Goal: Task Accomplishment & Management: Manage account settings

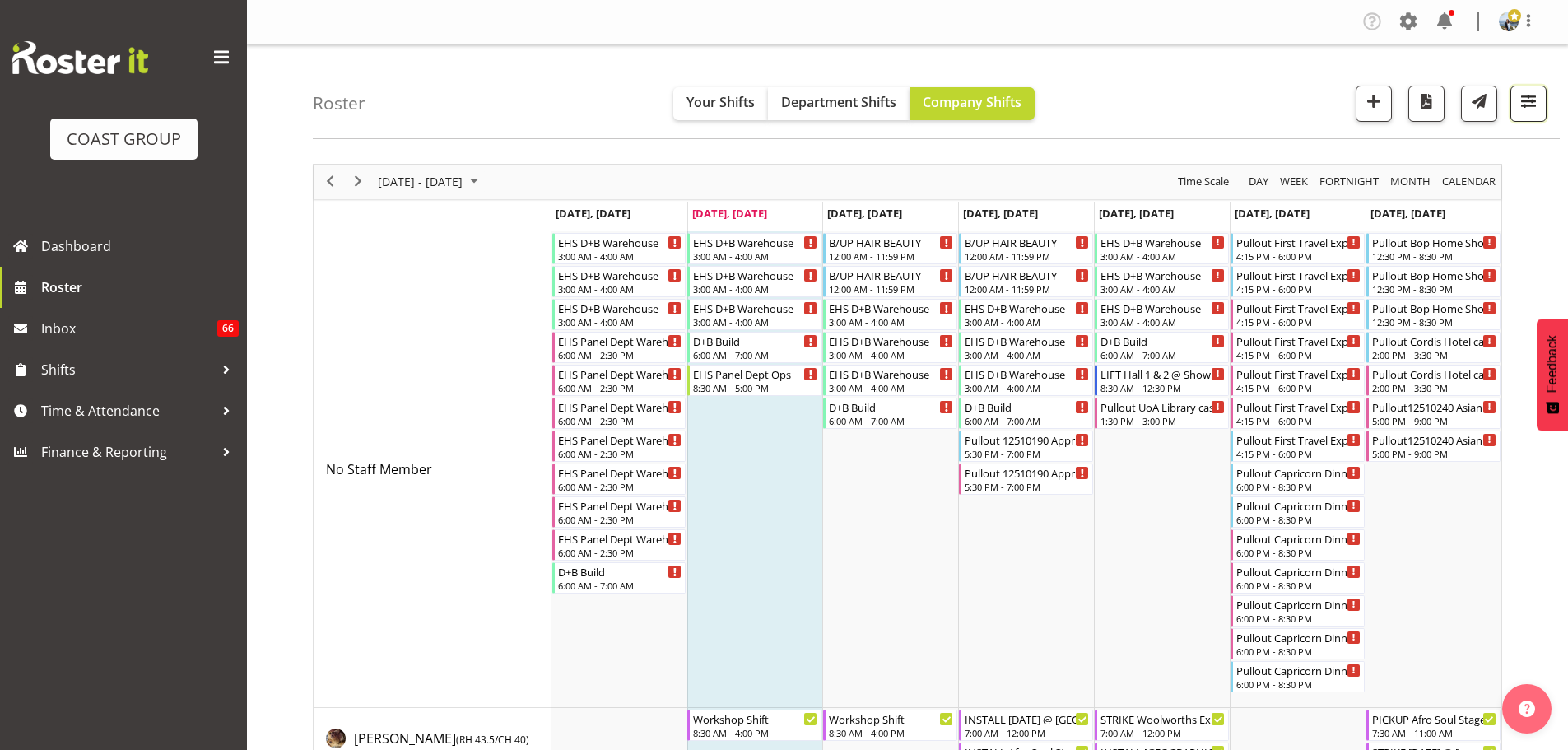
click at [1535, 117] on button "button" at bounding box center [1528, 103] width 36 height 36
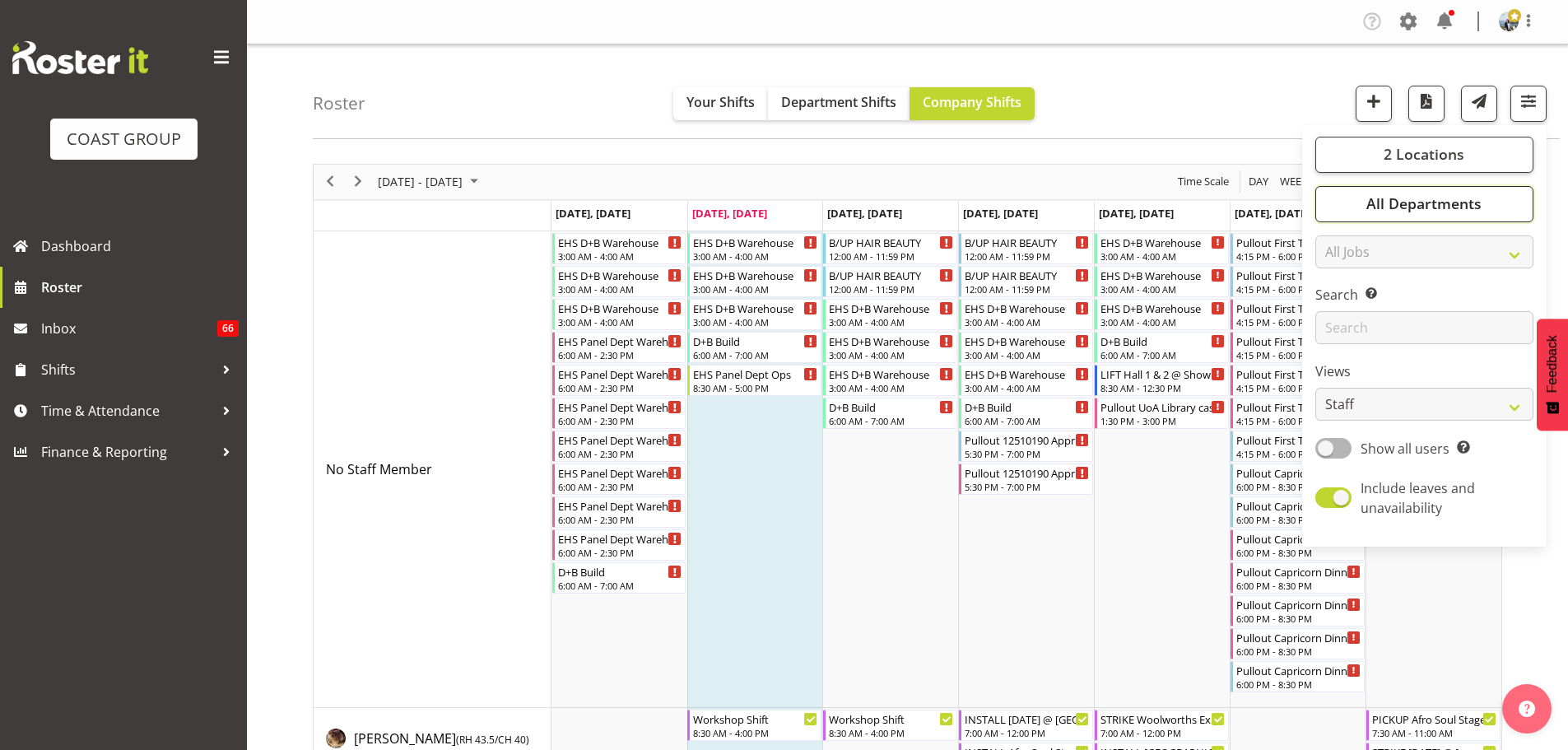
click at [1506, 194] on button "All Departments" at bounding box center [1424, 204] width 218 height 36
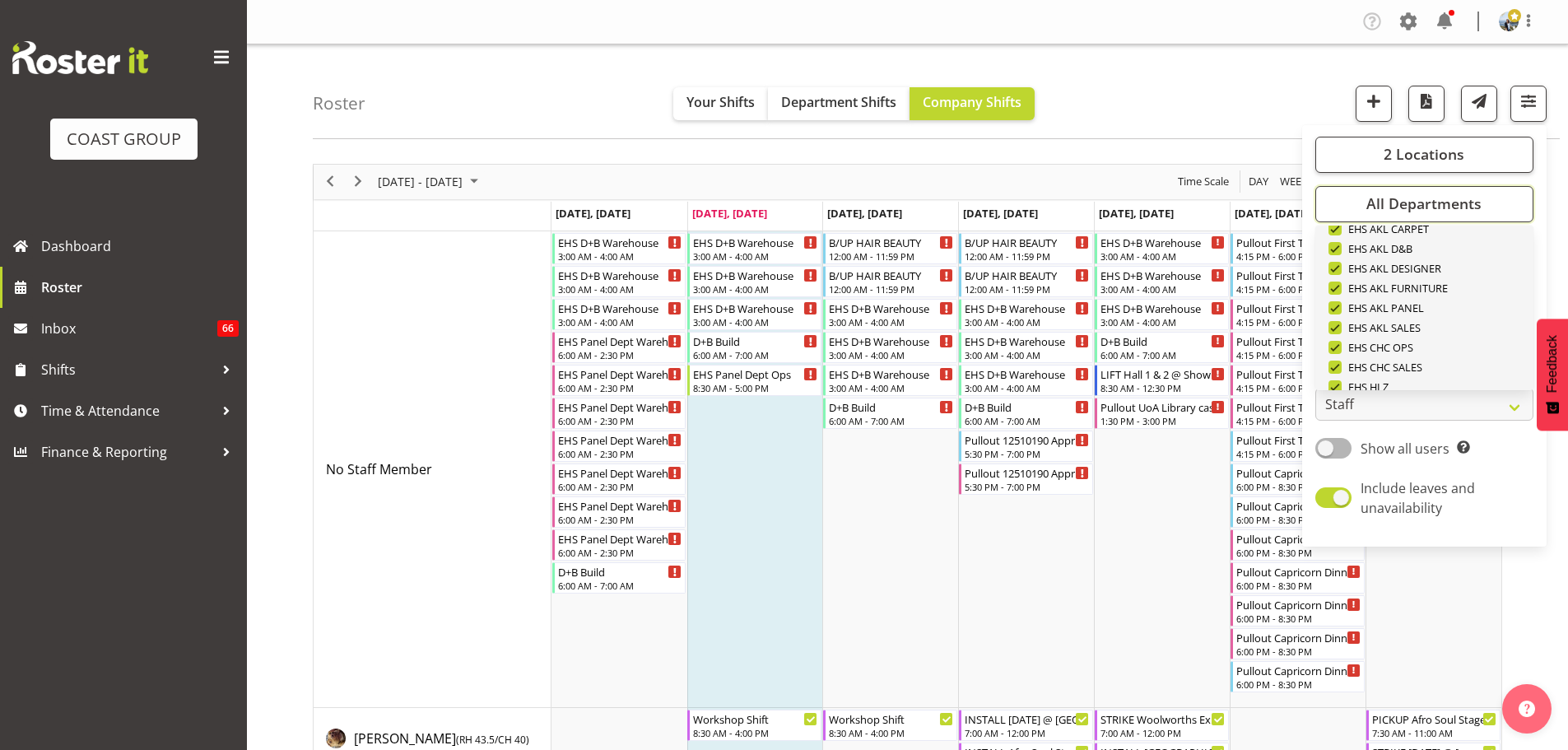
scroll to position [633, 0]
click at [1458, 365] on span "Deselect All" at bounding box center [1443, 363] width 67 height 16
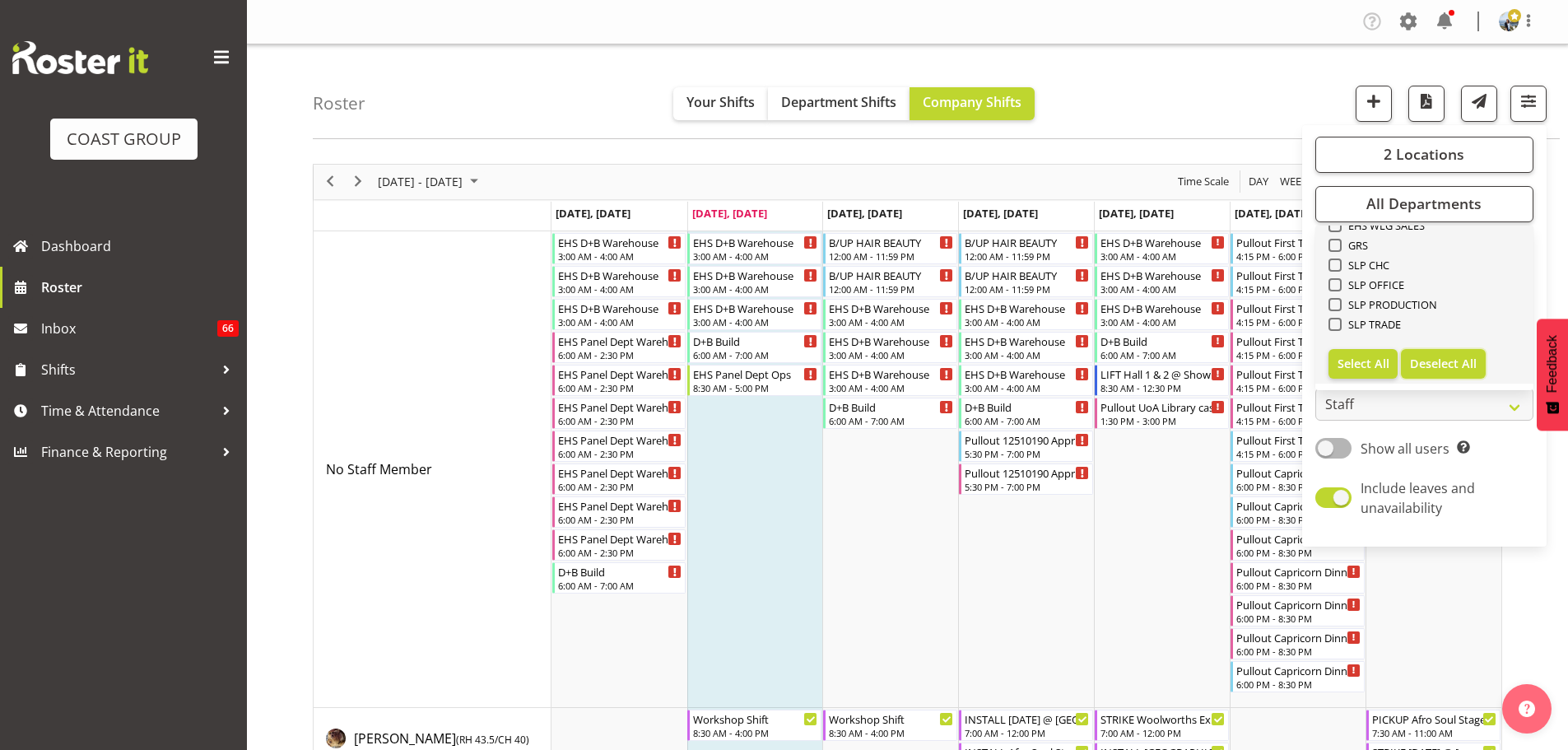
checkbox input "false"
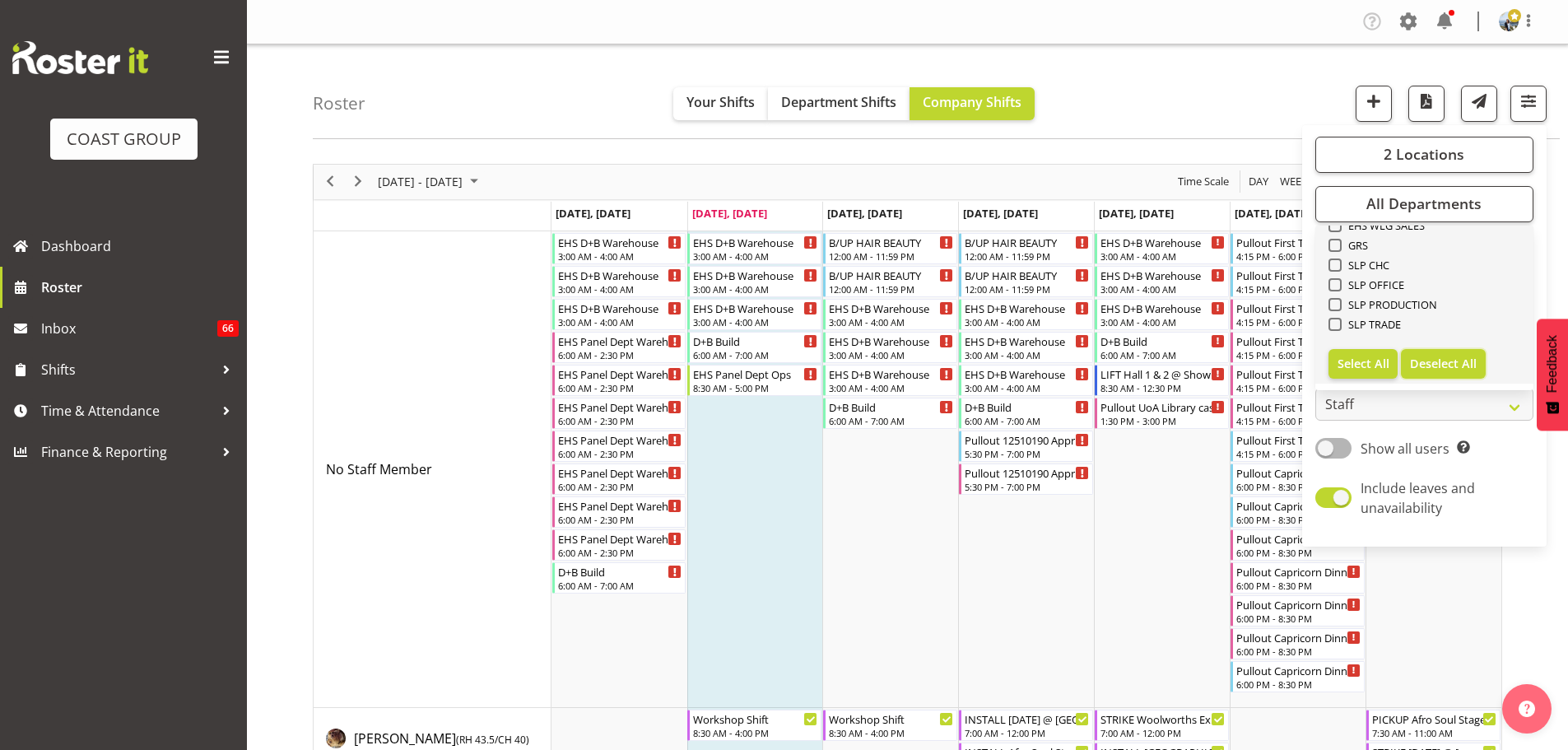
checkbox input "false"
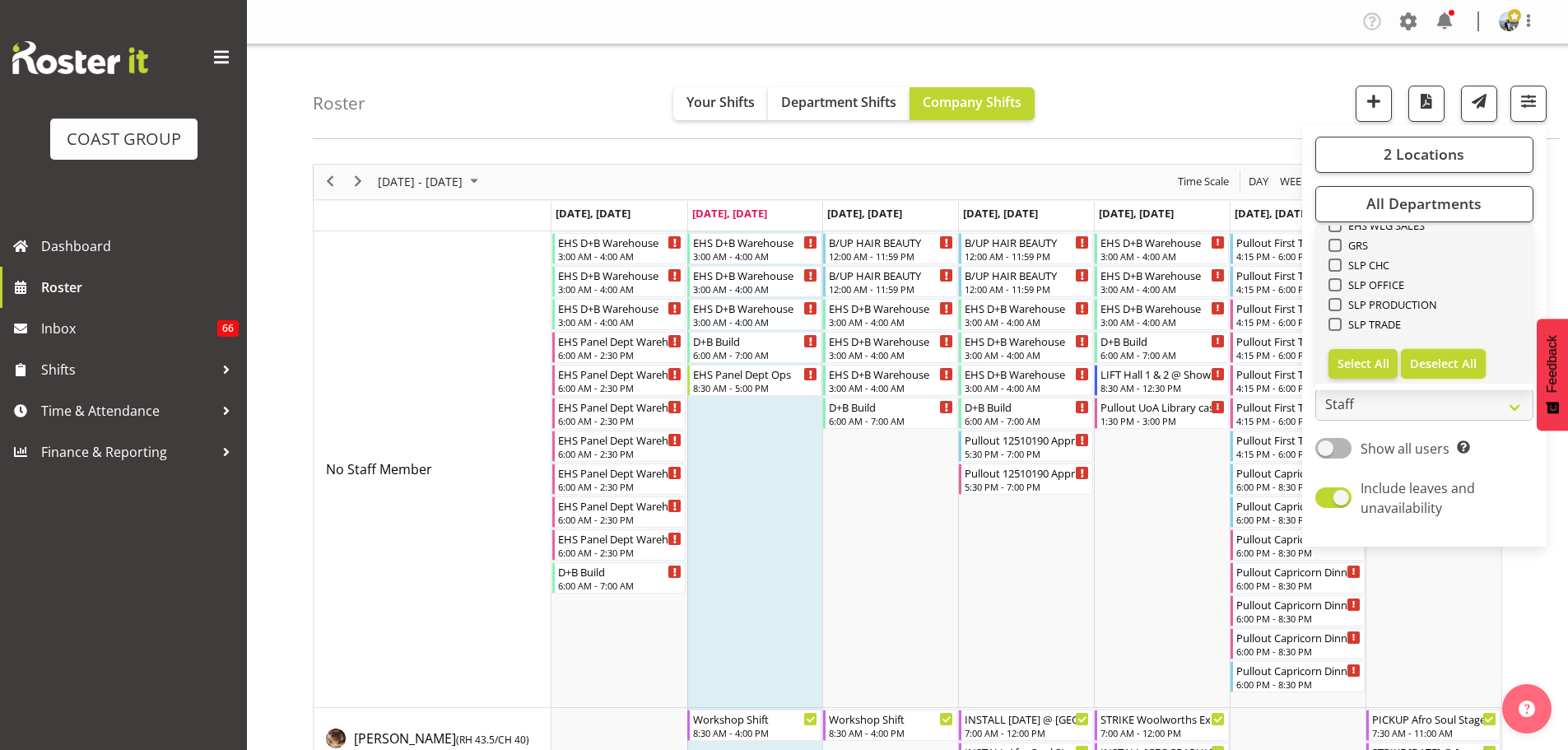
checkbox input "false"
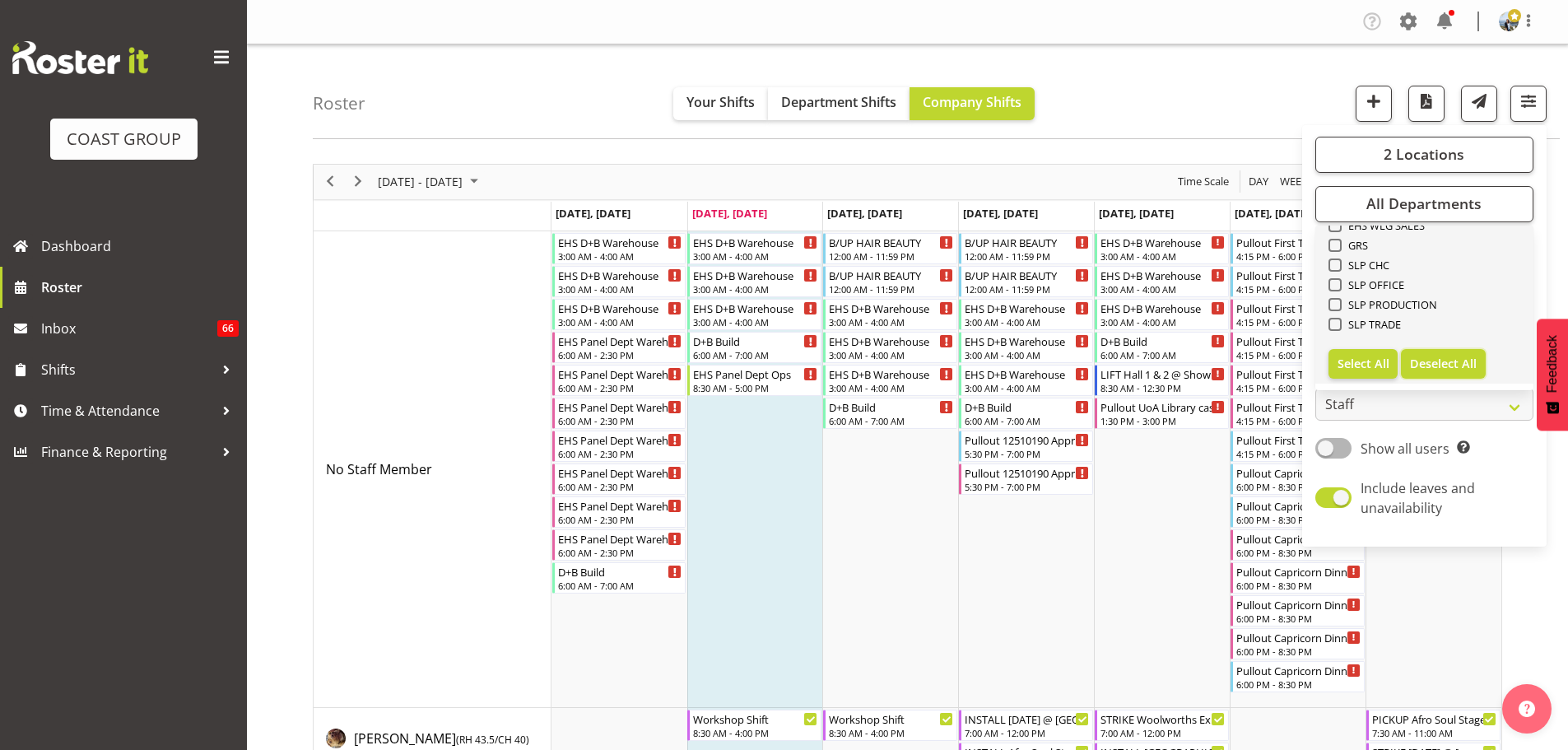
checkbox input "false"
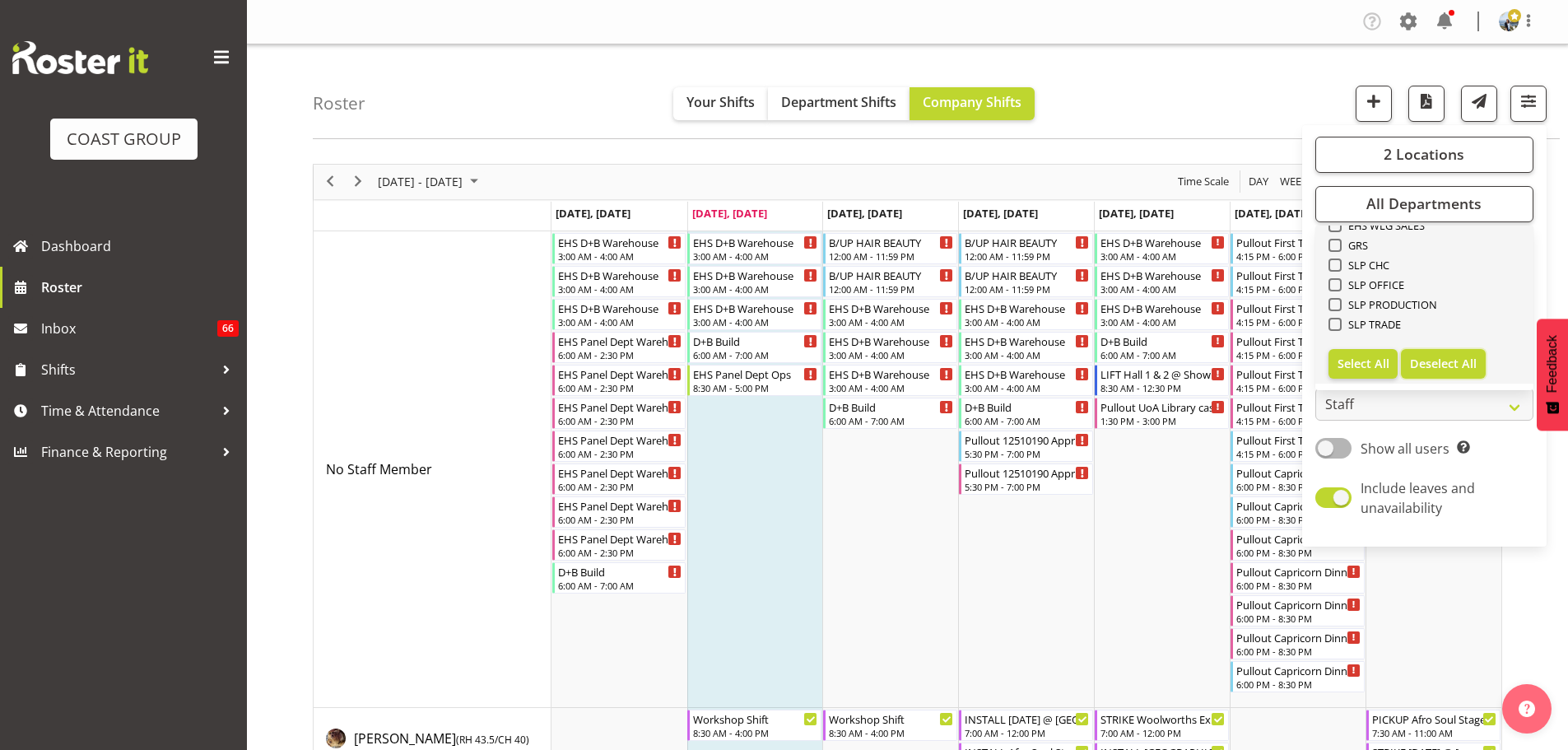
checkbox input "false"
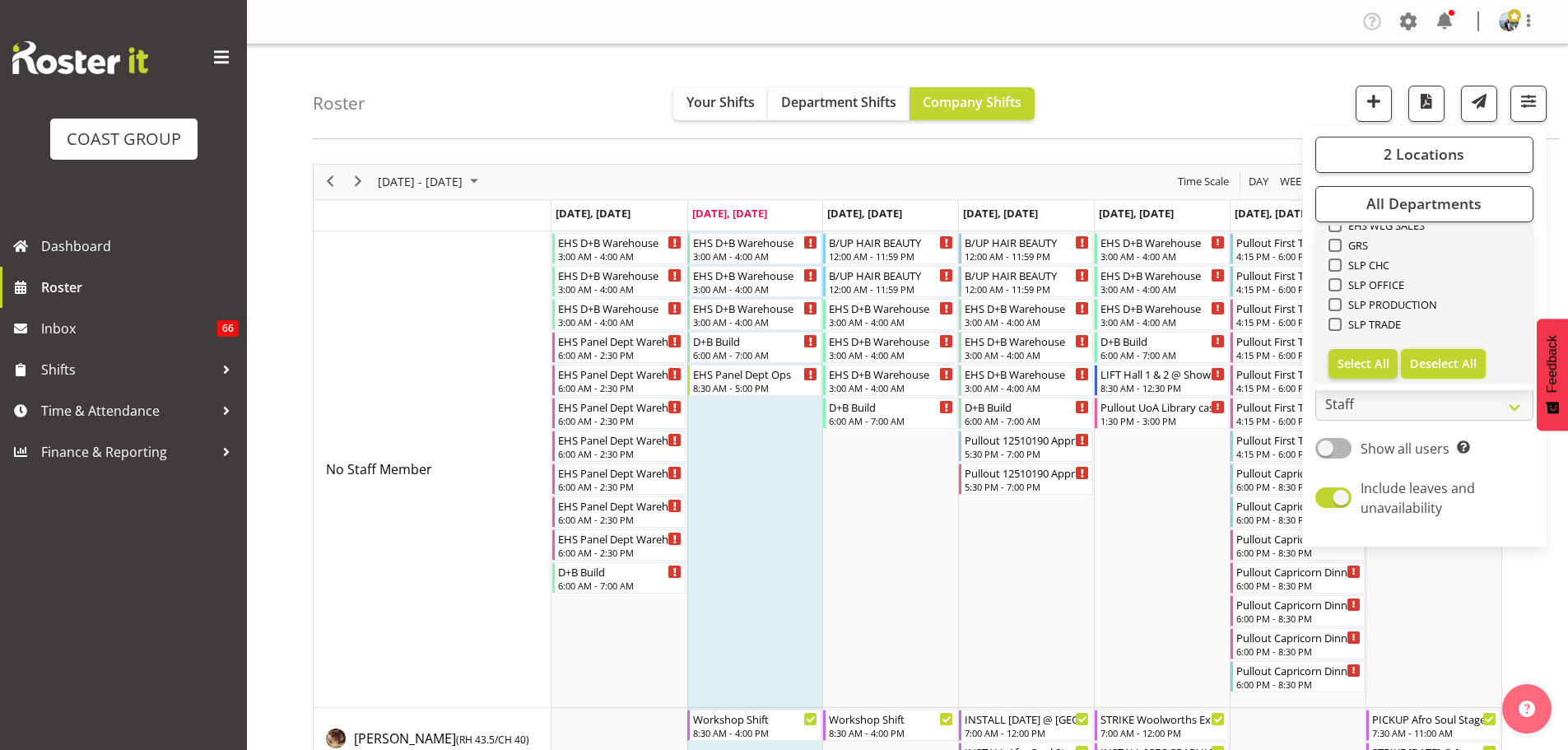
checkbox input "false"
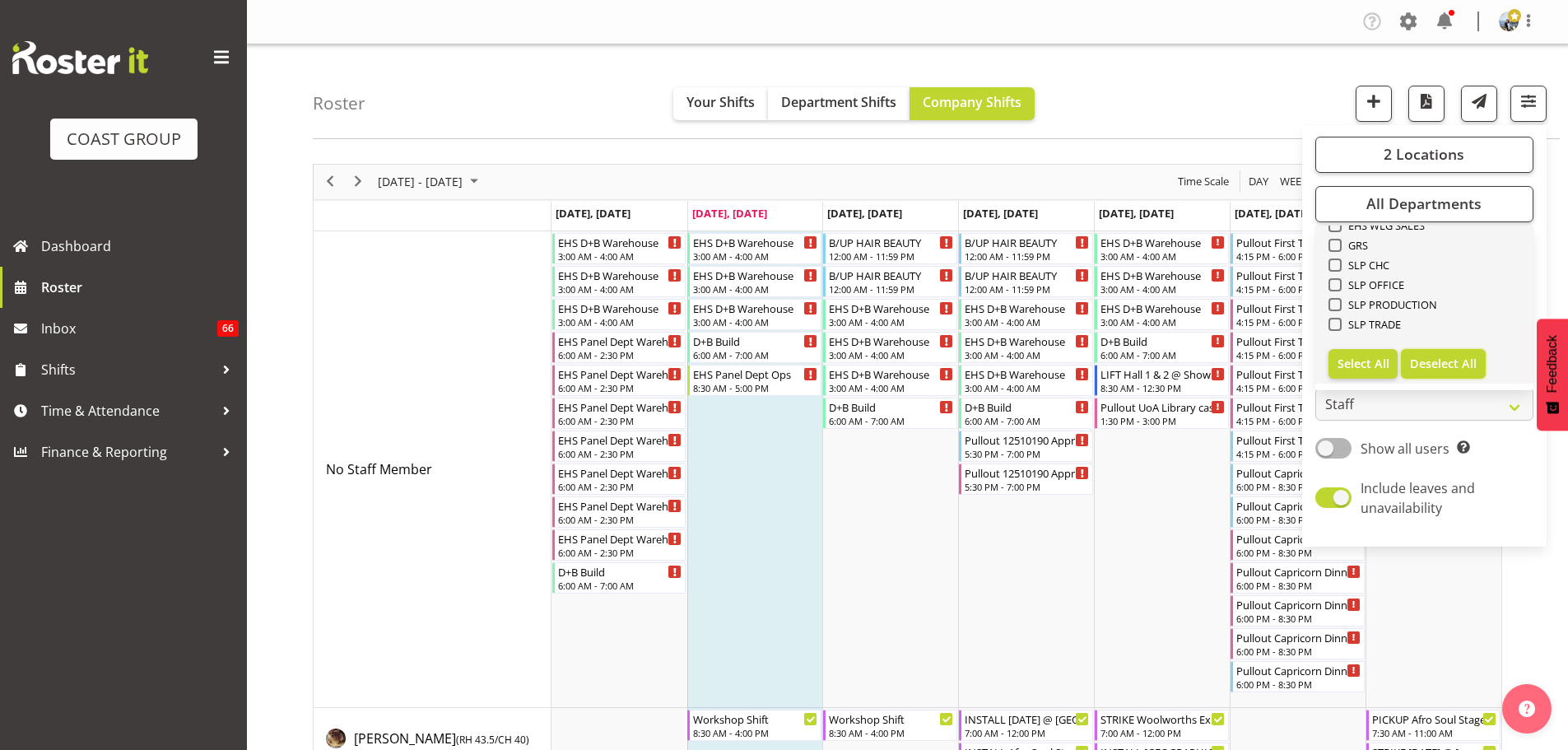
checkbox input "false"
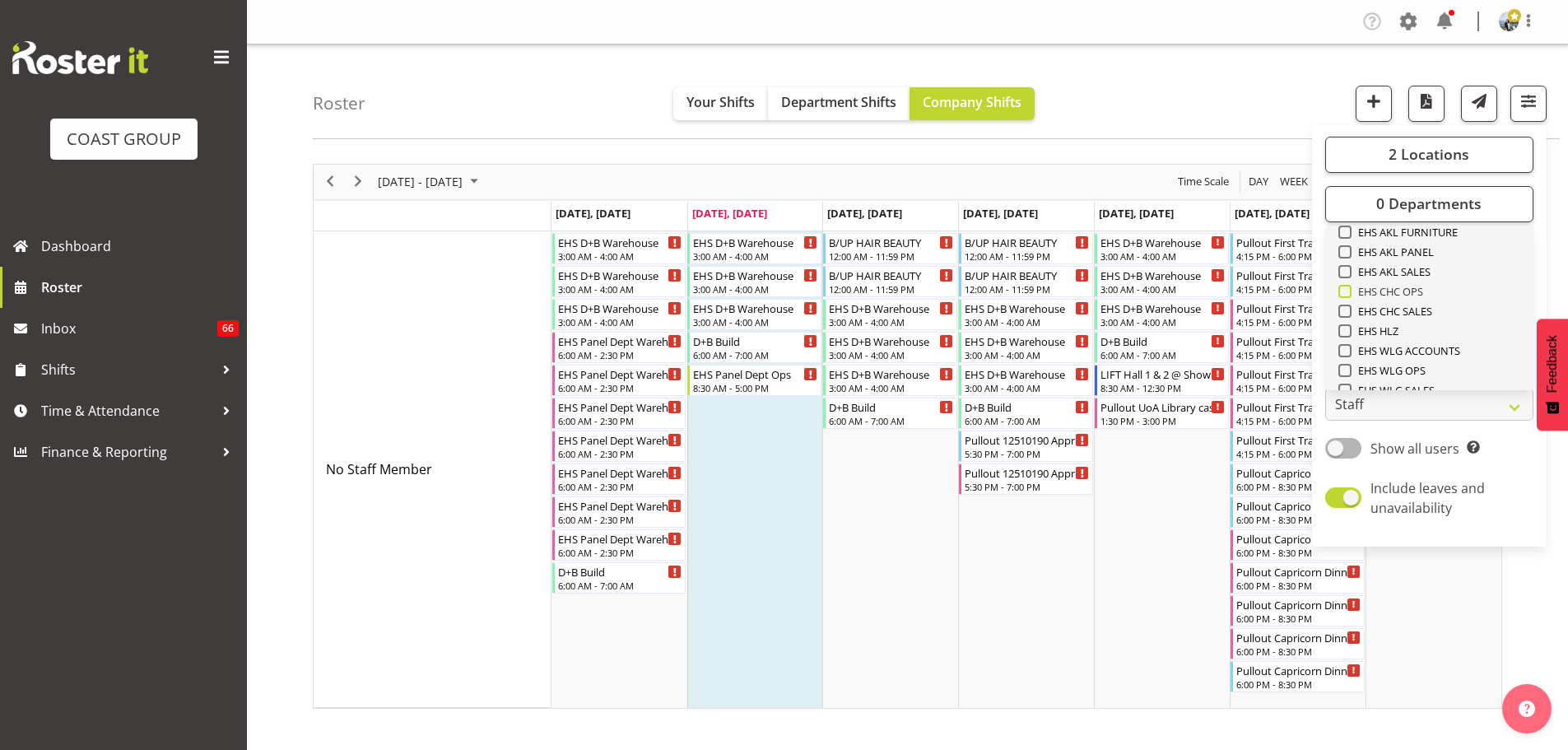
scroll to position [385, 0]
click at [1417, 256] on span "EHS AKL CARPET" at bounding box center [1395, 255] width 88 height 13
click at [1349, 256] on input "EHS AKL CARPET" at bounding box center [1344, 255] width 11 height 11
checkbox input "true"
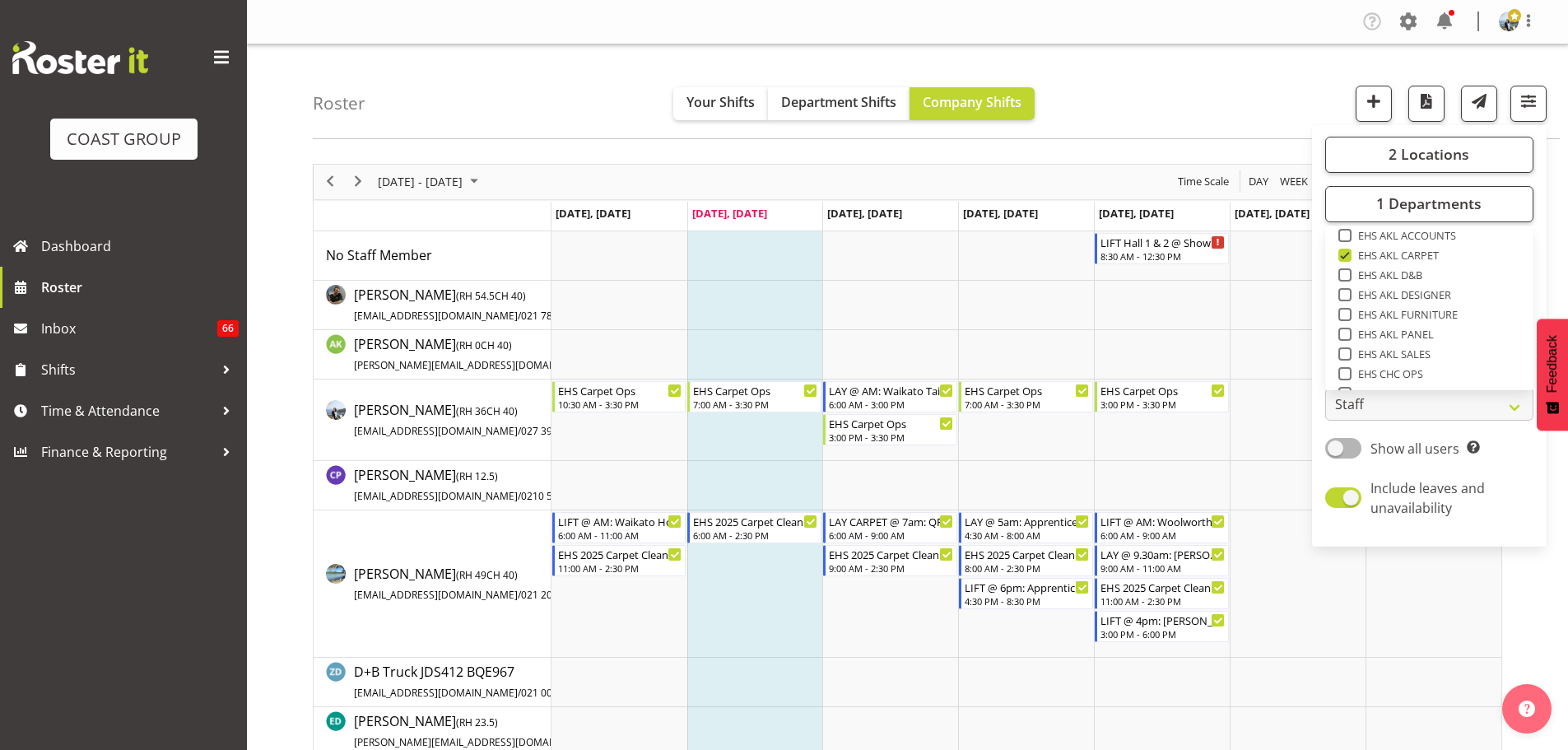
click at [1230, 108] on div "Roster Your Shifts Department Shifts Company Shifts 2 Locations Clear CARLTON E…" at bounding box center [936, 92] width 1247 height 95
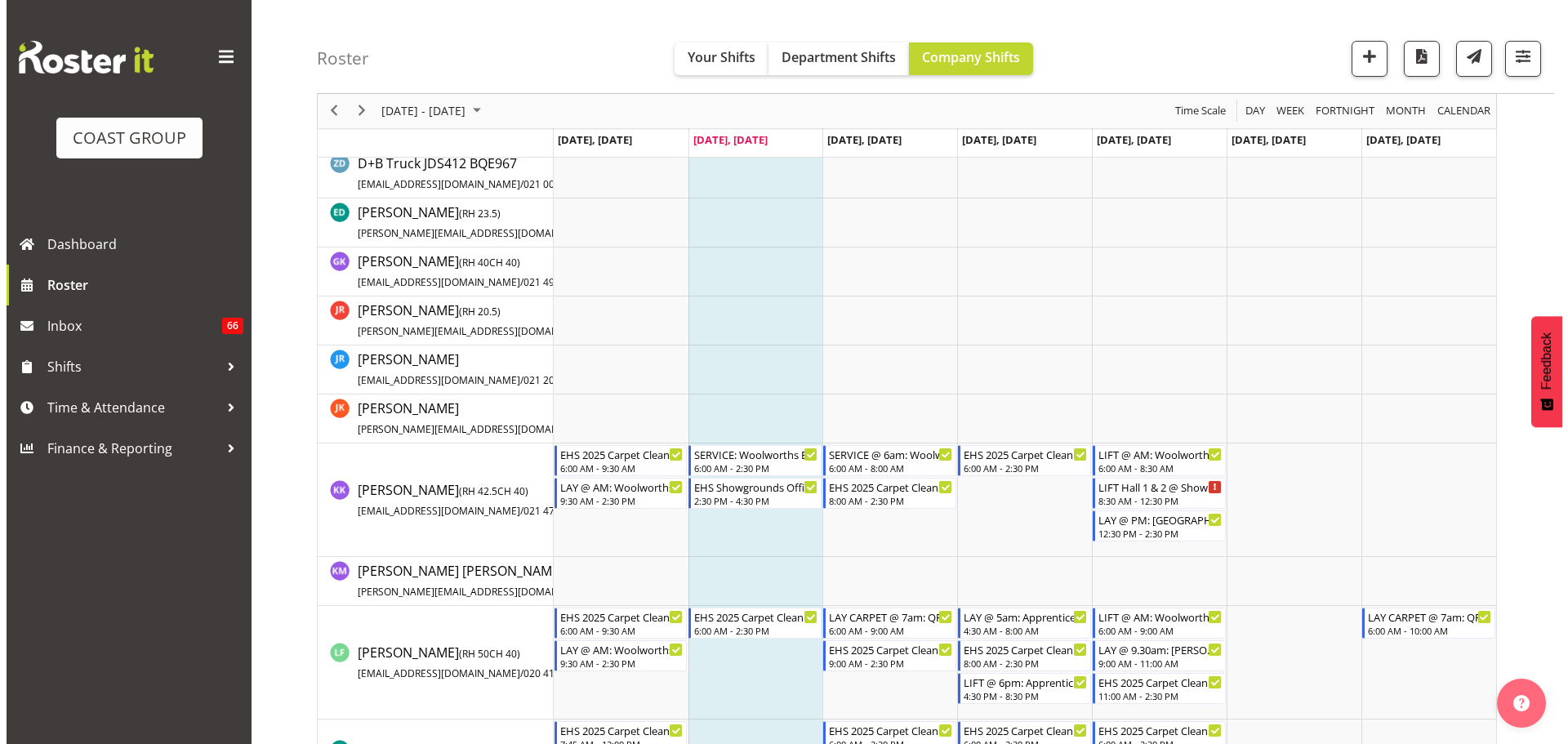
scroll to position [654, 0]
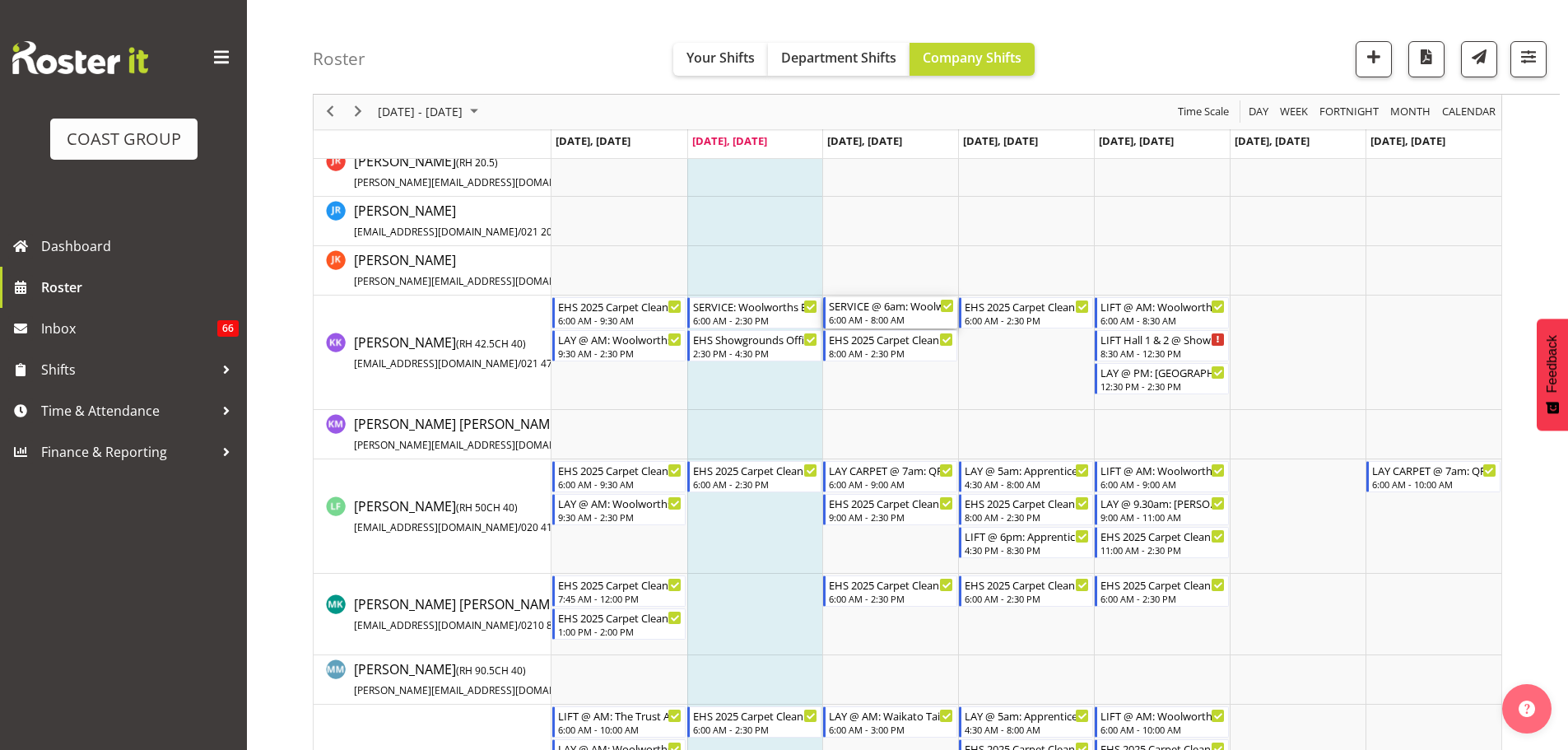
click at [892, 312] on div "SERVICE @ 6am: Woolworths Expo 25 @ [GEOGRAPHIC_DATA]" at bounding box center [891, 305] width 126 height 17
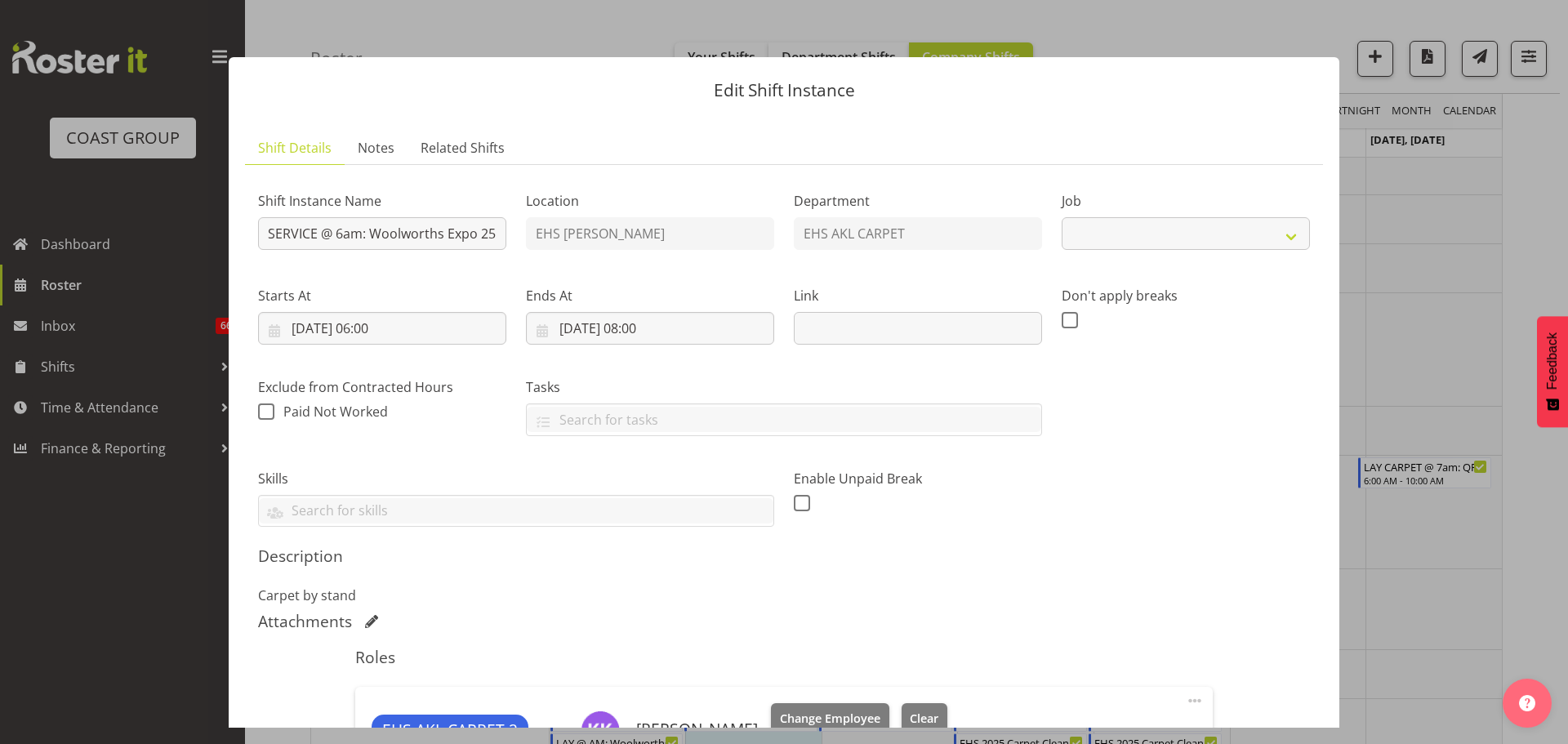
select select "10237"
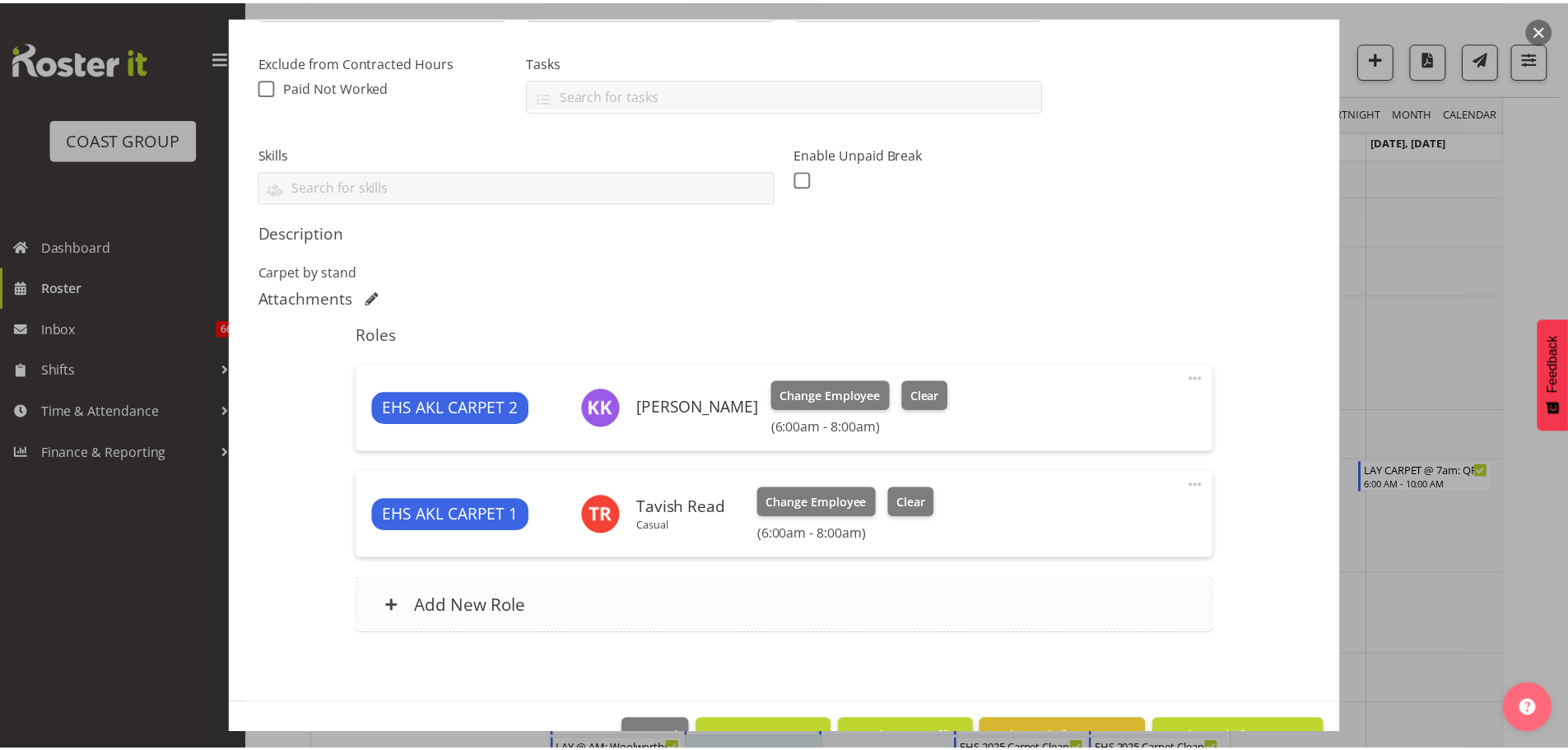
scroll to position [376, 0]
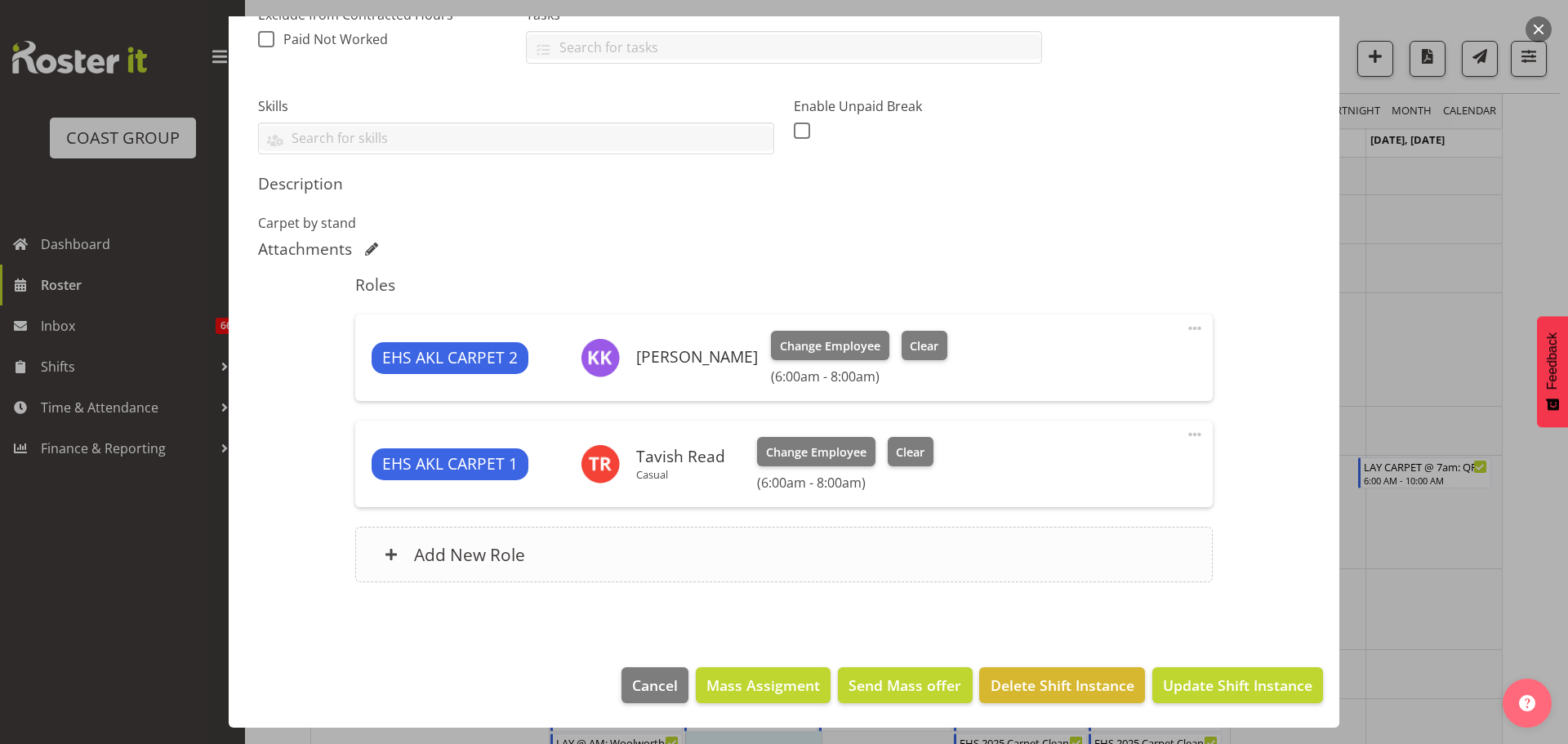
click at [637, 543] on div "Add New Role" at bounding box center [784, 555] width 856 height 55
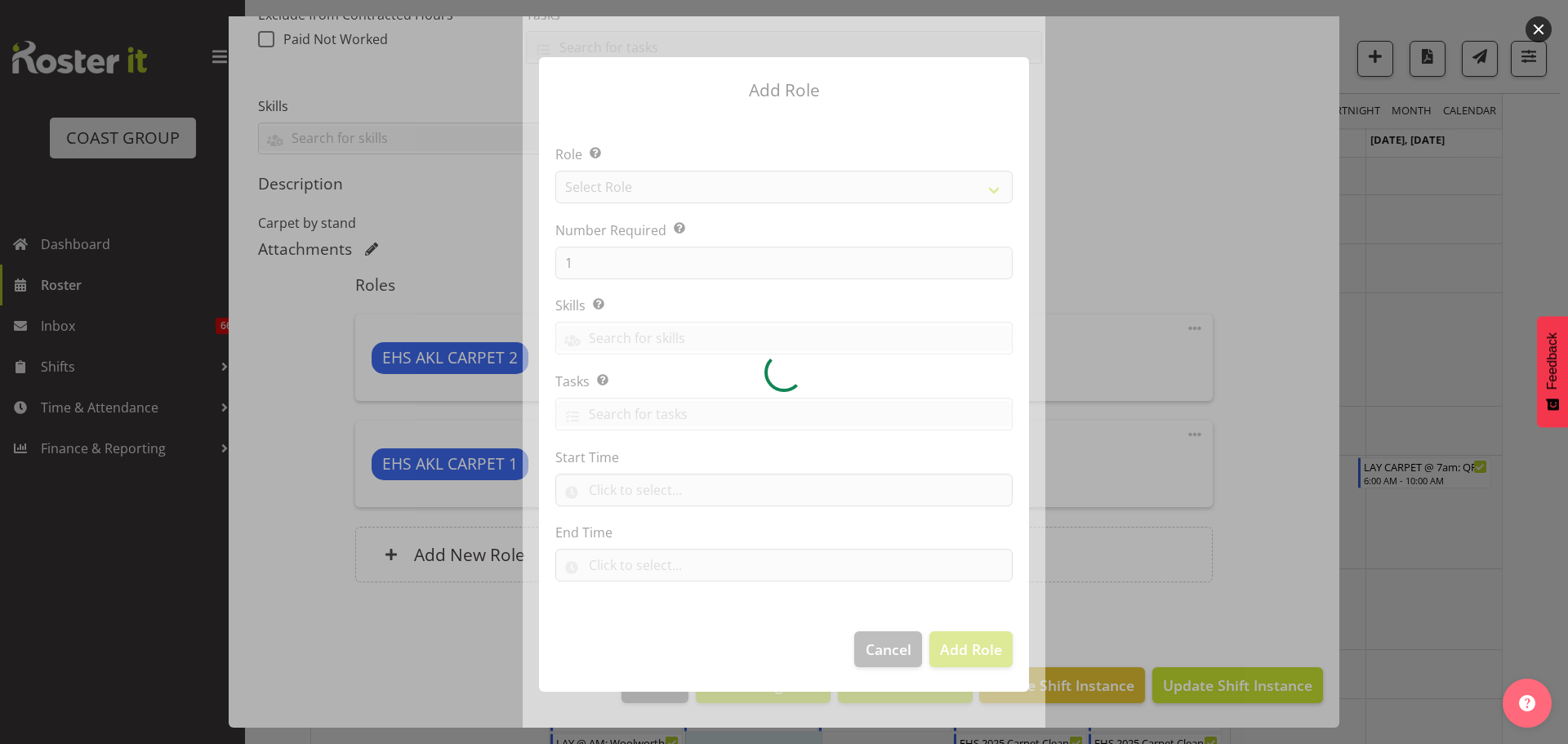
click at [1262, 232] on div at bounding box center [784, 372] width 1568 height 744
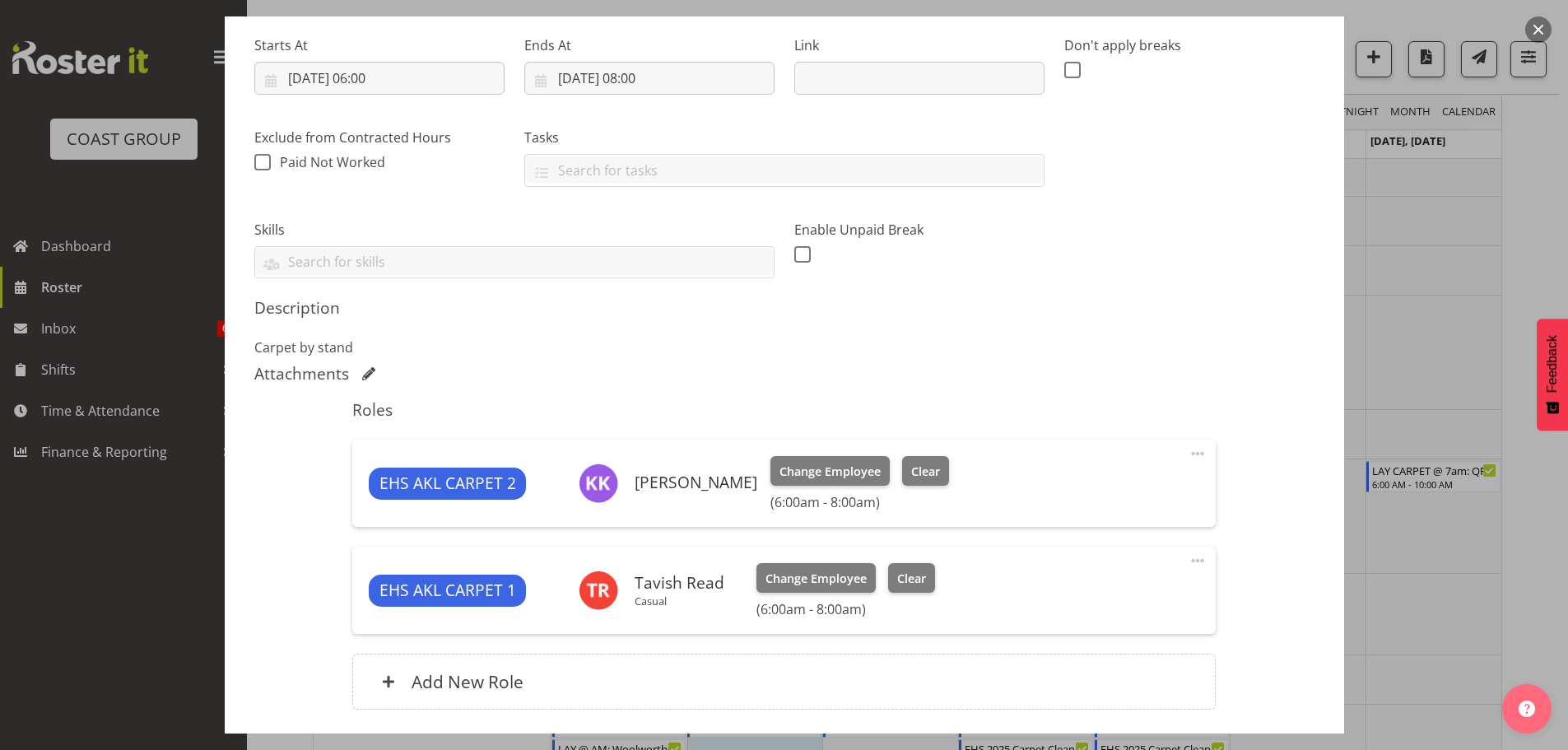
scroll to position [128, 0]
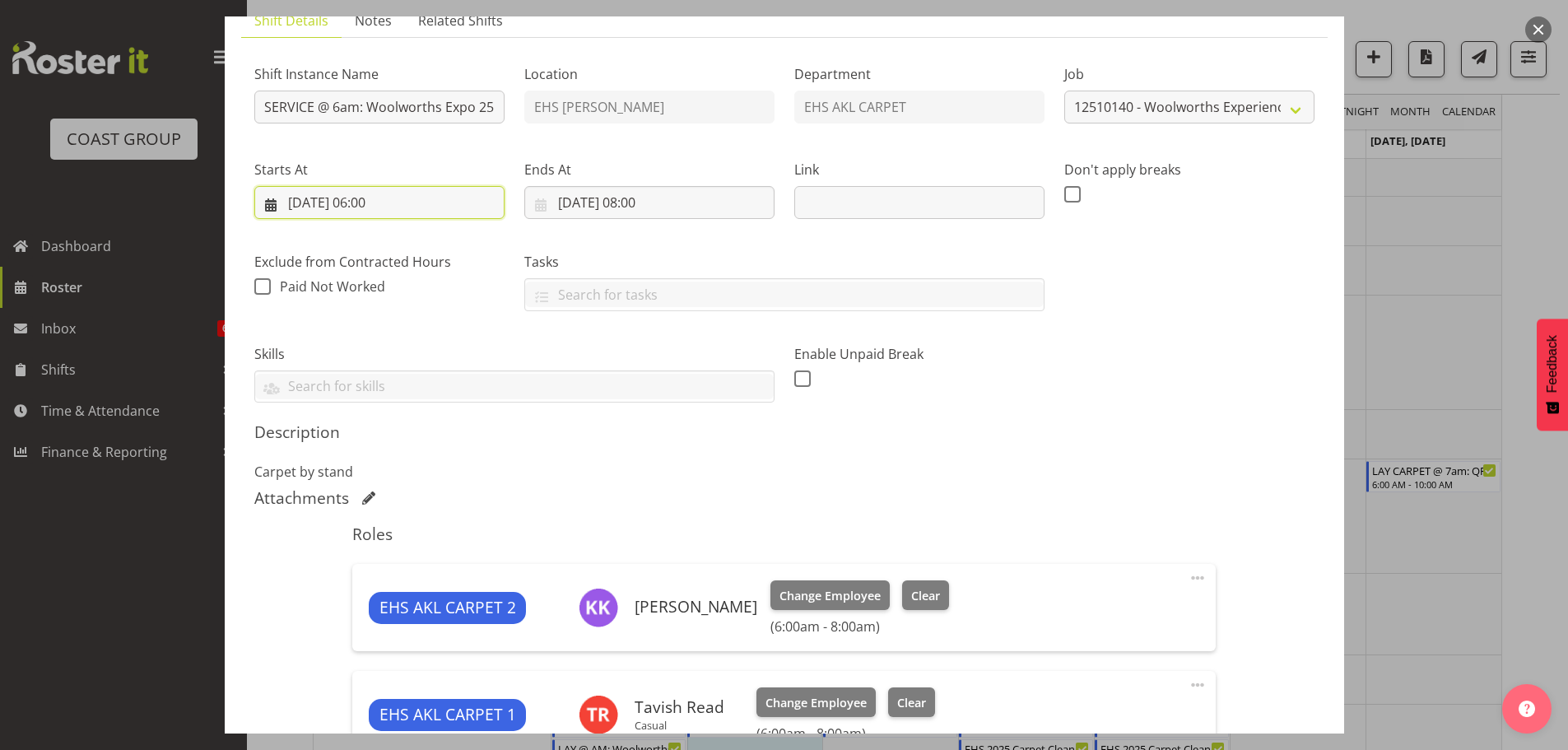
click at [395, 201] on input "[DATE] 06:00" at bounding box center [379, 202] width 250 height 33
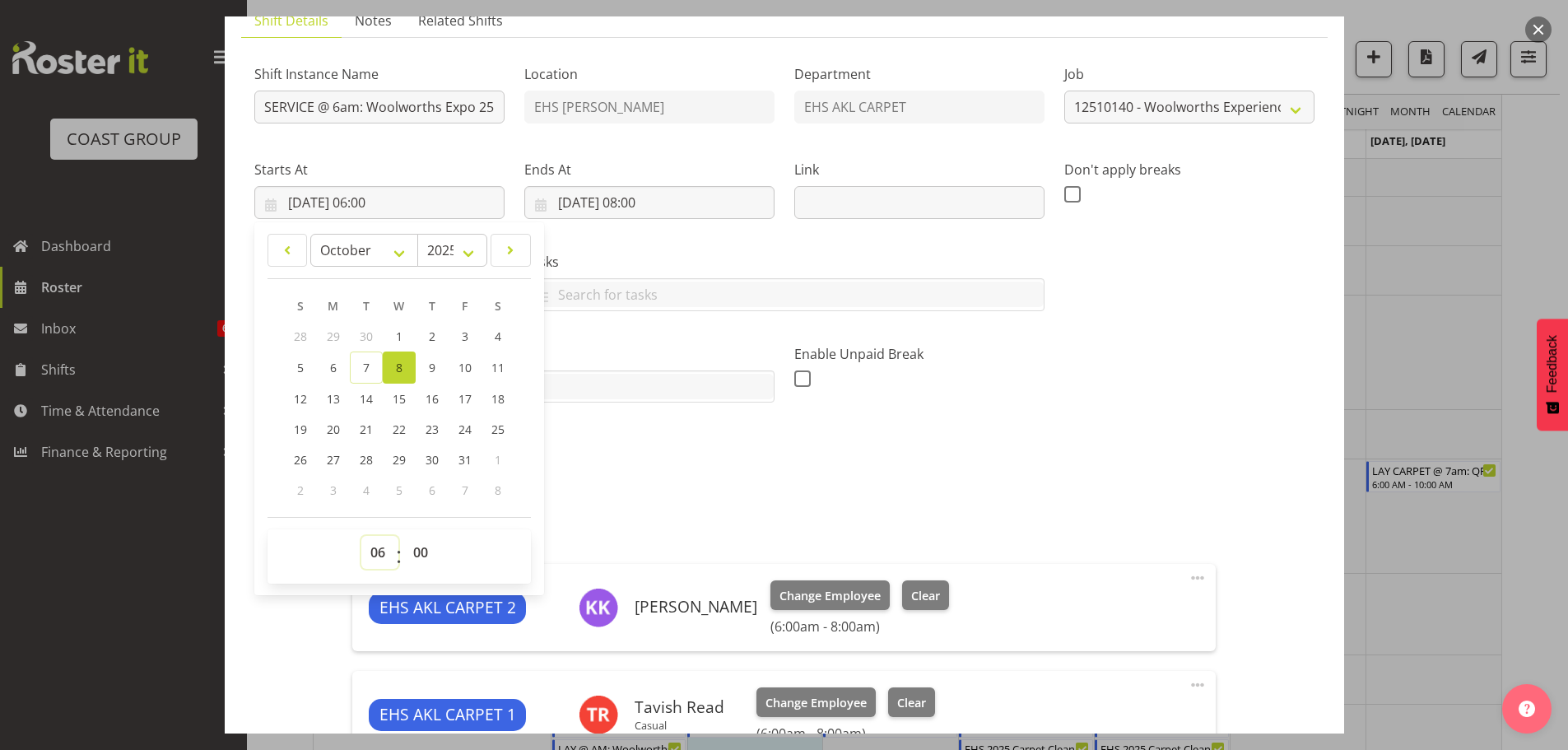
click at [378, 554] on select "00 01 02 03 04 05 06 07 08 09 10 11 12 13 14 15 16 17 18 19 20 21 22 23" at bounding box center [379, 552] width 37 height 33
click at [361, 536] on select "00 01 02 03 04 05 06 07 08 09 10 11 12 13 14 15 16 17 18 19 20 21 22 23" at bounding box center [379, 552] width 37 height 33
click at [374, 190] on input "[DATE] 06:00" at bounding box center [379, 202] width 250 height 33
drag, startPoint x: 387, startPoint y: 533, endPoint x: 386, endPoint y: 545, distance: 12.0
click at [387, 534] on div "00 01 02 03 04 05 06 07 08 09 10 11 12 13 14 15 16 17 18 19 20 21 22 23 : 00 01…" at bounding box center [399, 556] width 263 height 54
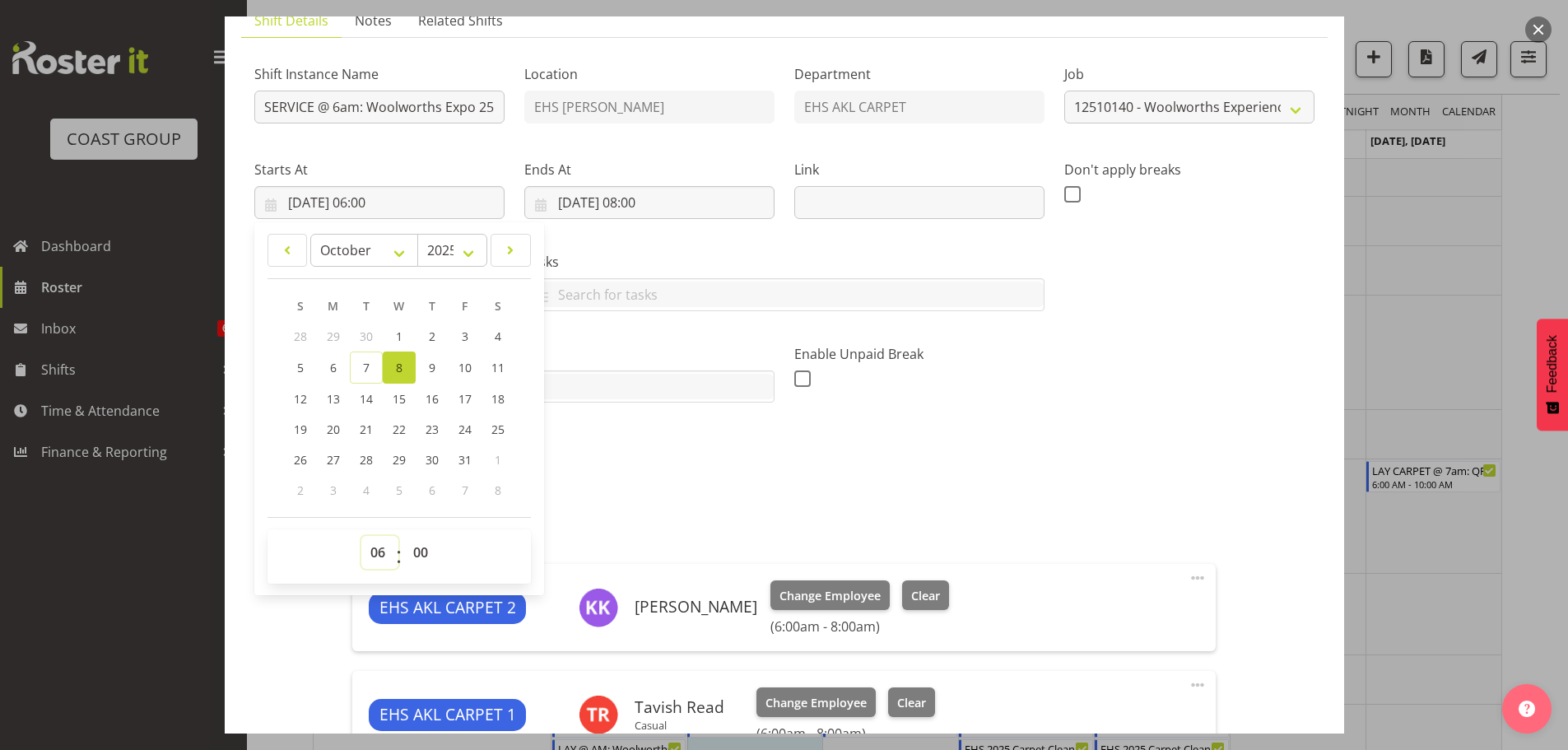
click at [385, 546] on select "00 01 02 03 04 05 06 07 08 09 10 11 12 13 14 15 16 17 18 19 20 21 22 23" at bounding box center [379, 552] width 37 height 33
select select "5"
click at [361, 536] on select "00 01 02 03 04 05 06 07 08 09 10 11 12 13 14 15 16 17 18 19 20 21 22 23" at bounding box center [379, 552] width 37 height 33
type input "[DATE] 05:00"
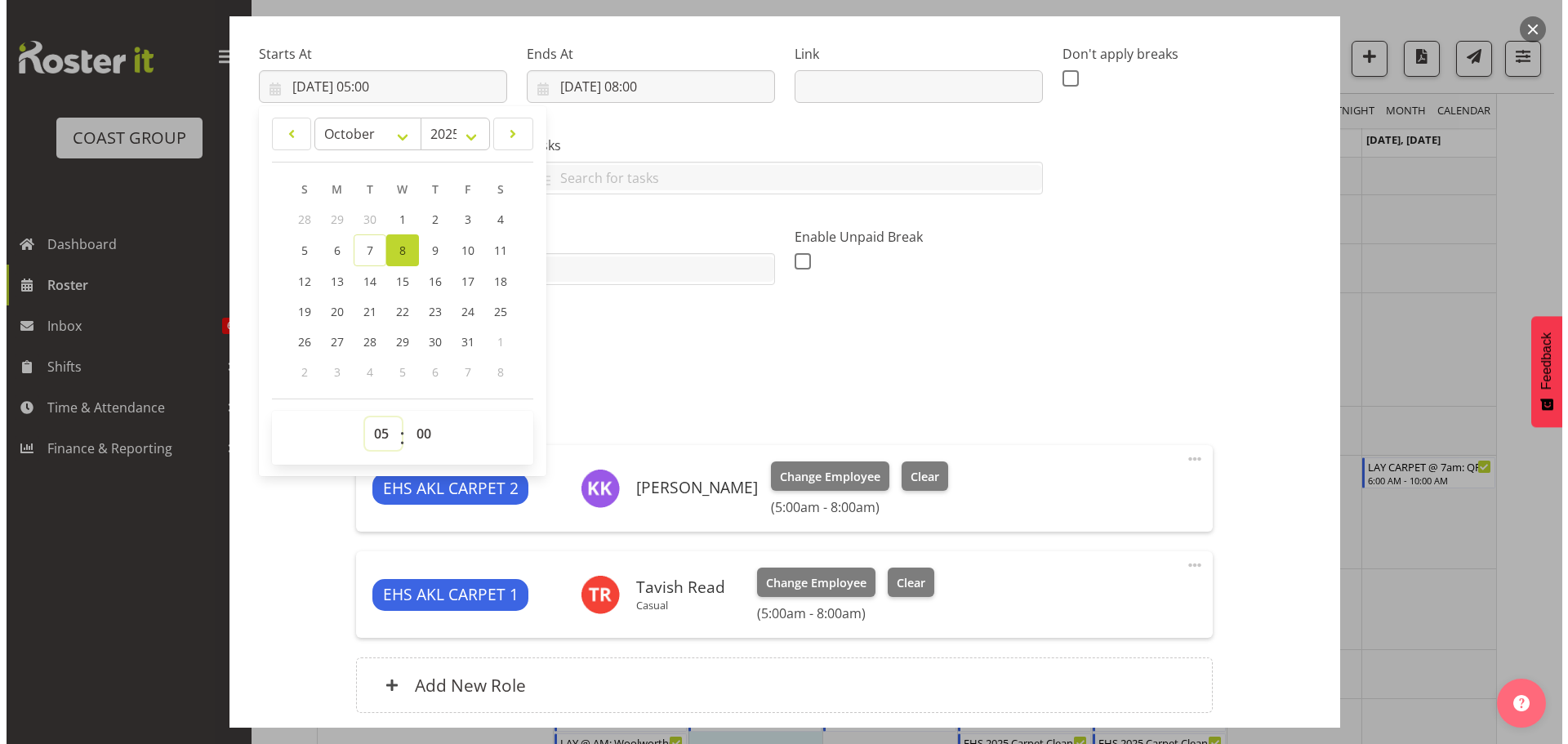
scroll to position [373, 0]
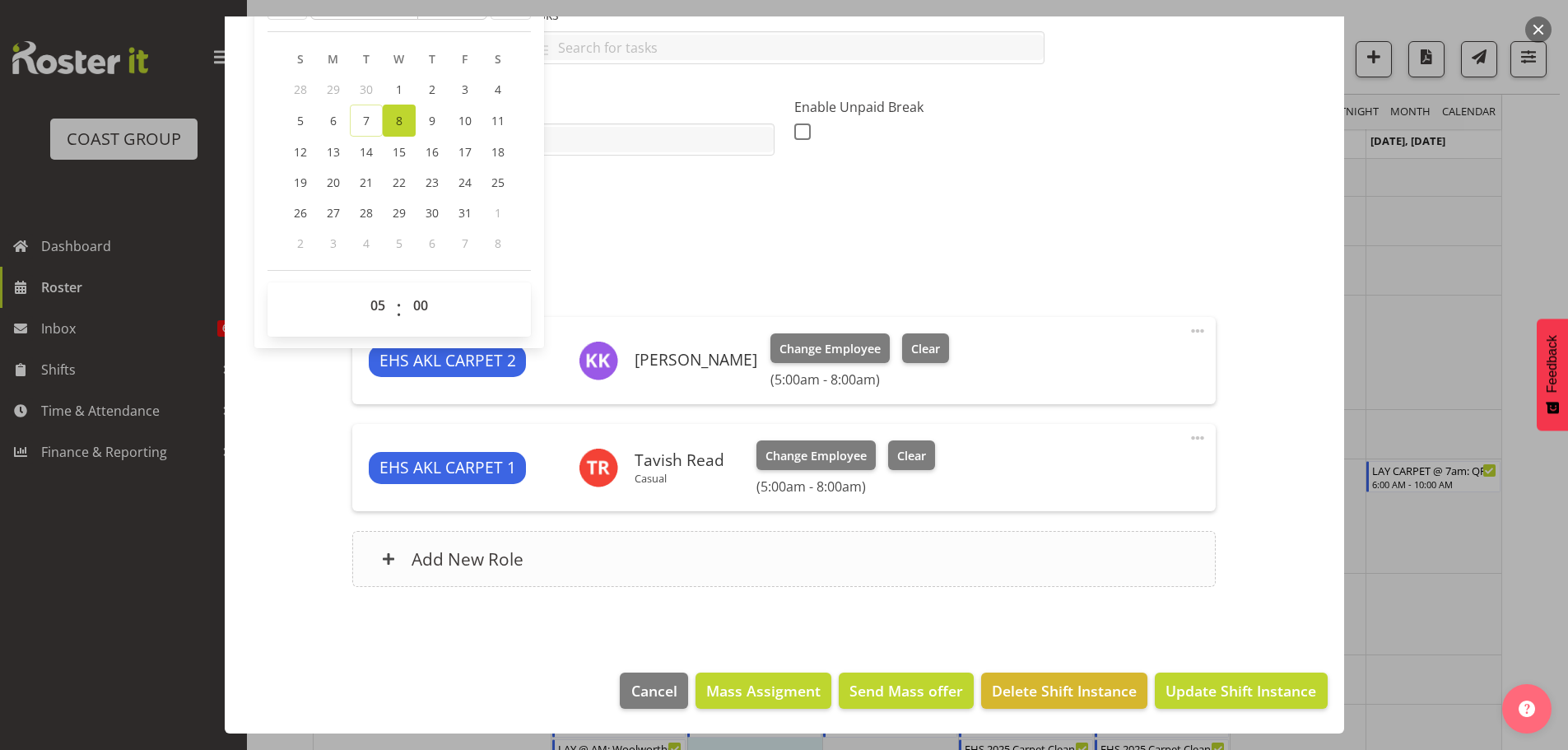
click at [726, 575] on div "Add New Role" at bounding box center [784, 559] width 863 height 56
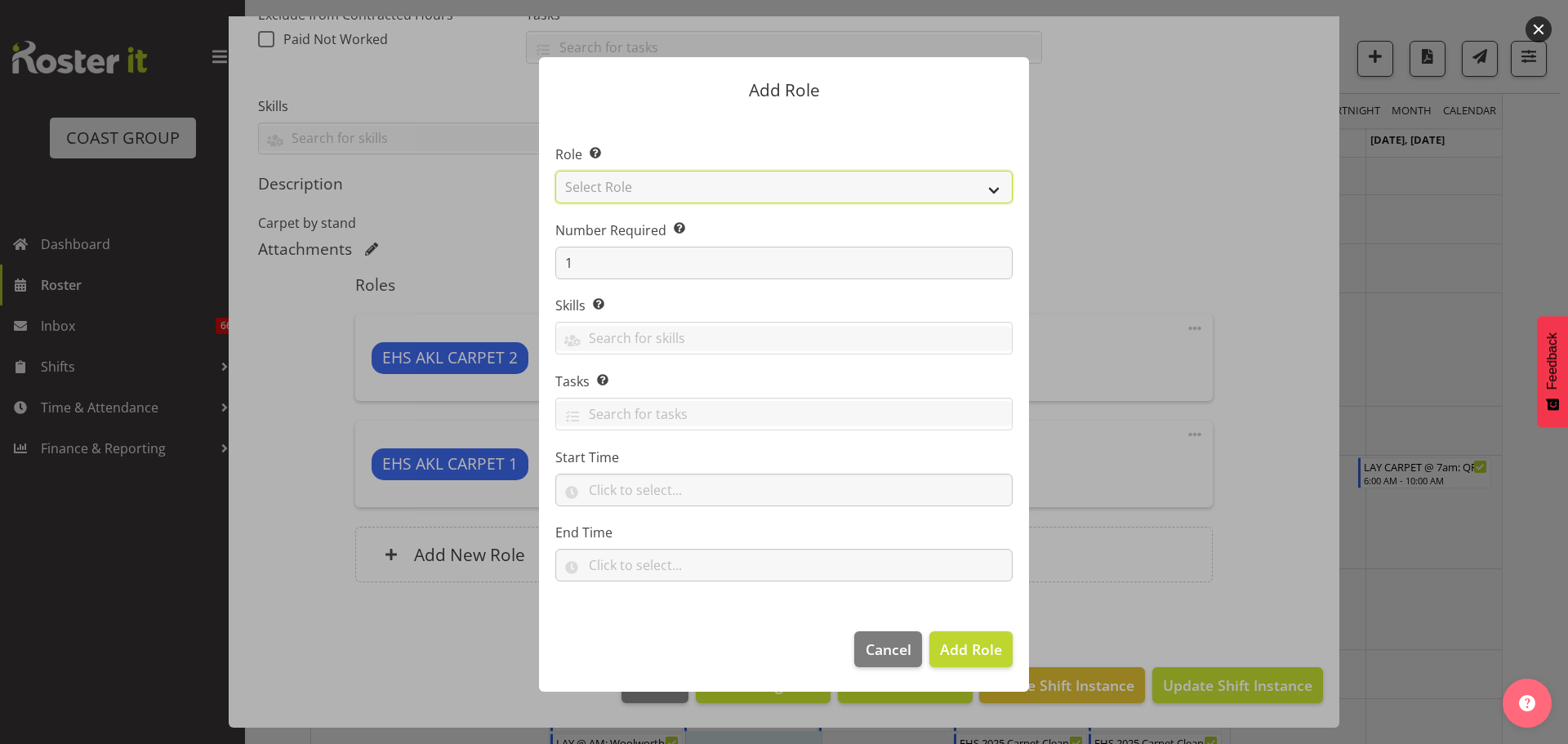
click at [694, 195] on select "Select Role ACCOUNT MANAGER ACCOUNT MANAGER DW ACCOUNTS [PERSON_NAME] VEHICLES …" at bounding box center [784, 186] width 458 height 32
select select "190"
click at [556, 171] on select "Select Role ACCOUNT MANAGER ACCOUNT MANAGER DW ACCOUNTS [PERSON_NAME] VEHICLES …" at bounding box center [784, 186] width 458 height 32
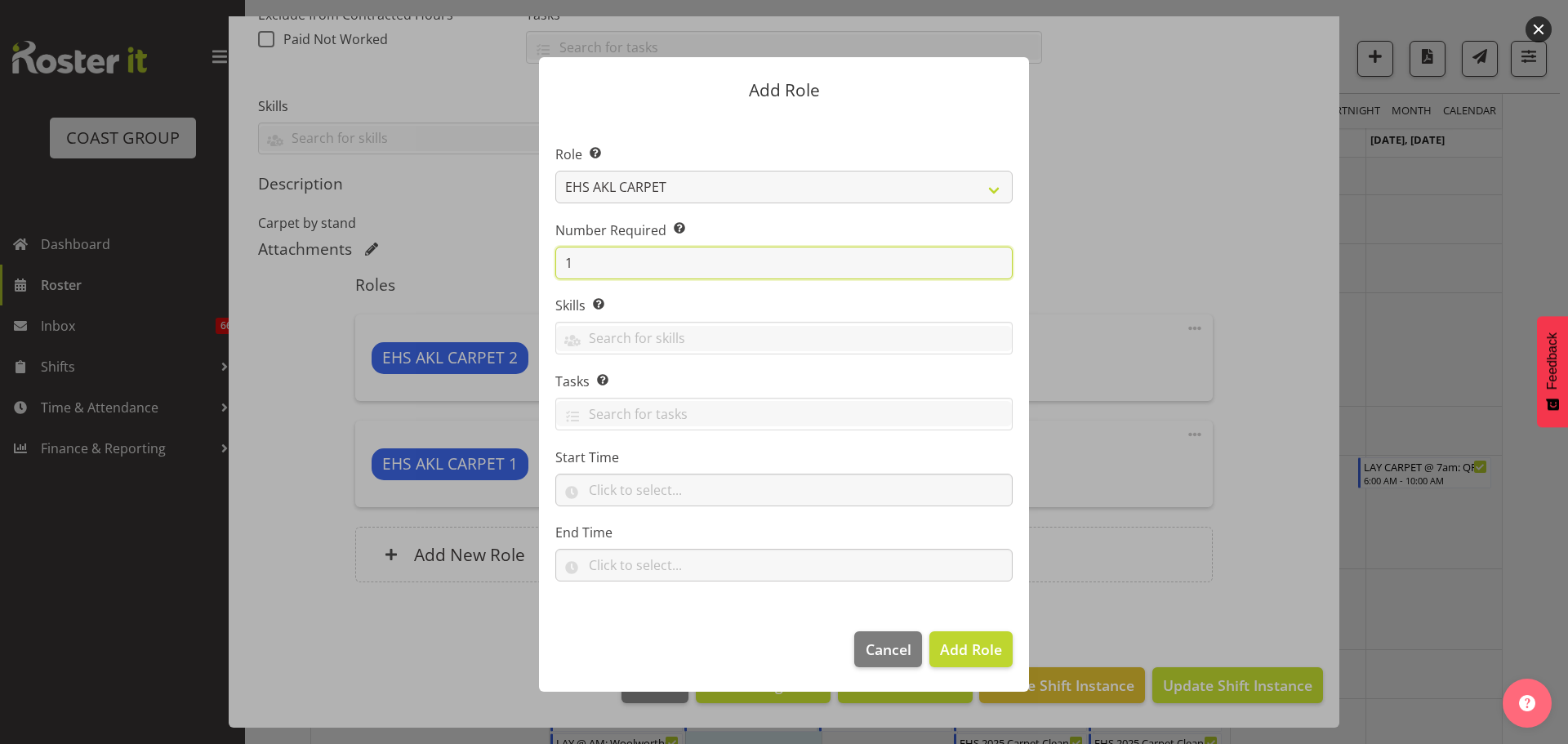
drag, startPoint x: 603, startPoint y: 274, endPoint x: 520, endPoint y: 265, distance: 83.5
click at [522, 266] on div "Add Role Role Select the role you wish to add to the shift. ACCOUNT MANAGER ACC…" at bounding box center [784, 372] width 522 height 712
type input "1"
type input "2"
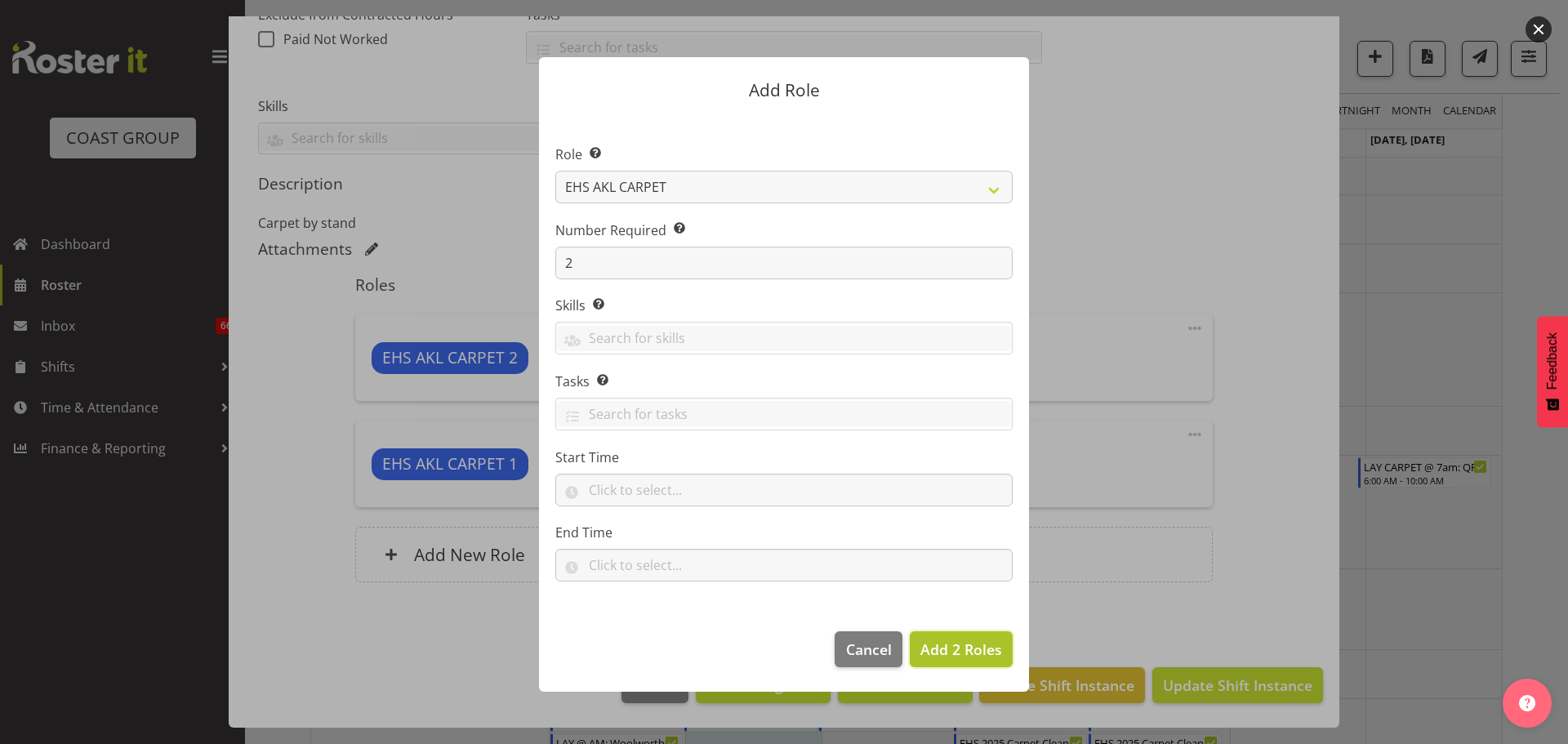
click at [966, 655] on span "Add 2 Roles" at bounding box center [961, 649] width 81 height 19
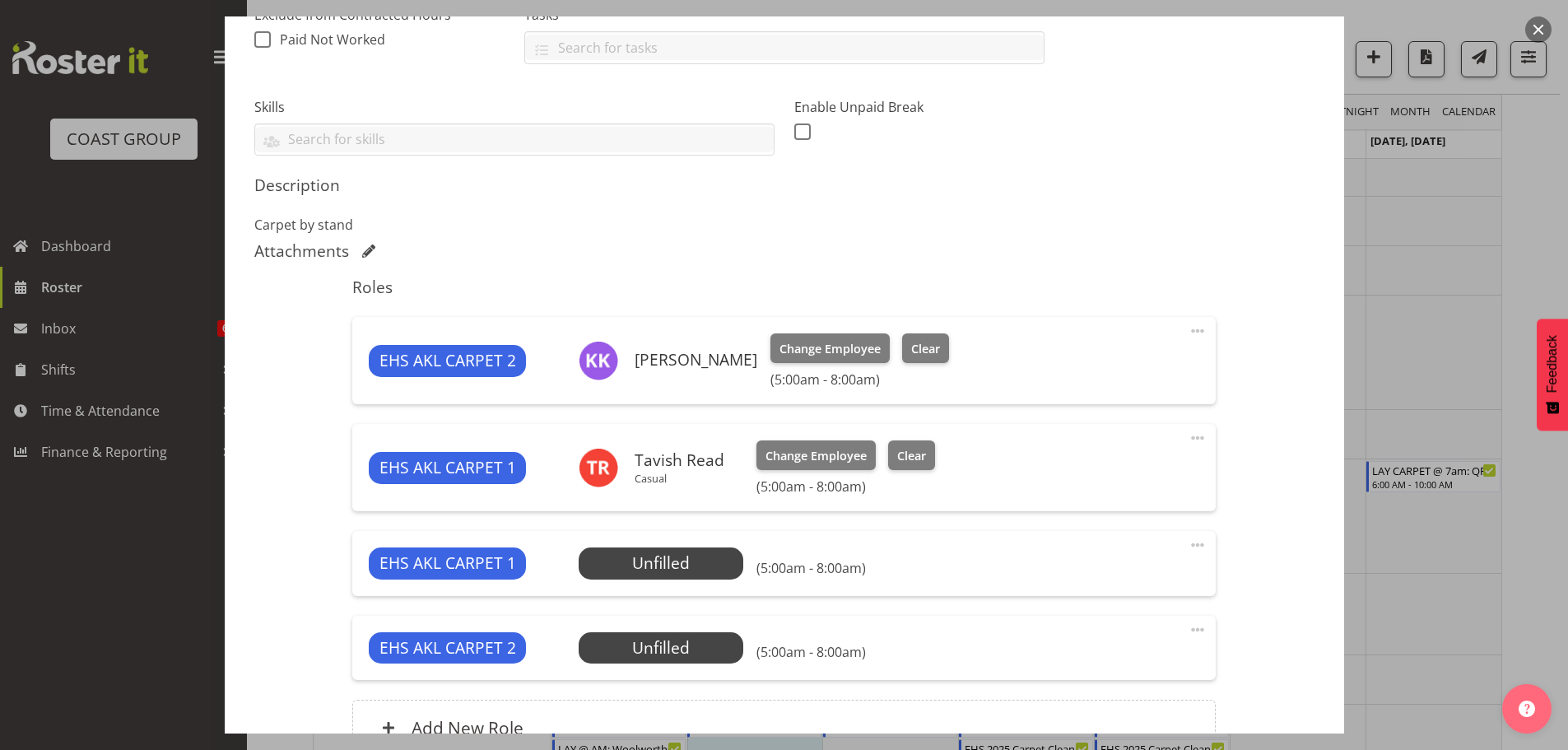
click at [1196, 551] on span at bounding box center [1197, 544] width 20 height 20
click at [1146, 583] on link "Edit" at bounding box center [1128, 582] width 158 height 30
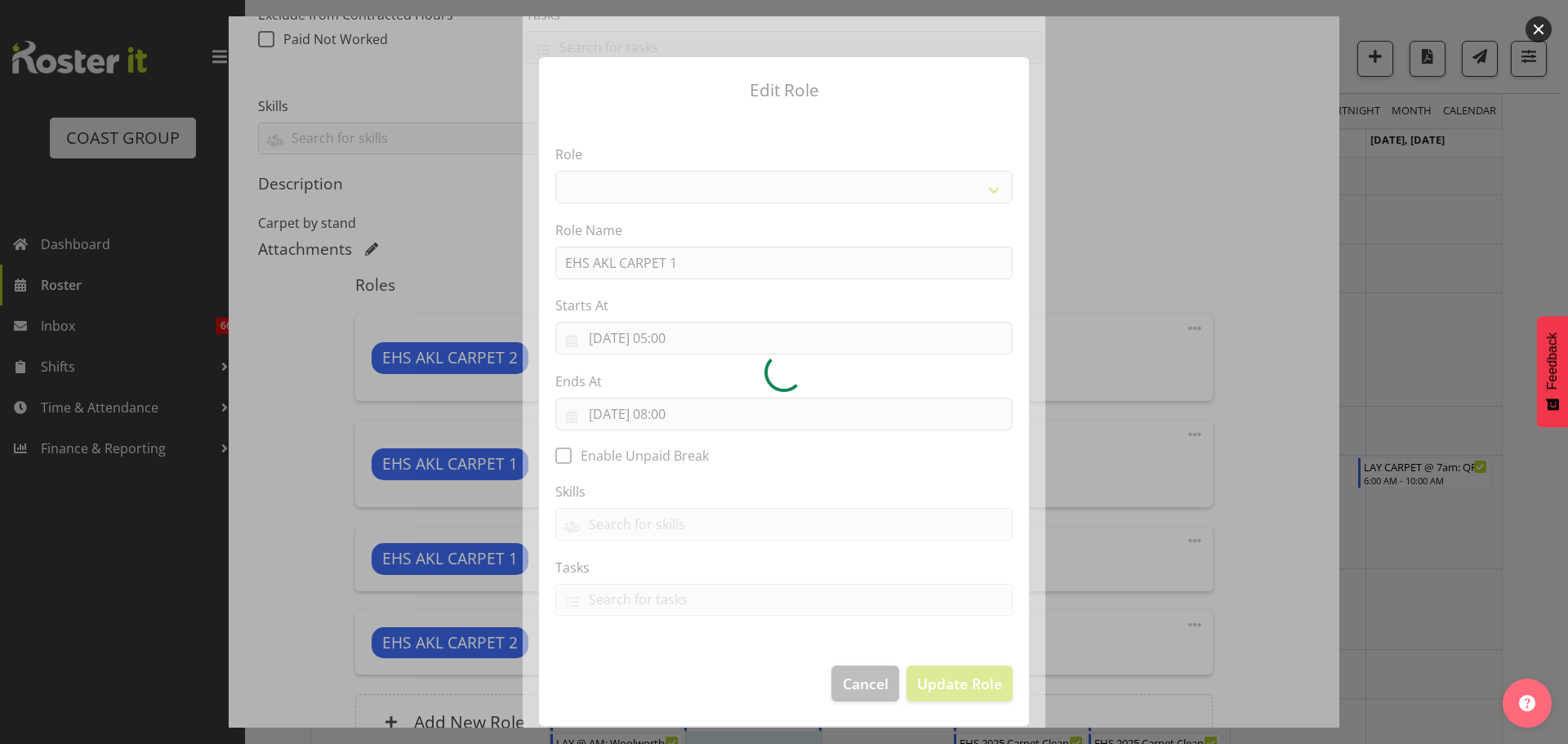
select select "190"
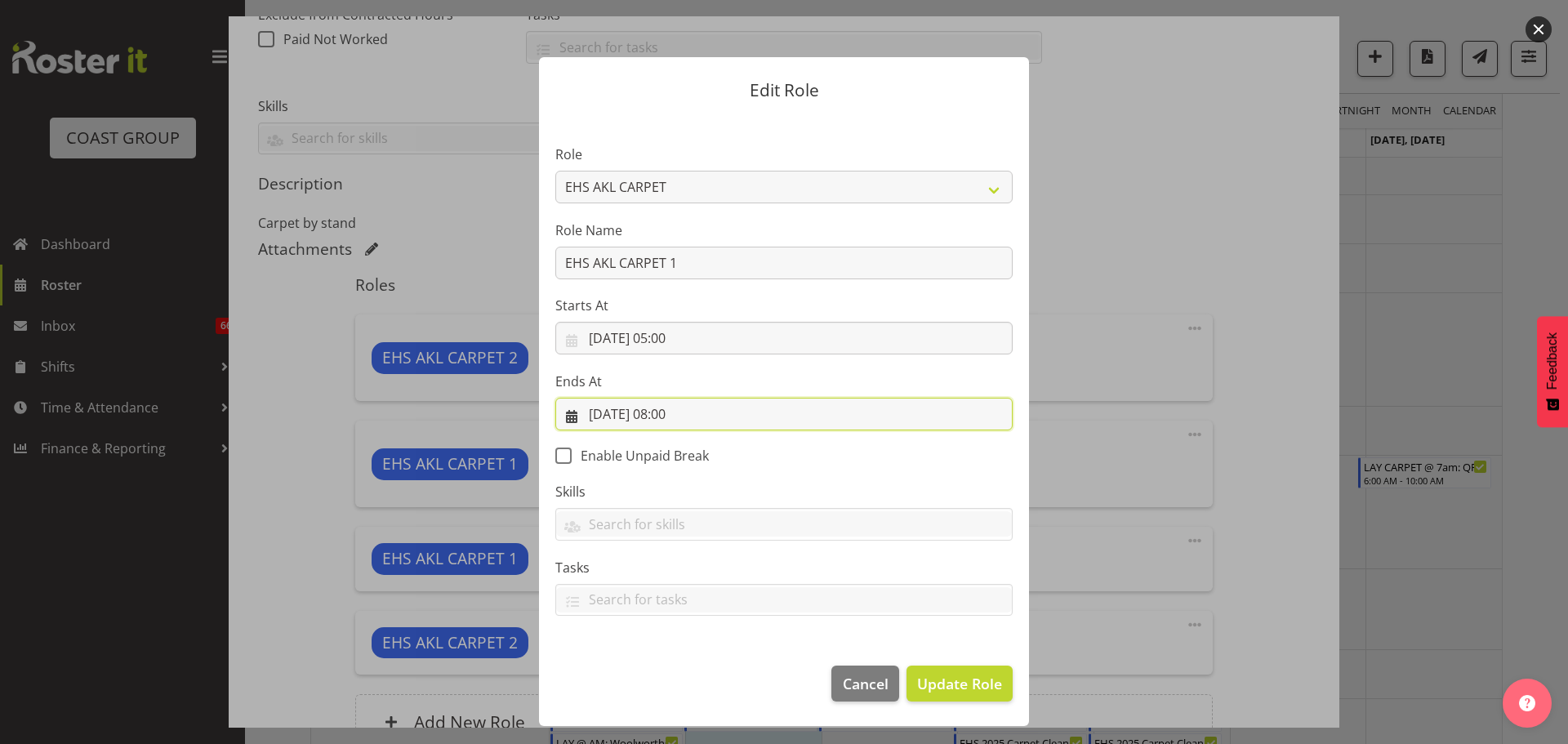
click at [690, 410] on input "[DATE] 08:00" at bounding box center [784, 414] width 458 height 32
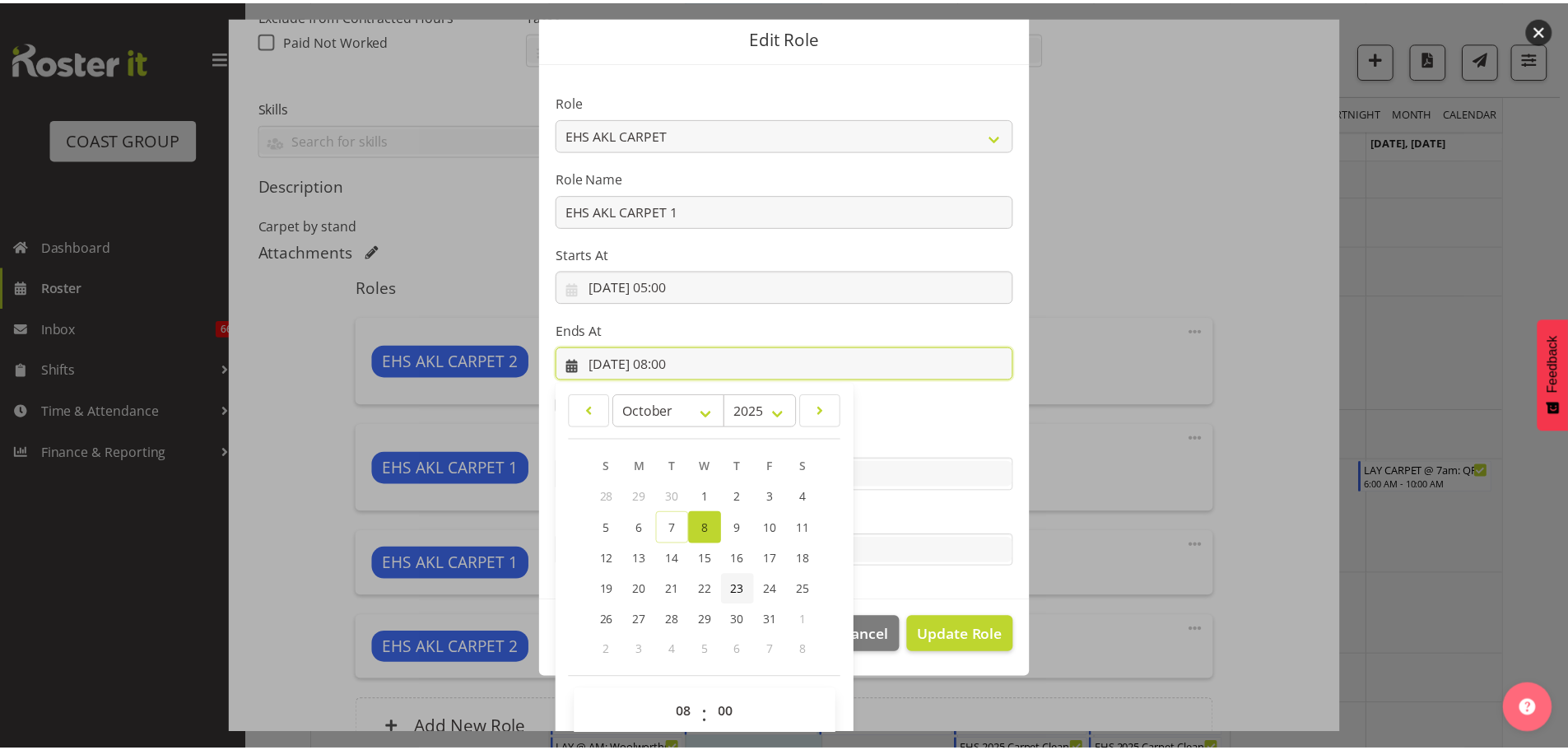
scroll to position [76, 0]
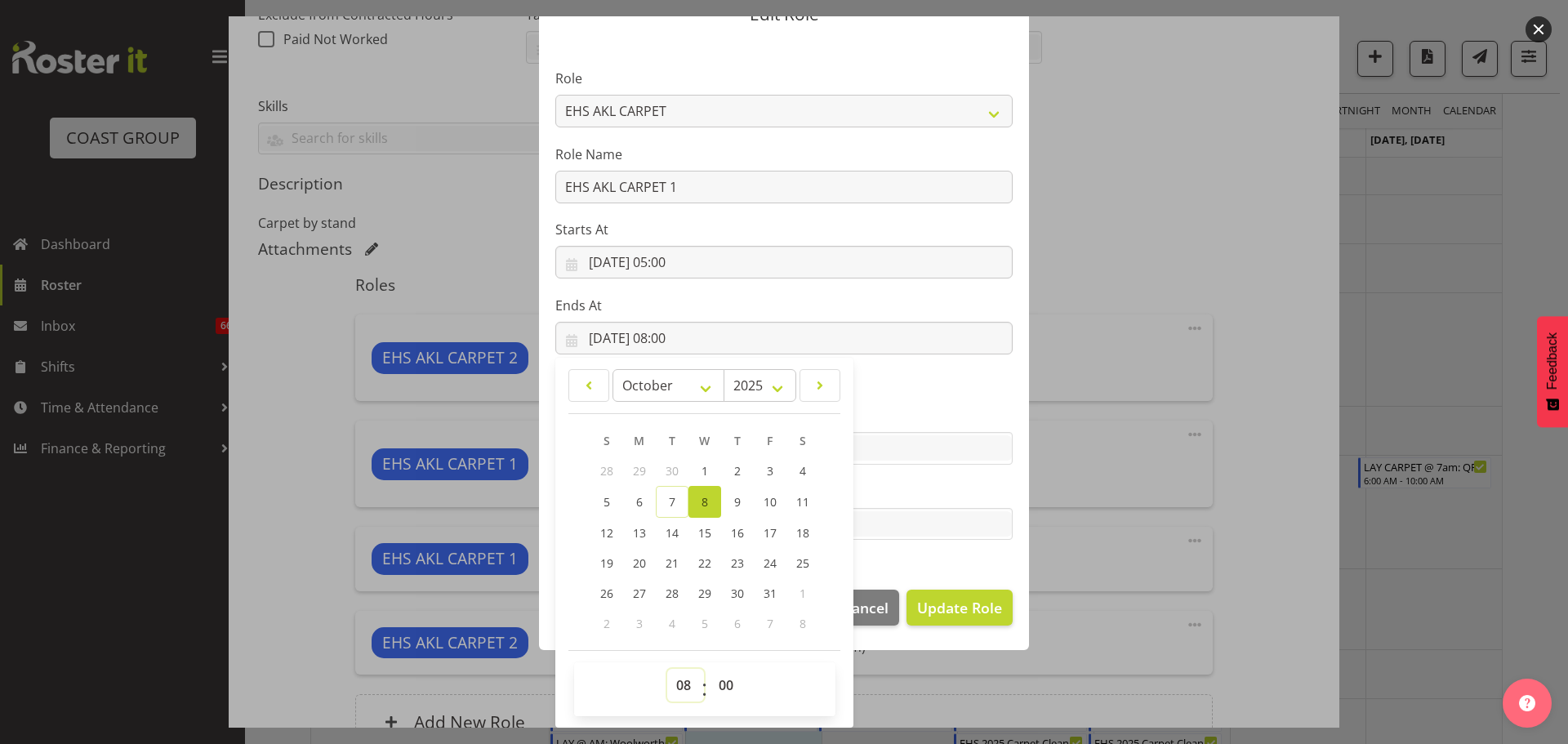
click at [683, 692] on select "00 01 02 03 04 05 06 07 08 09 10 11 12 13 14 15 16 17 18 19 20 21 22 23" at bounding box center [686, 685] width 37 height 32
select select "6"
click at [667, 669] on select "00 01 02 03 04 05 06 07 08 09 10 11 12 13 14 15 16 17 18 19 20 21 22 23" at bounding box center [686, 685] width 37 height 32
type input "[DATE] 06:00"
click at [725, 675] on select "00 01 02 03 04 05 06 07 08 09 10 11 12 13 14 15 16 17 18 19 20 21 22 23 24 25 2…" at bounding box center [728, 685] width 37 height 32
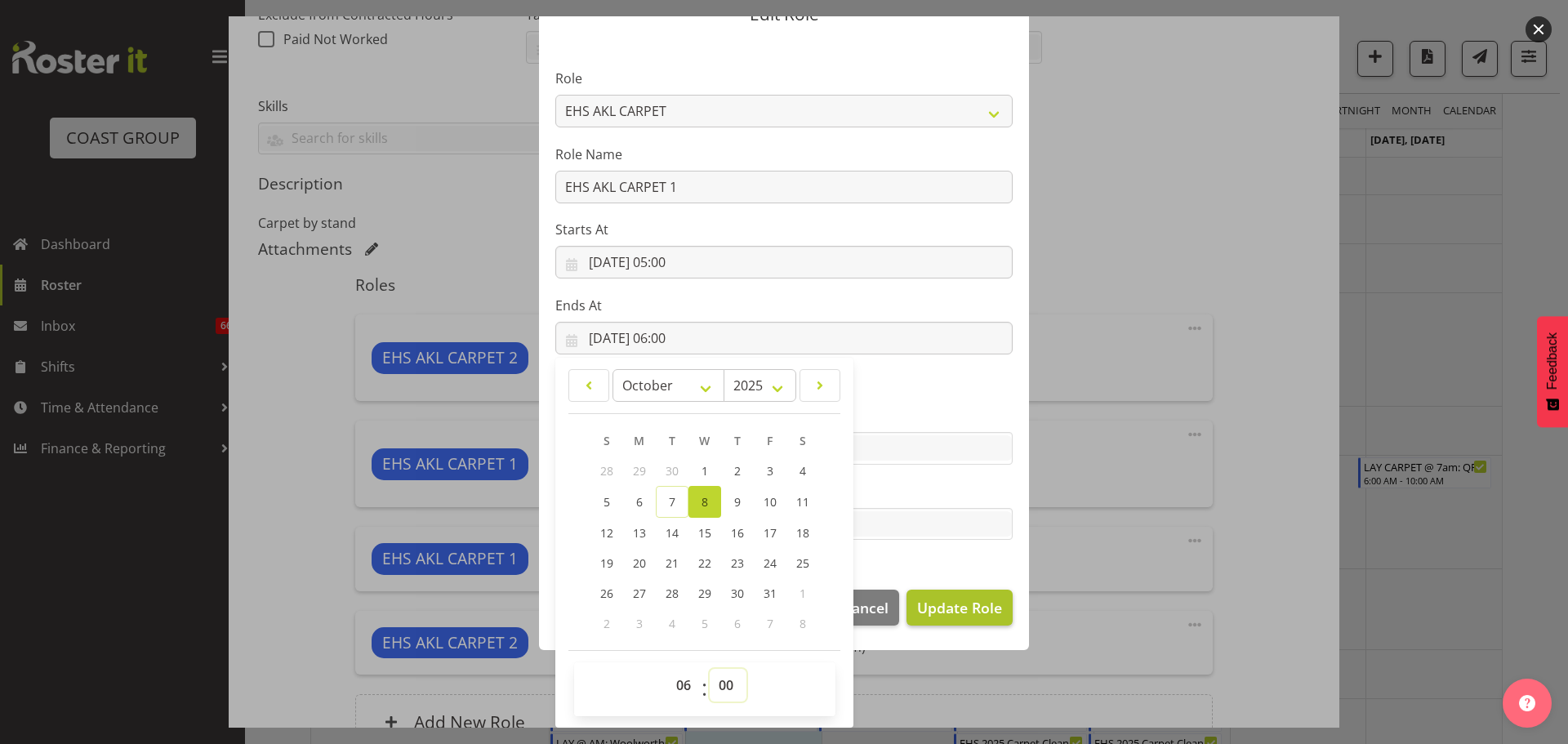
select select "30"
type input "[DATE] 06:30"
click at [931, 600] on span "Update Role" at bounding box center [960, 607] width 85 height 21
select select
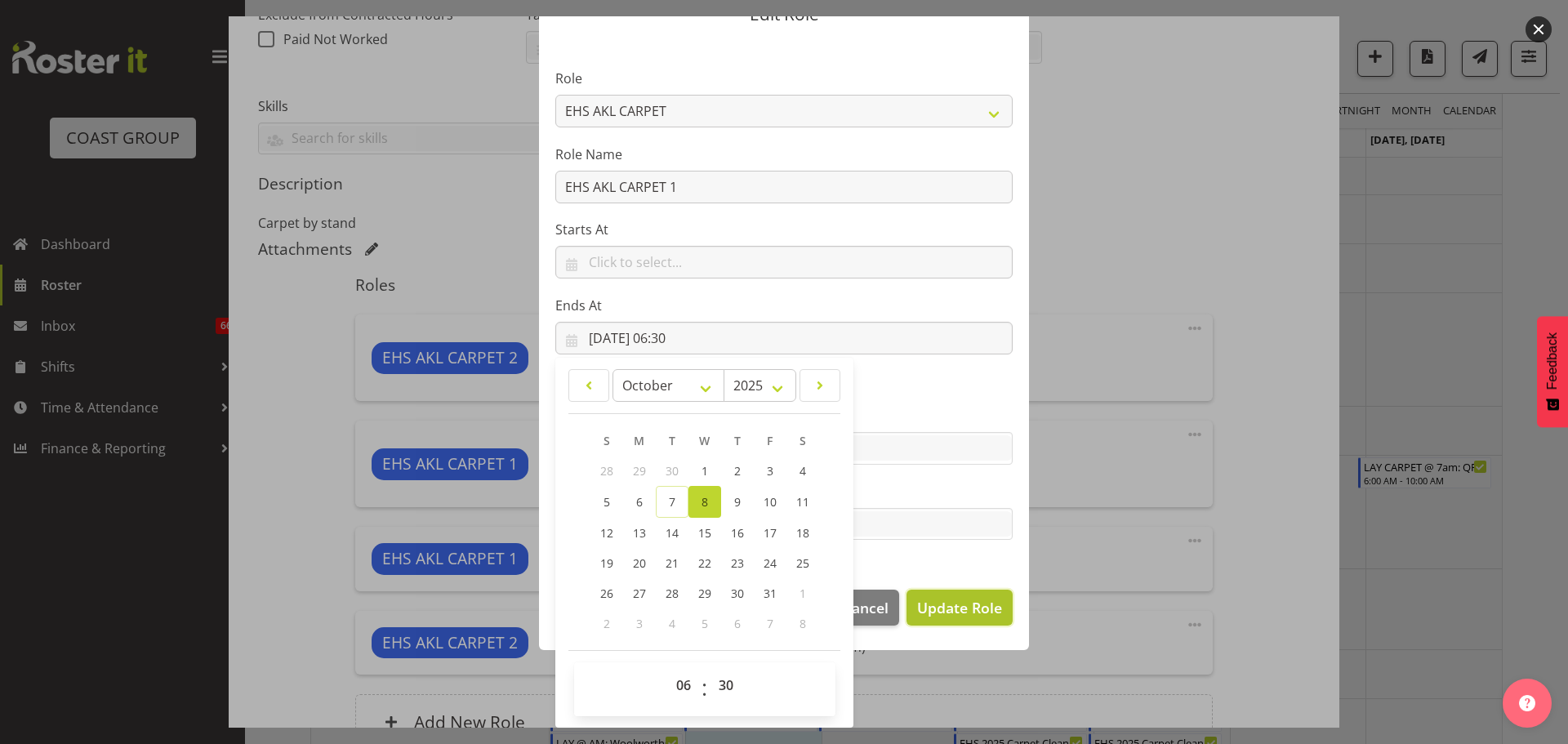
select select
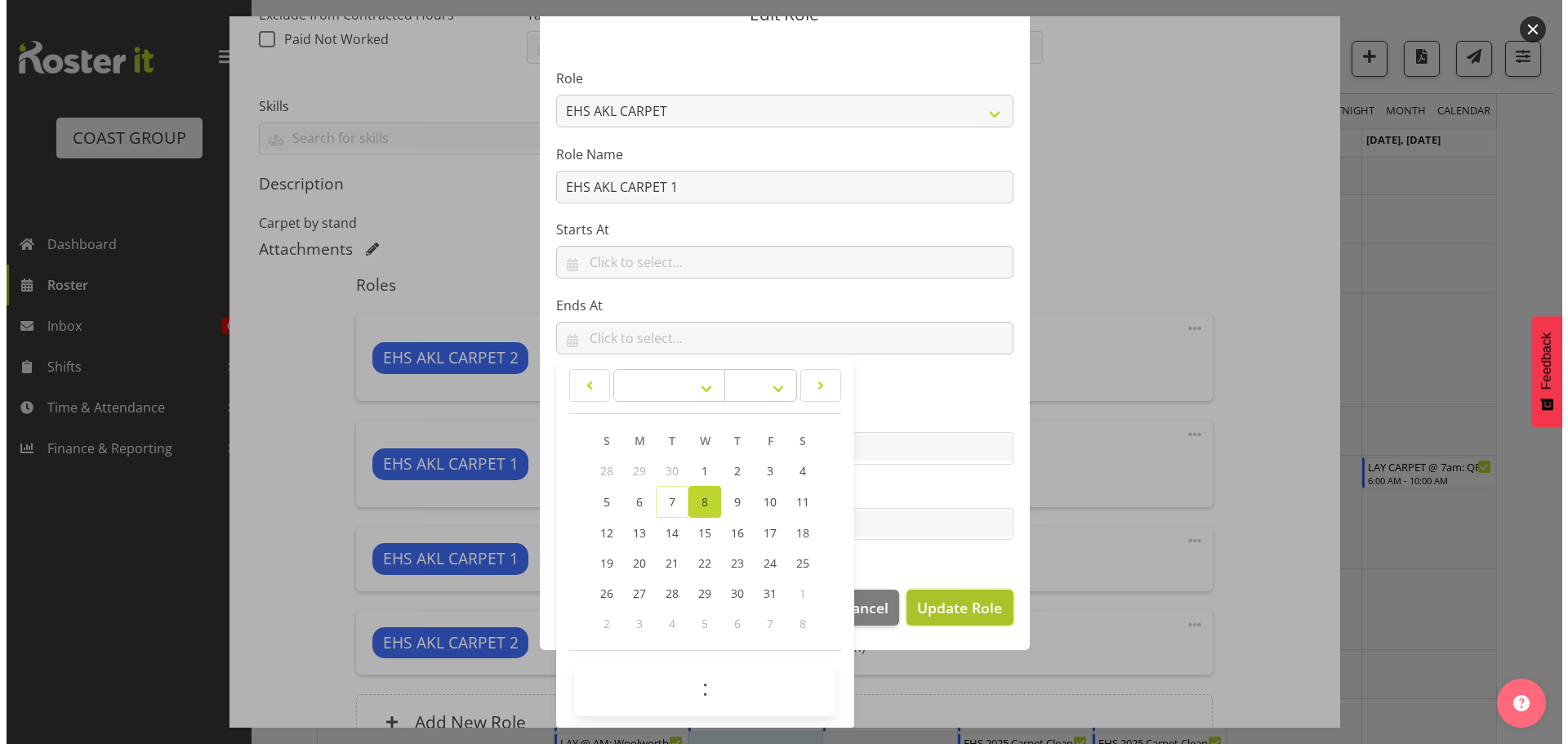
scroll to position [75, 0]
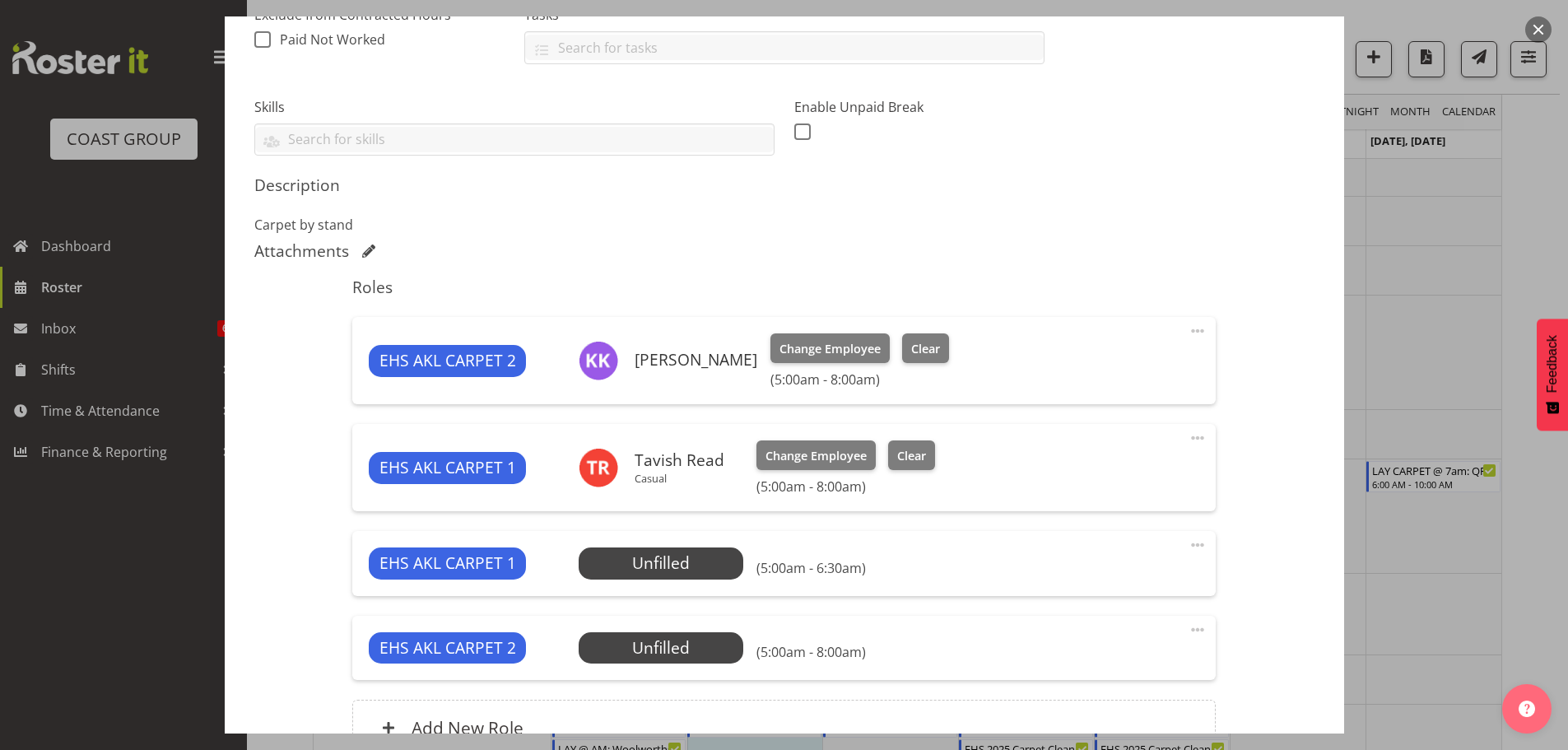
click at [1188, 620] on span at bounding box center [1197, 629] width 20 height 20
click at [1099, 660] on link "Edit" at bounding box center [1128, 666] width 158 height 30
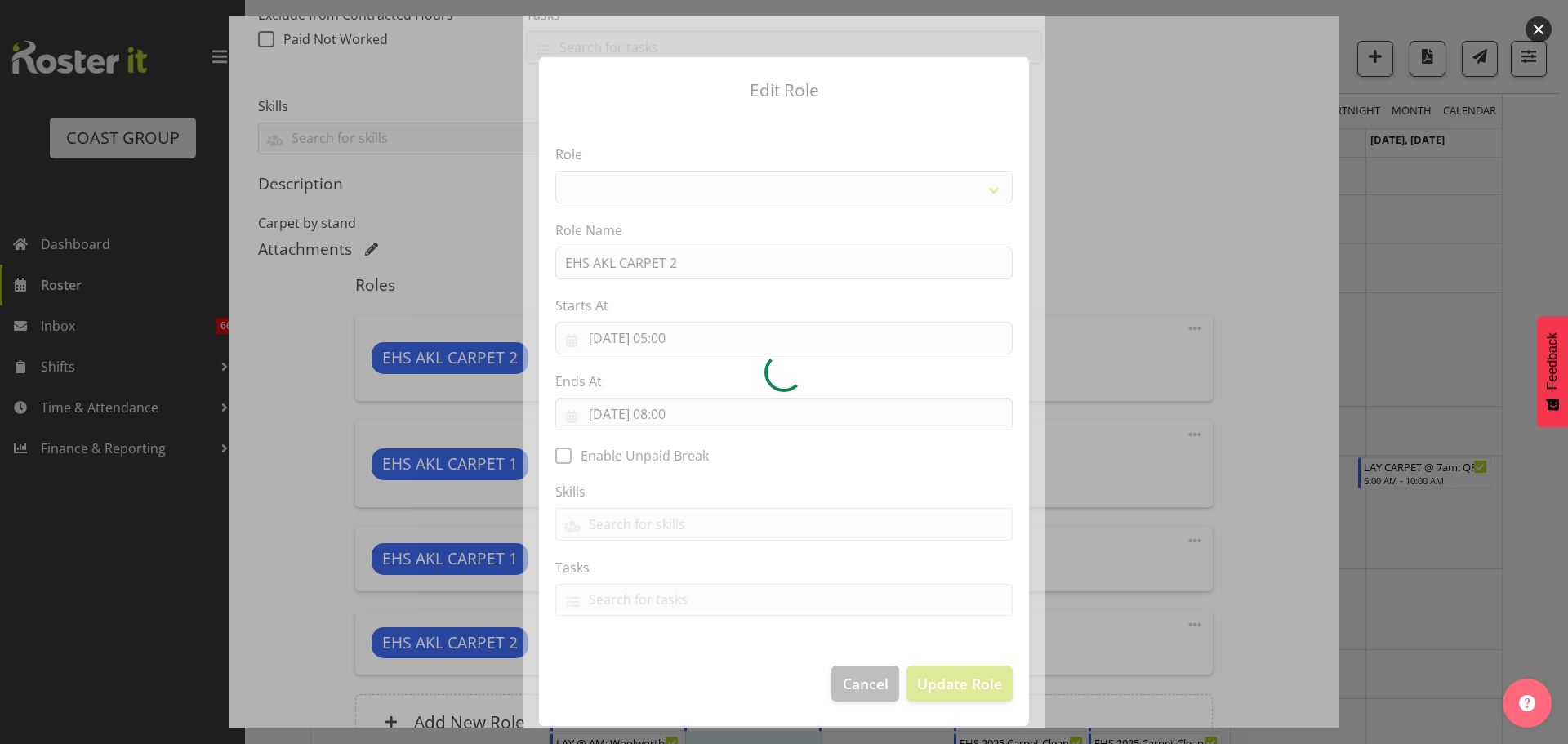
select select "190"
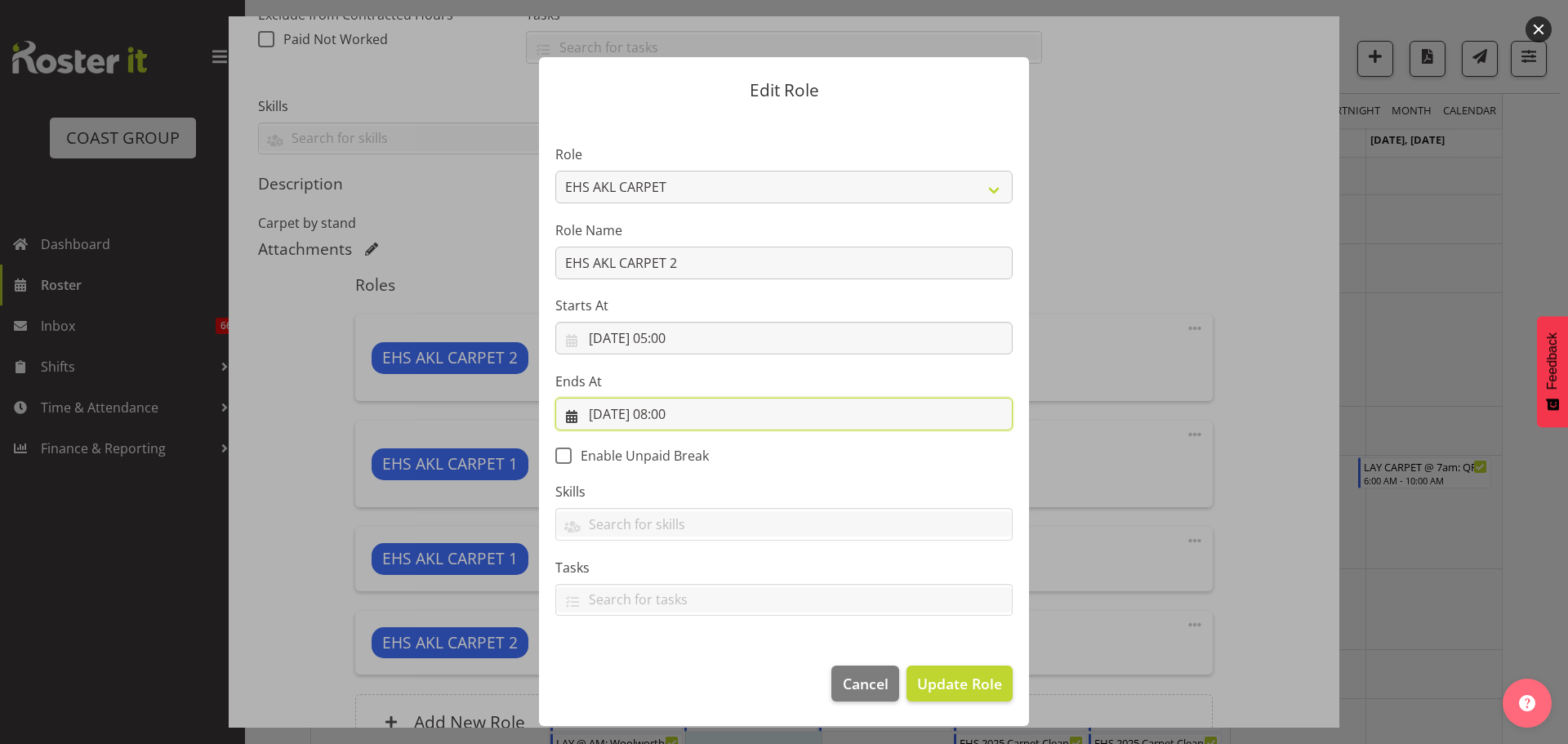
click at [691, 399] on input "[DATE] 08:00" at bounding box center [784, 414] width 458 height 32
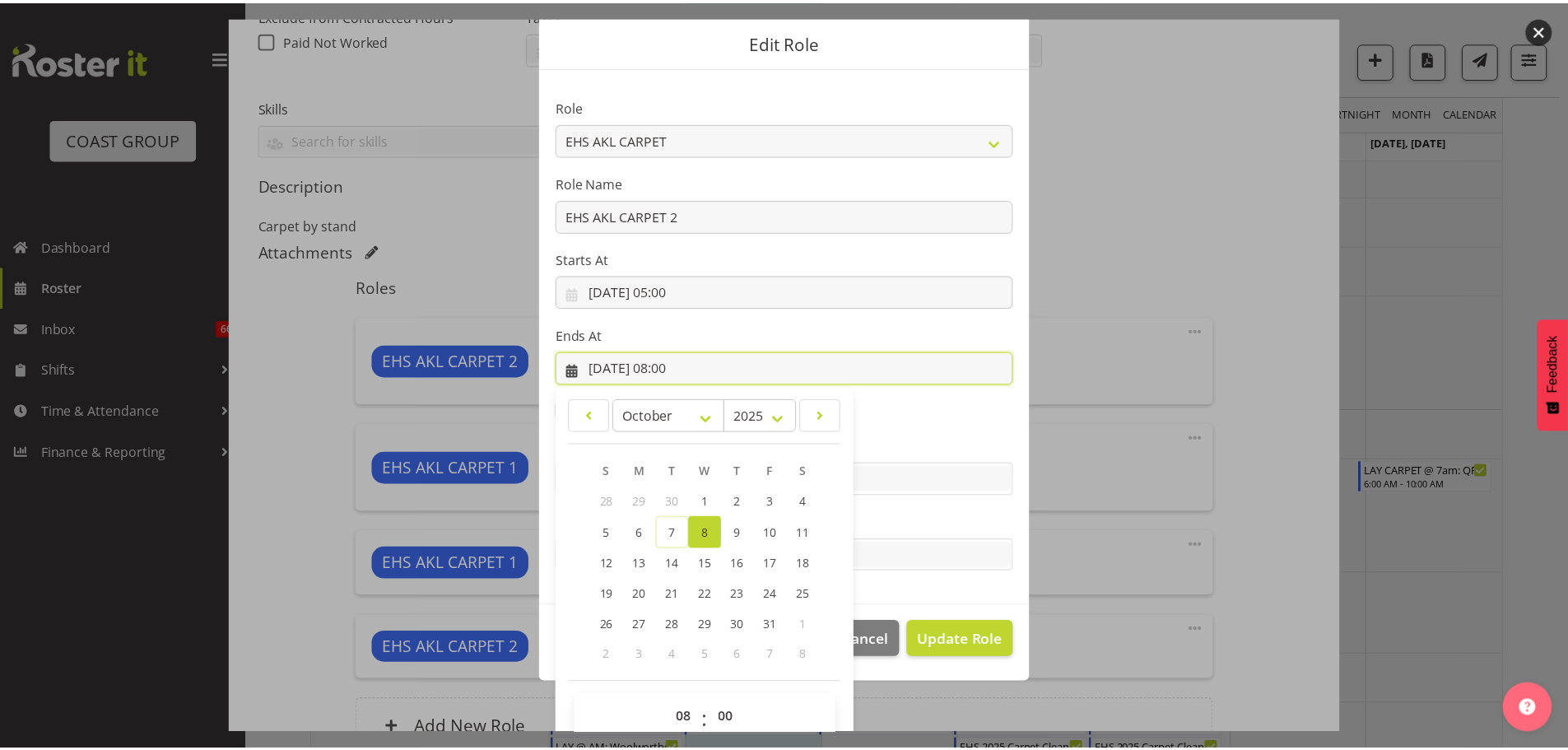
scroll to position [76, 0]
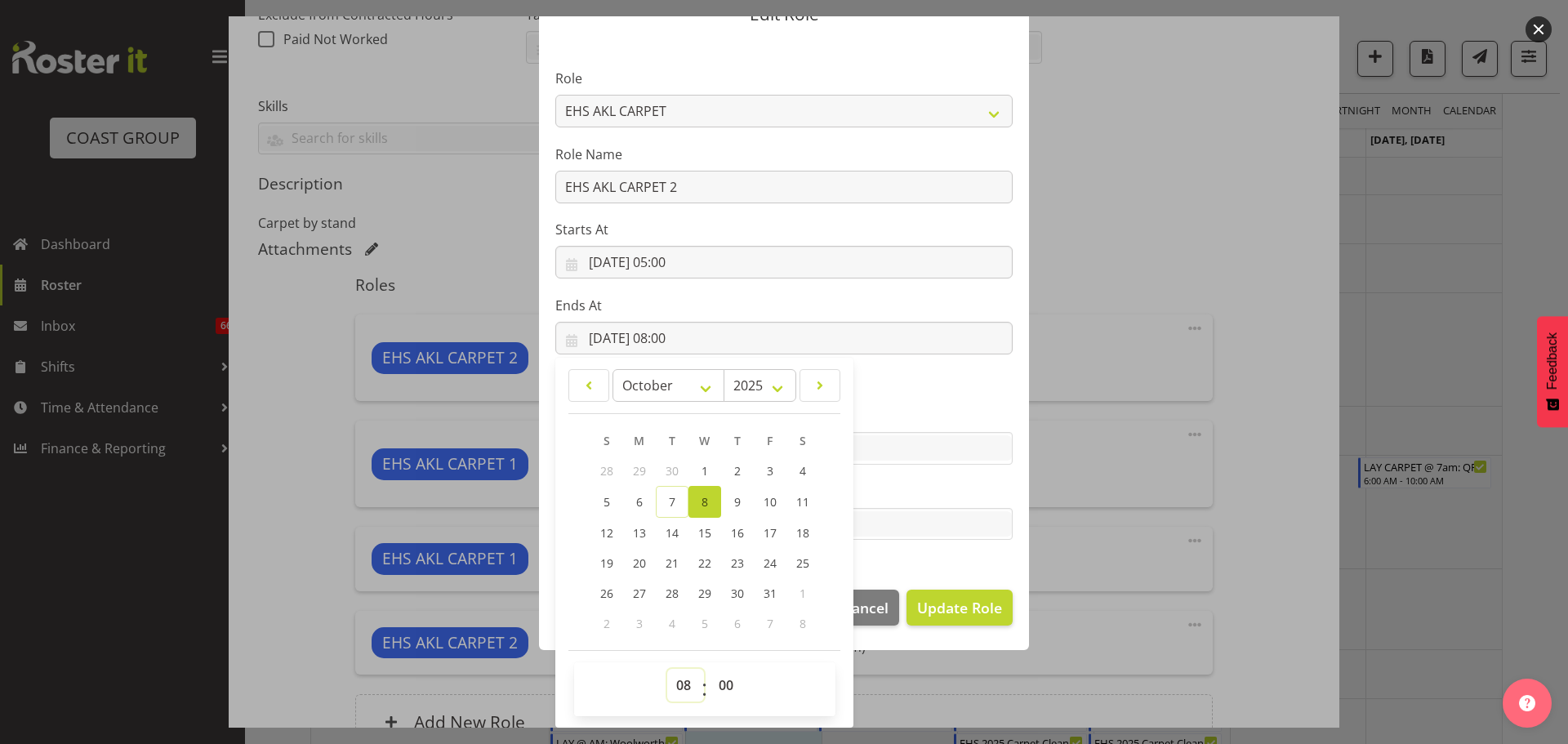
click at [667, 685] on select "00 01 02 03 04 05 06 07 08 09 10 11 12 13 14 15 16 17 18 19 20 21 22 23" at bounding box center [686, 685] width 37 height 32
select select "6"
click at [667, 669] on select "00 01 02 03 04 05 06 07 08 09 10 11 12 13 14 15 16 17 18 19 20 21 22 23" at bounding box center [686, 685] width 37 height 32
type input "[DATE] 06:00"
click at [719, 672] on select "00 01 02 03 04 05 06 07 08 09 10 11 12 13 14 15 16 17 18 19 20 21 22 23 24 25 2…" at bounding box center [728, 685] width 37 height 32
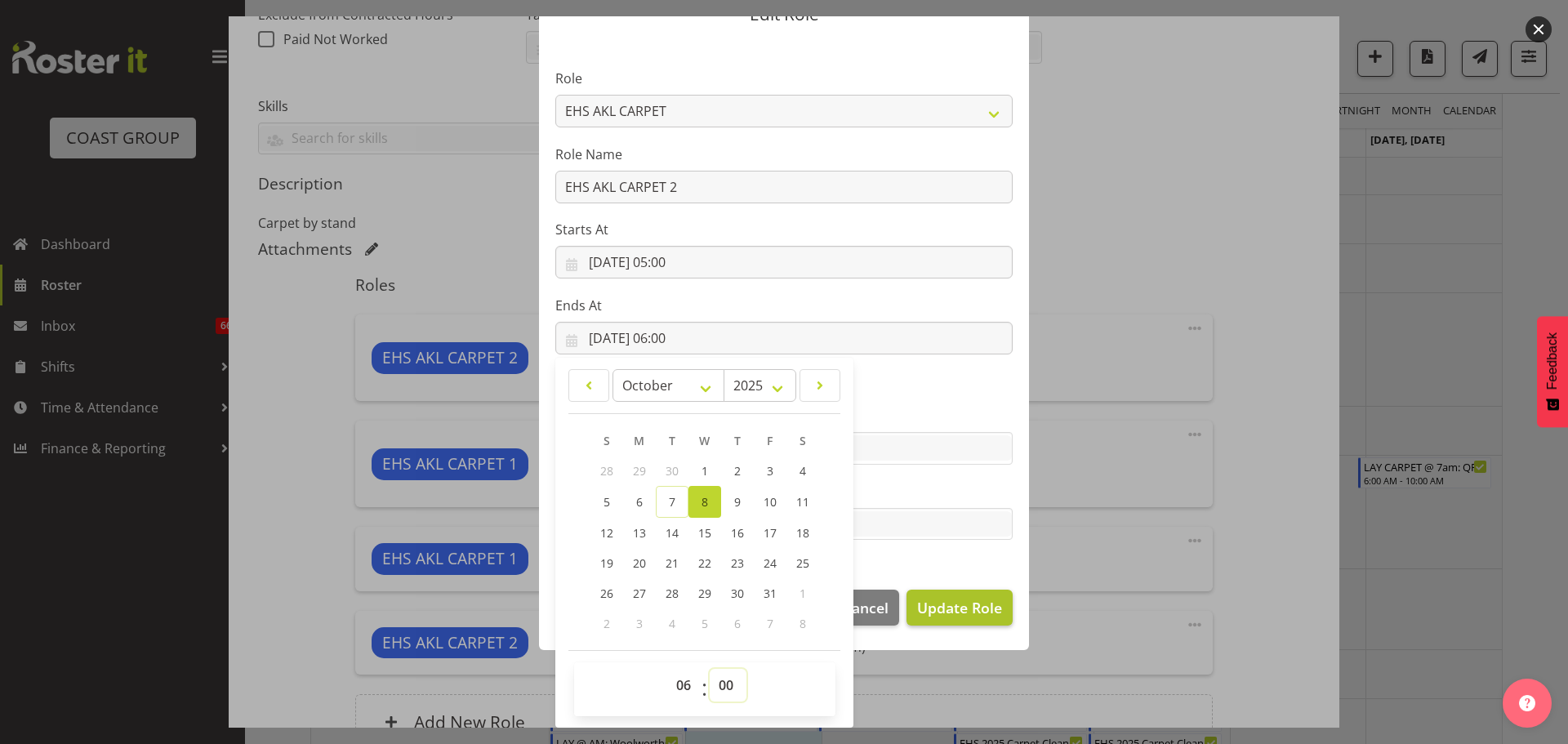
select select "30"
type input "[DATE] 06:30"
click at [940, 608] on span "Update Role" at bounding box center [960, 607] width 85 height 21
select select
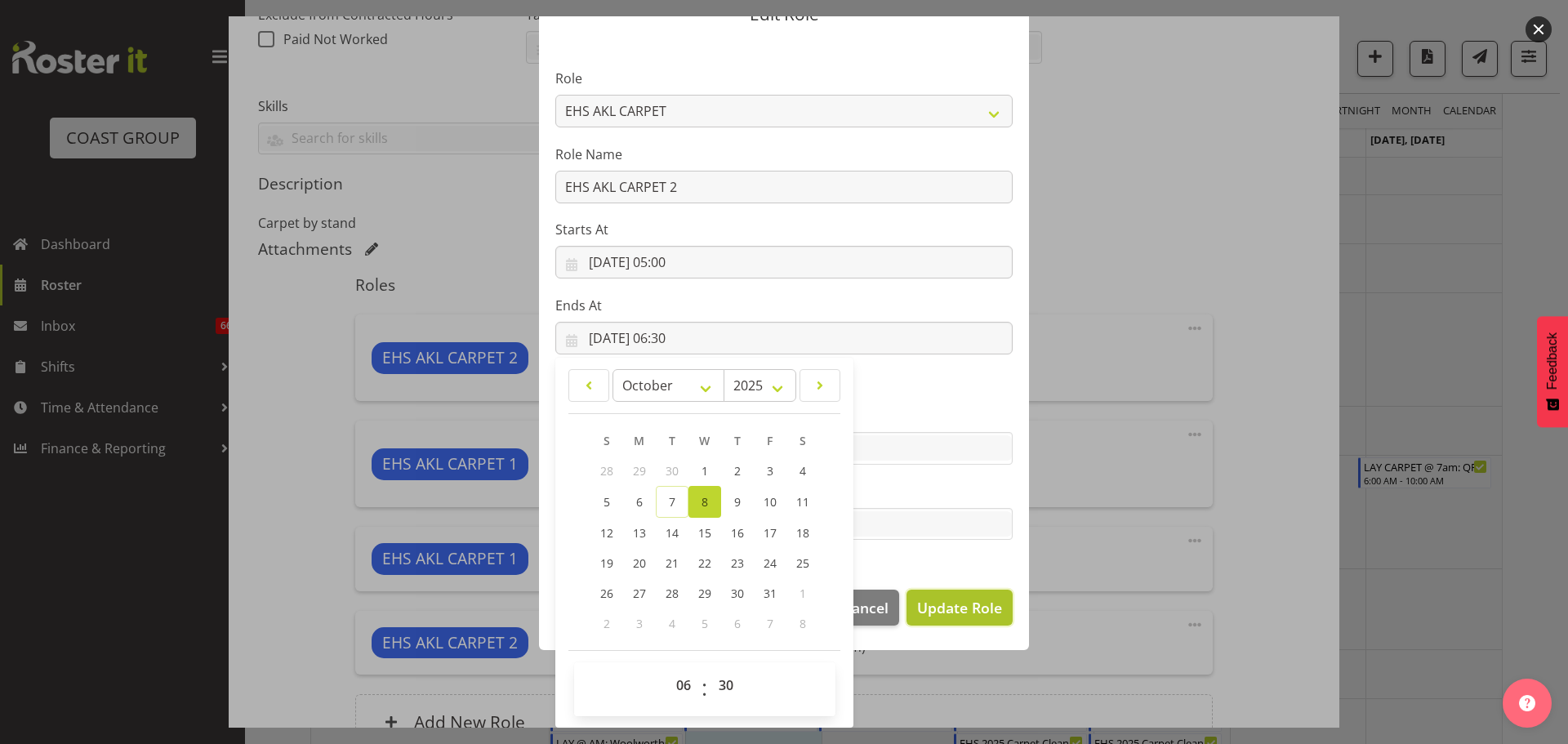
select select
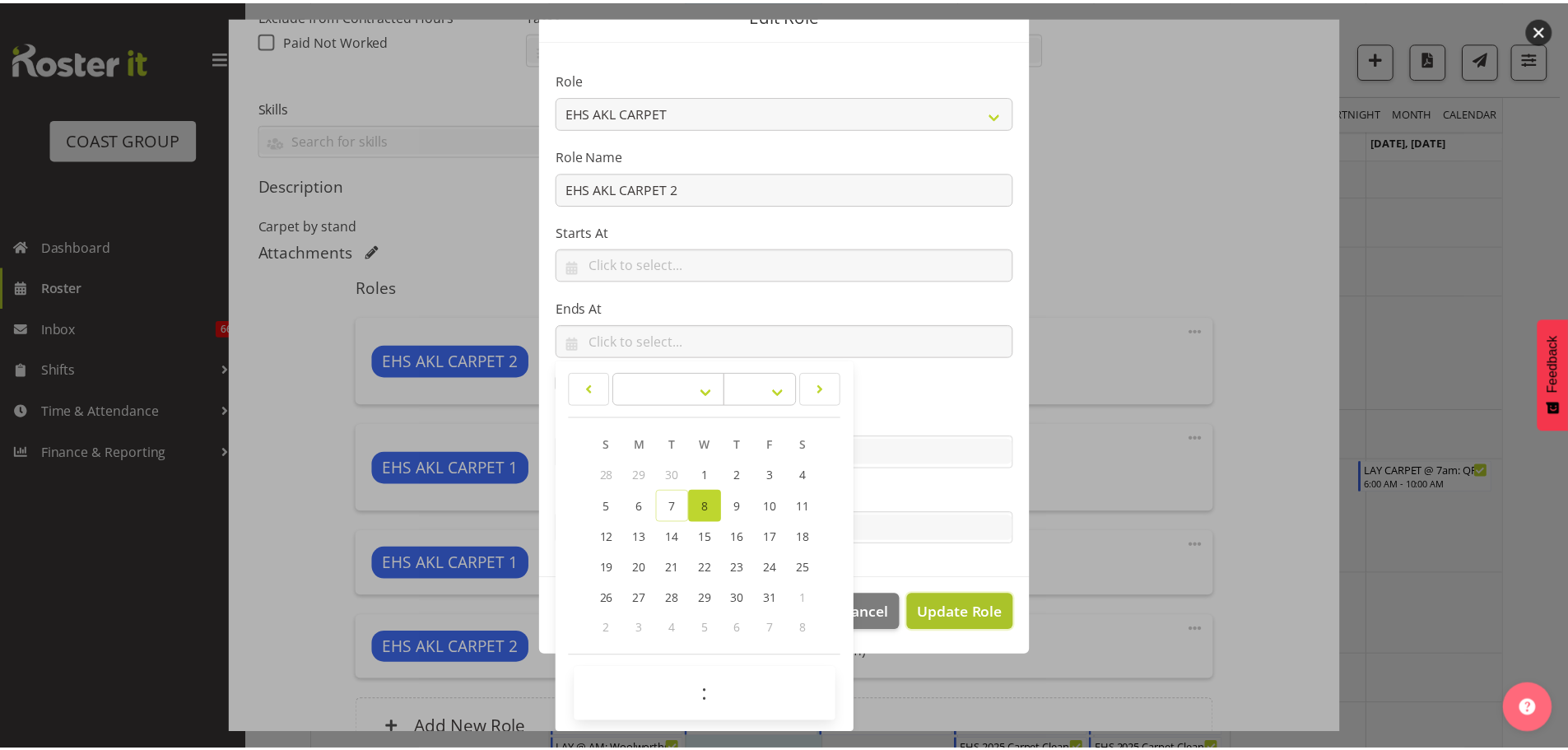
scroll to position [75, 0]
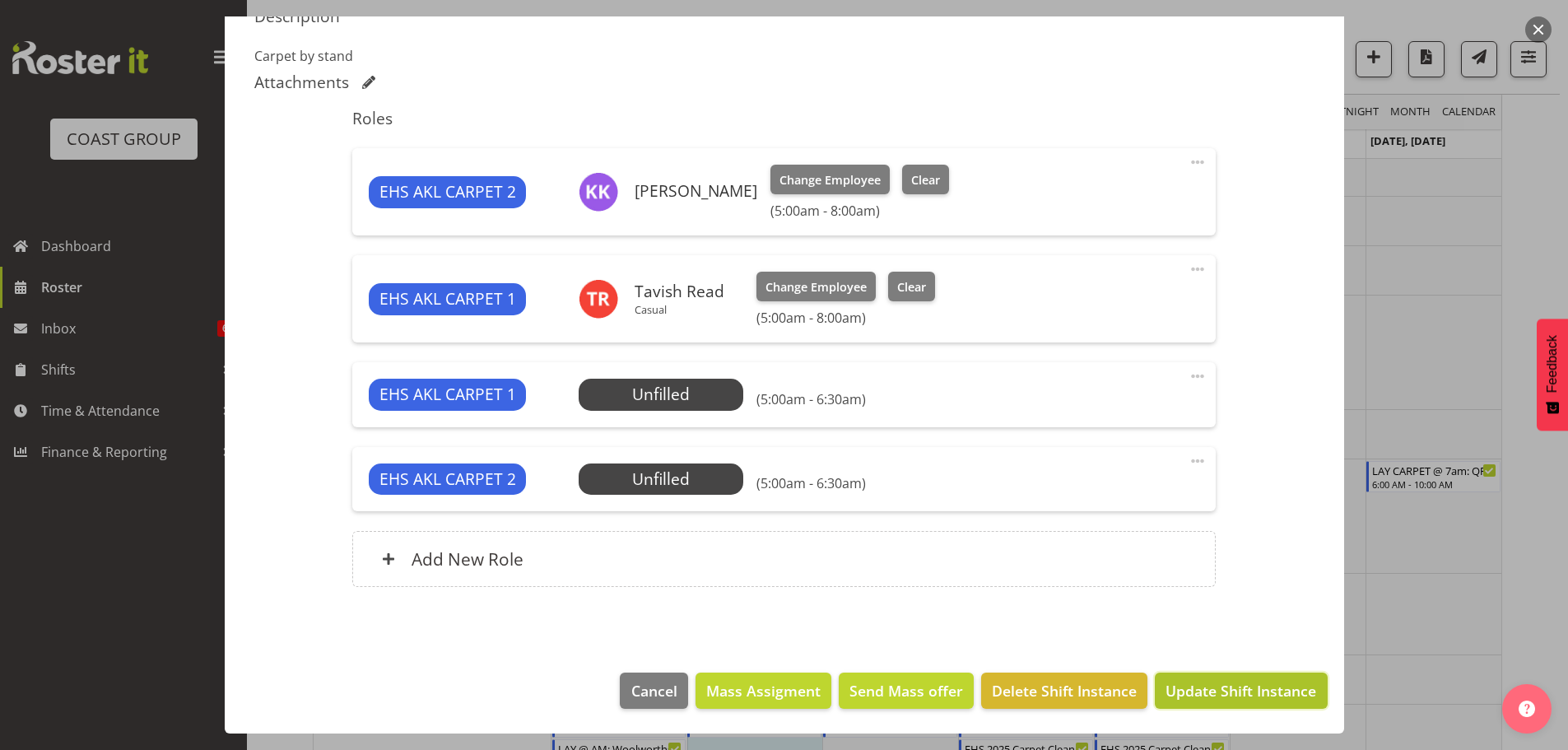
click at [1199, 696] on span "Update Shift Instance" at bounding box center [1241, 690] width 151 height 21
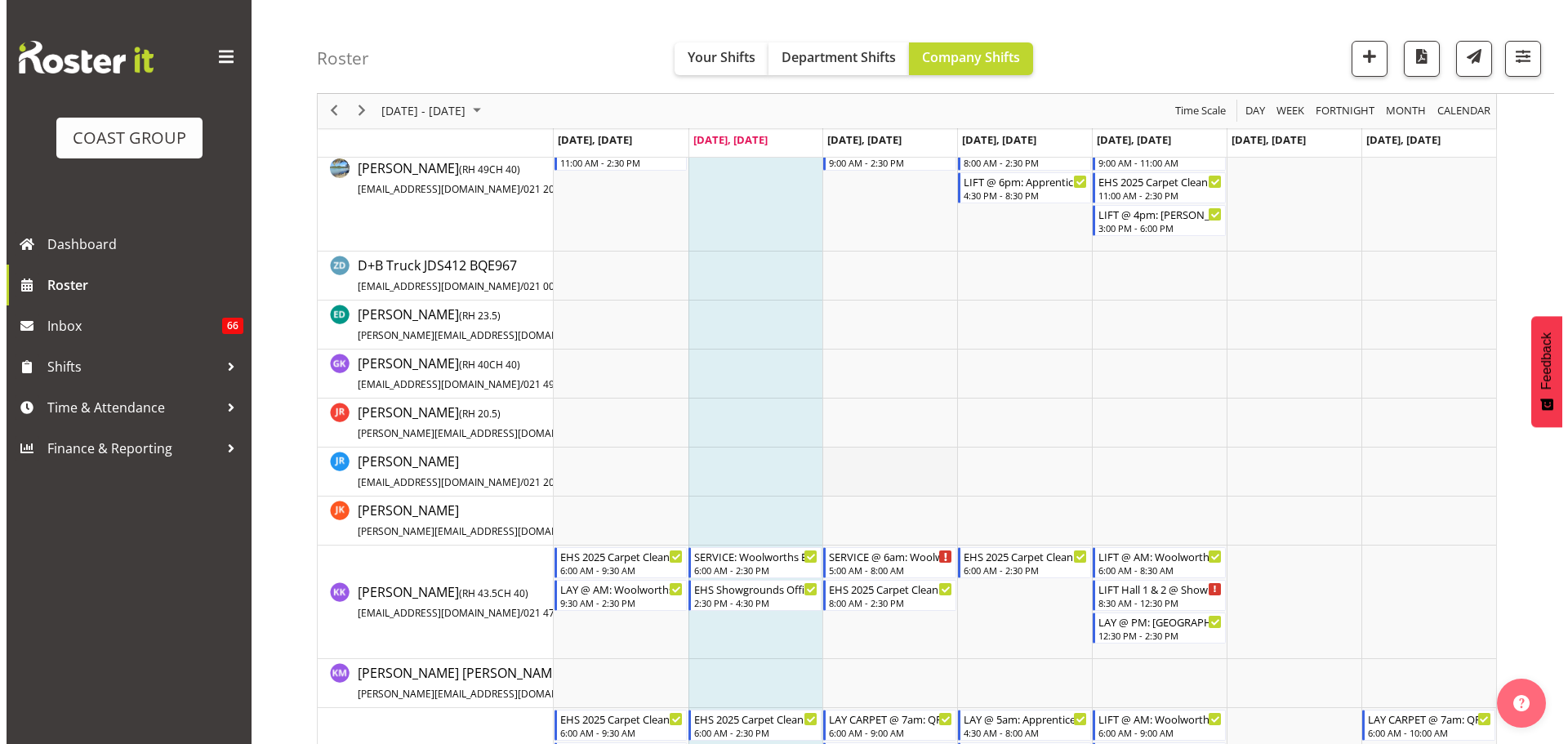
scroll to position [524, 0]
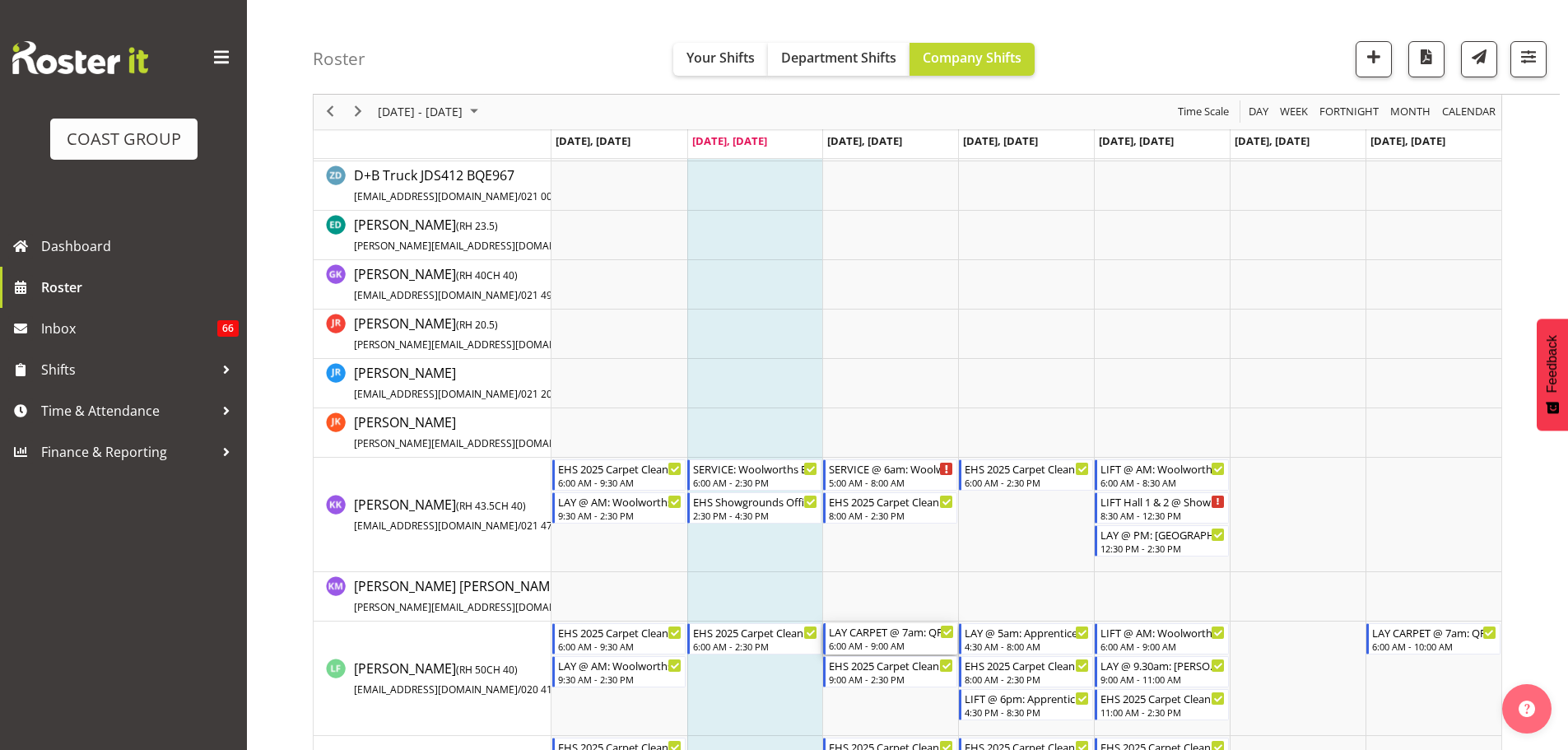
click at [910, 640] on div "6:00 AM - 9:00 AM" at bounding box center [891, 646] width 126 height 13
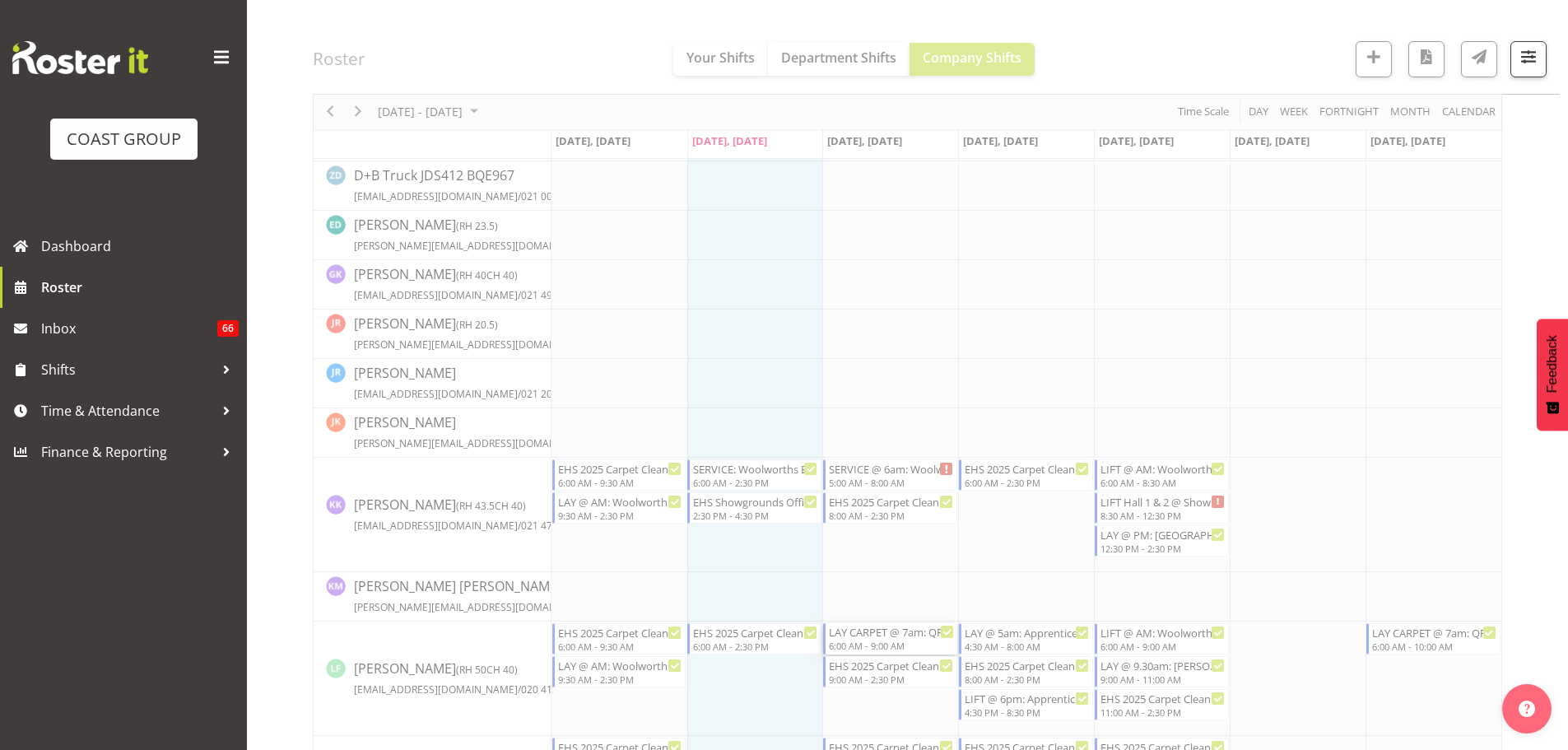
select select
select select "9"
select select "2025"
select select "6"
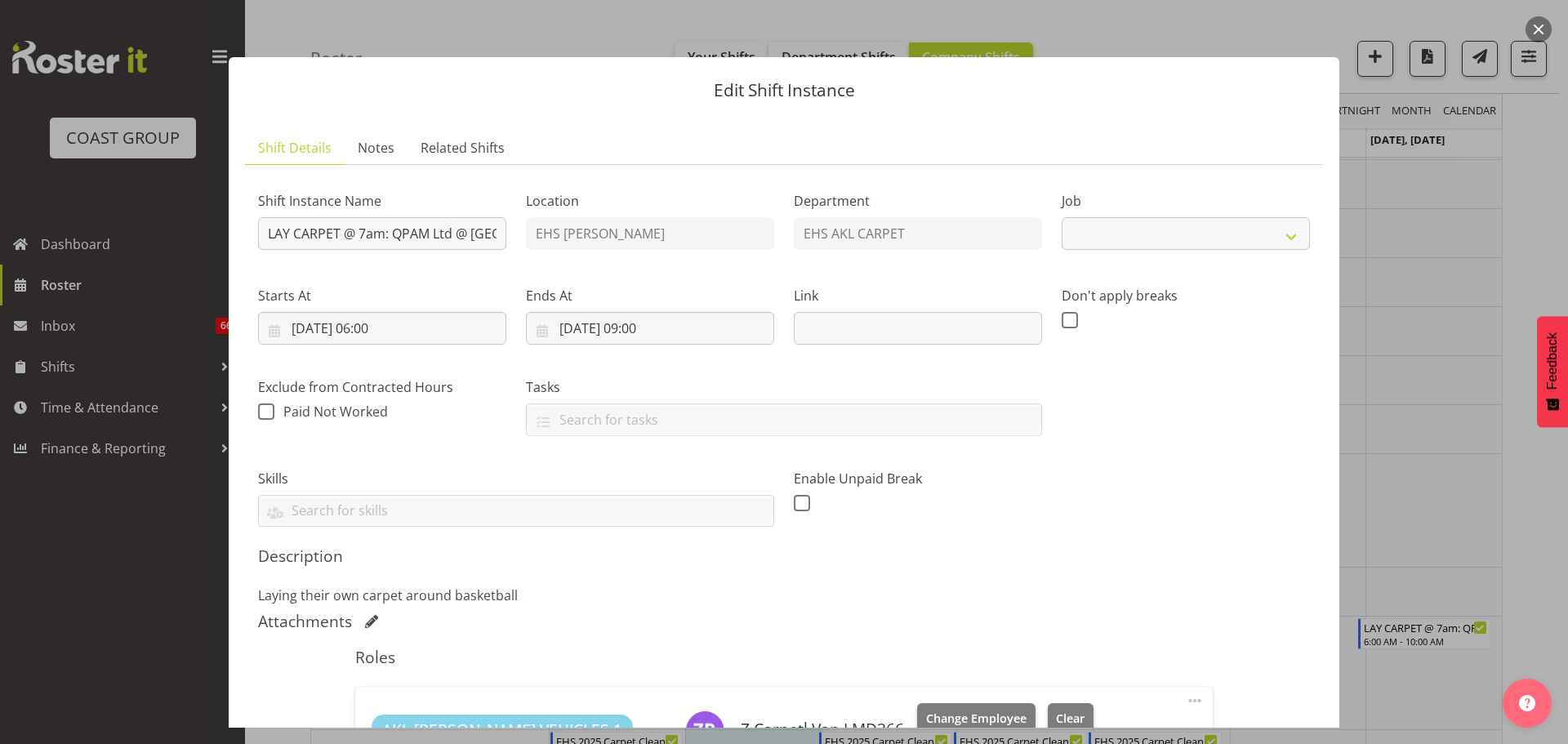
select select "8576"
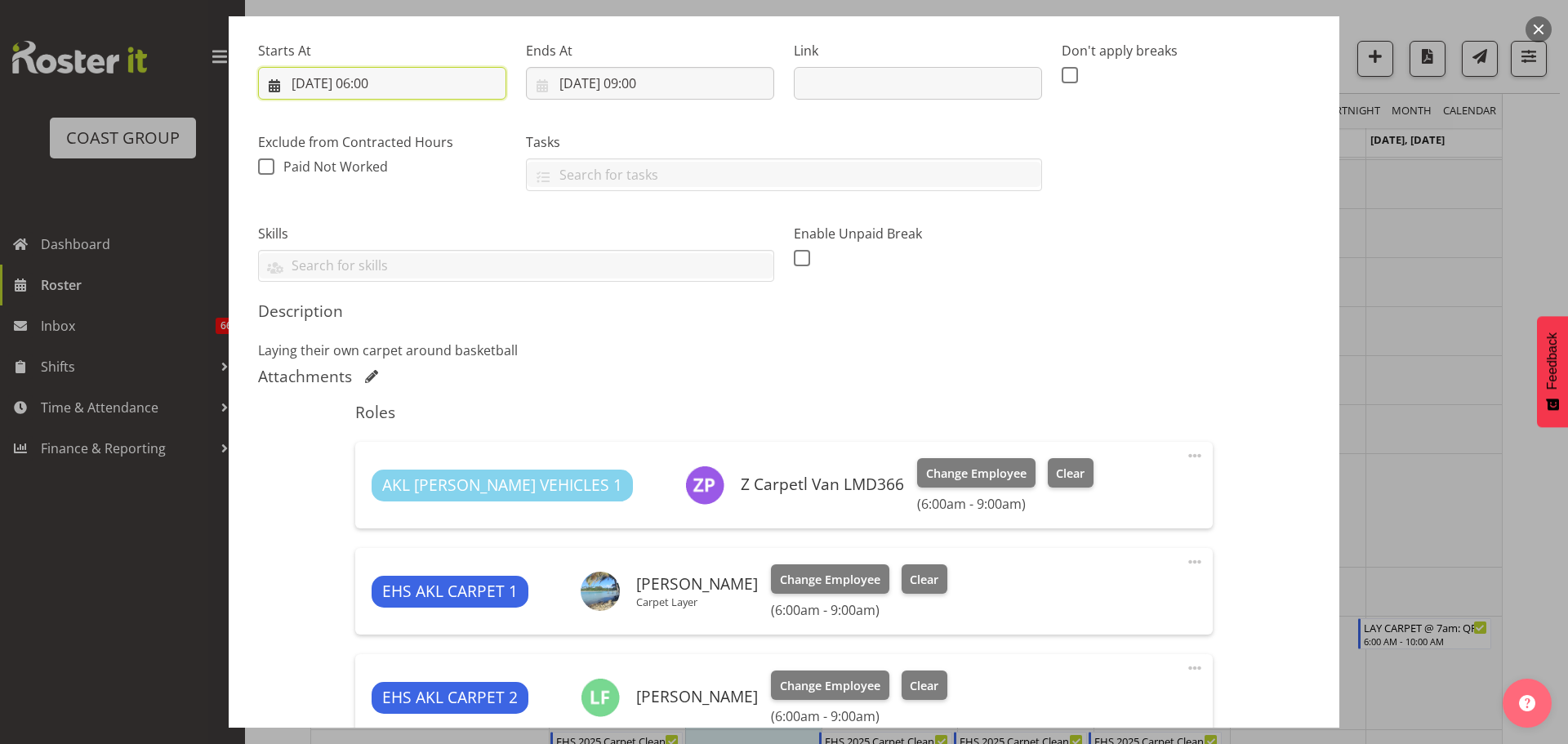
click at [394, 87] on input "[DATE] 06:00" at bounding box center [382, 83] width 248 height 32
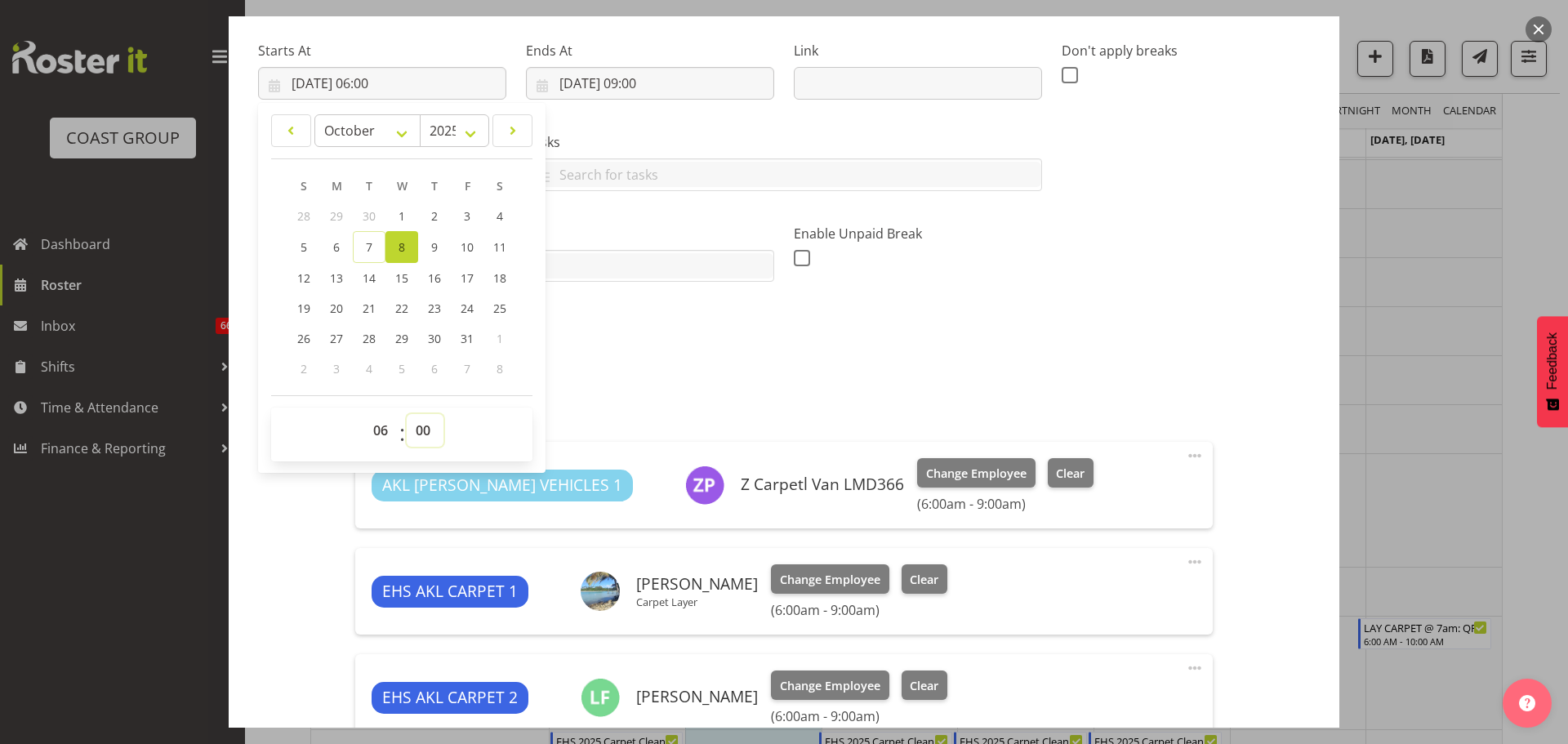
click at [431, 420] on select "00 01 02 03 04 05 06 07 08 09 10 11 12 13 14 15 16 17 18 19 20 21 22 23 24 25 2…" at bounding box center [425, 430] width 37 height 32
select select "30"
type input "[DATE] 06:30"
click at [1114, 332] on div "Description Laying their own carpet around basketball" at bounding box center [784, 331] width 1052 height 59
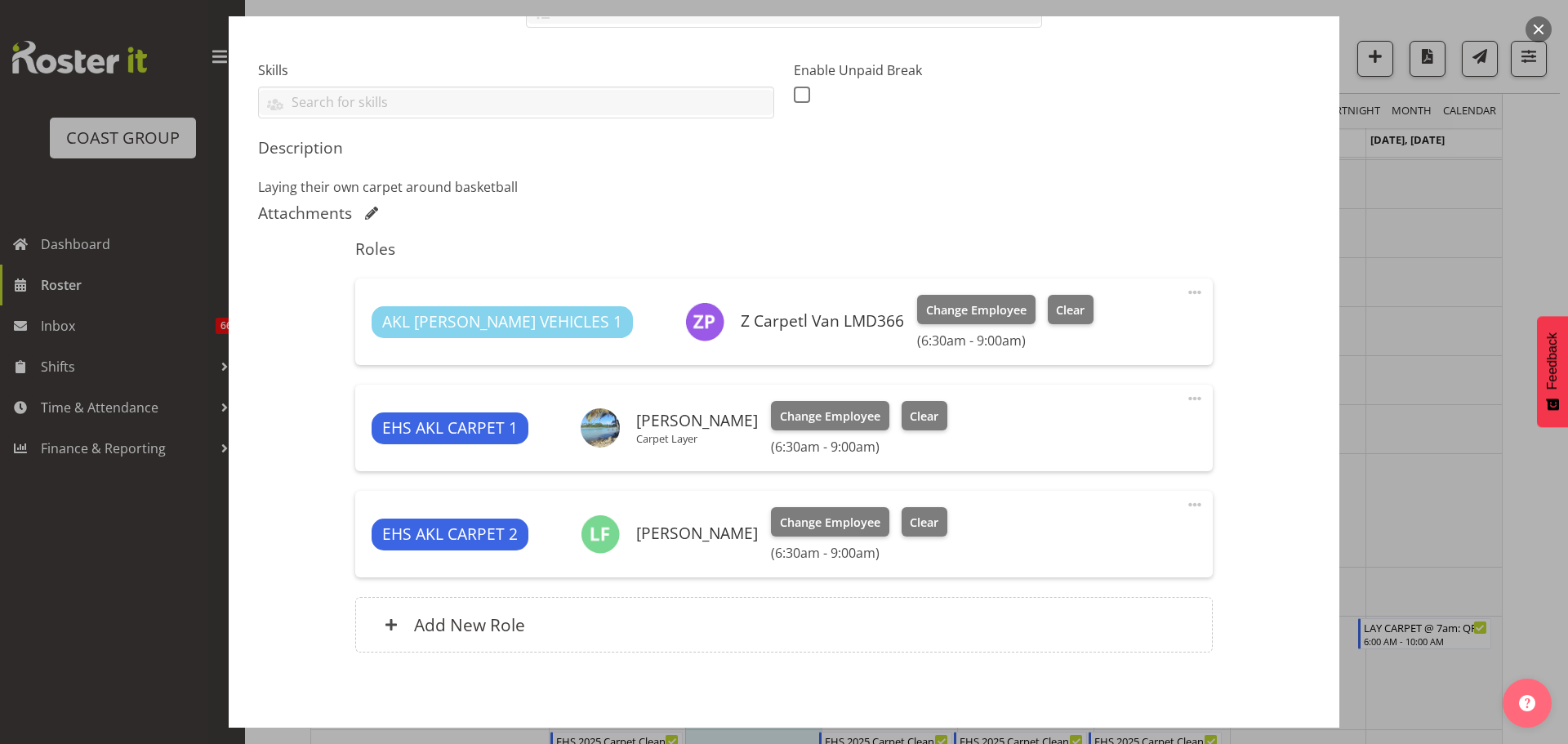
scroll to position [479, 0]
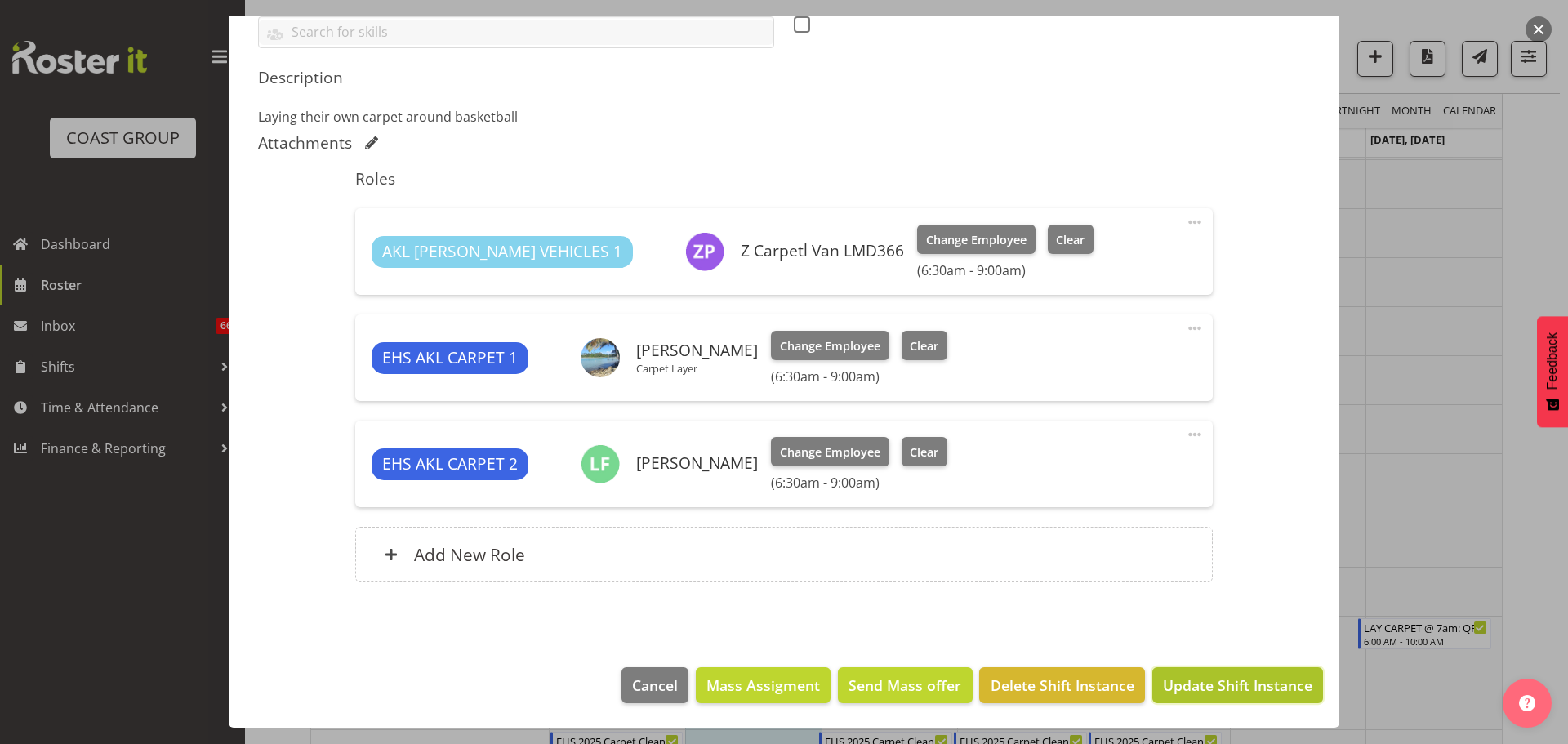
click at [1271, 690] on span "Update Shift Instance" at bounding box center [1238, 685] width 150 height 21
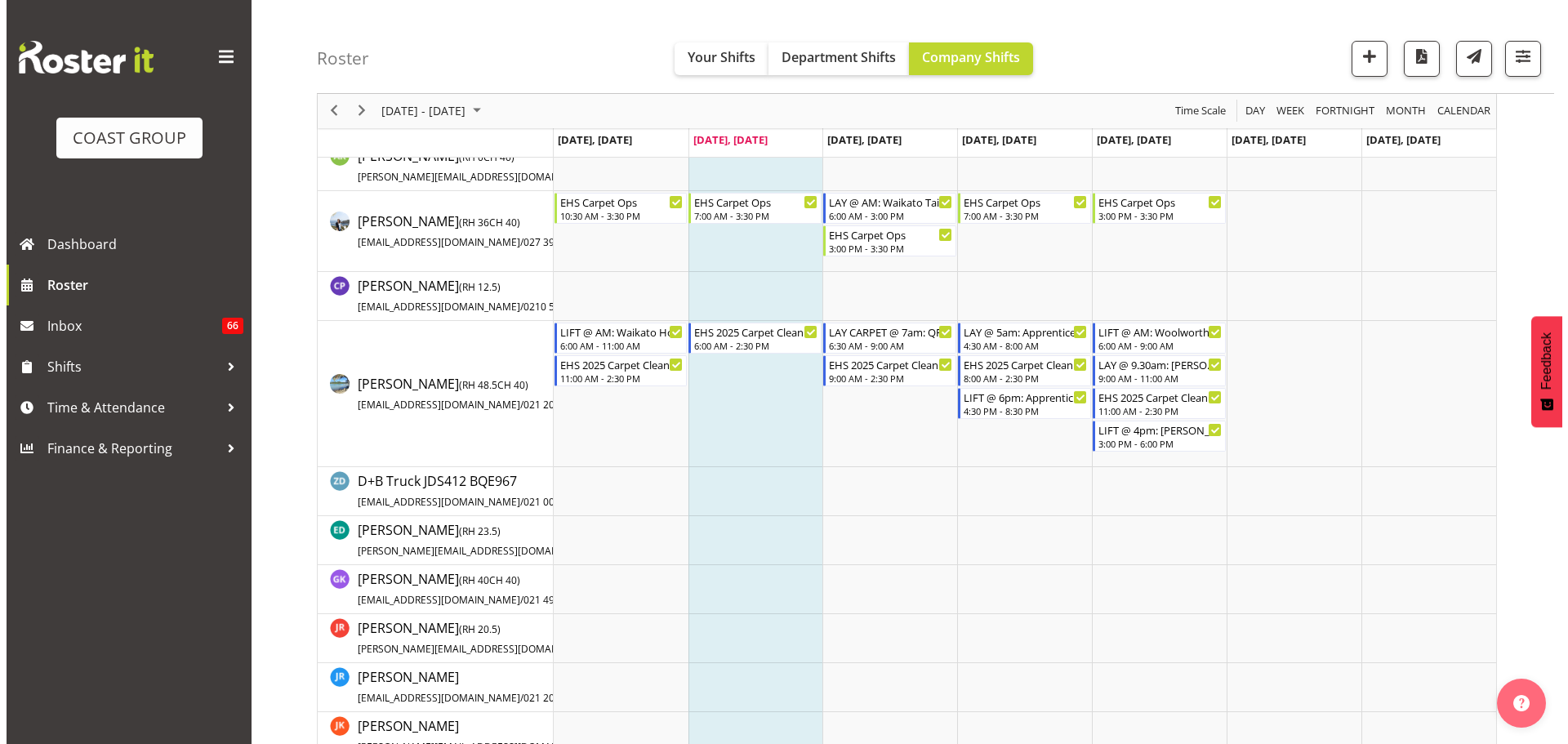
scroll to position [0, 0]
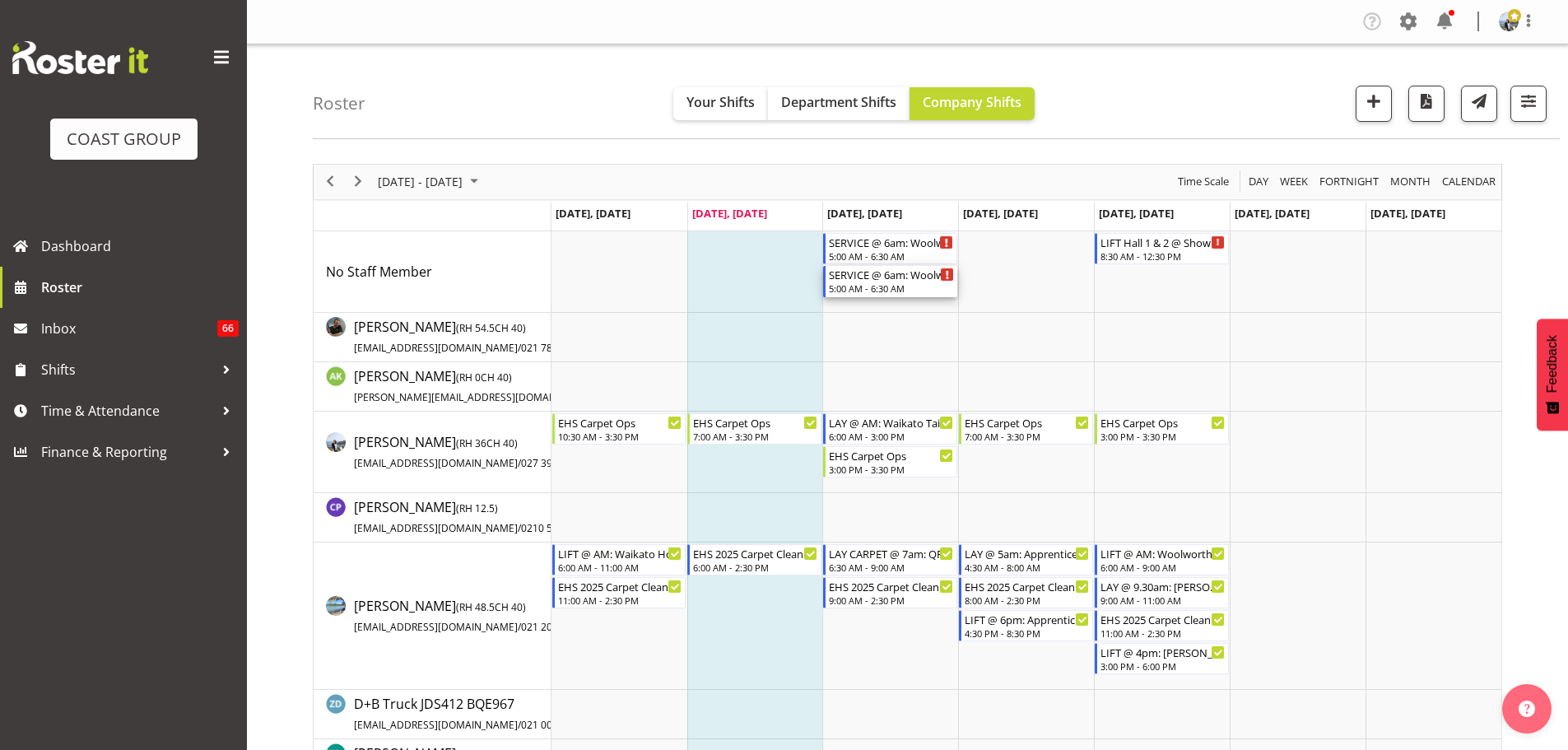
click at [913, 279] on div "SERVICE @ 6am: Woolworths Expo 25 @ [GEOGRAPHIC_DATA]" at bounding box center [891, 275] width 126 height 17
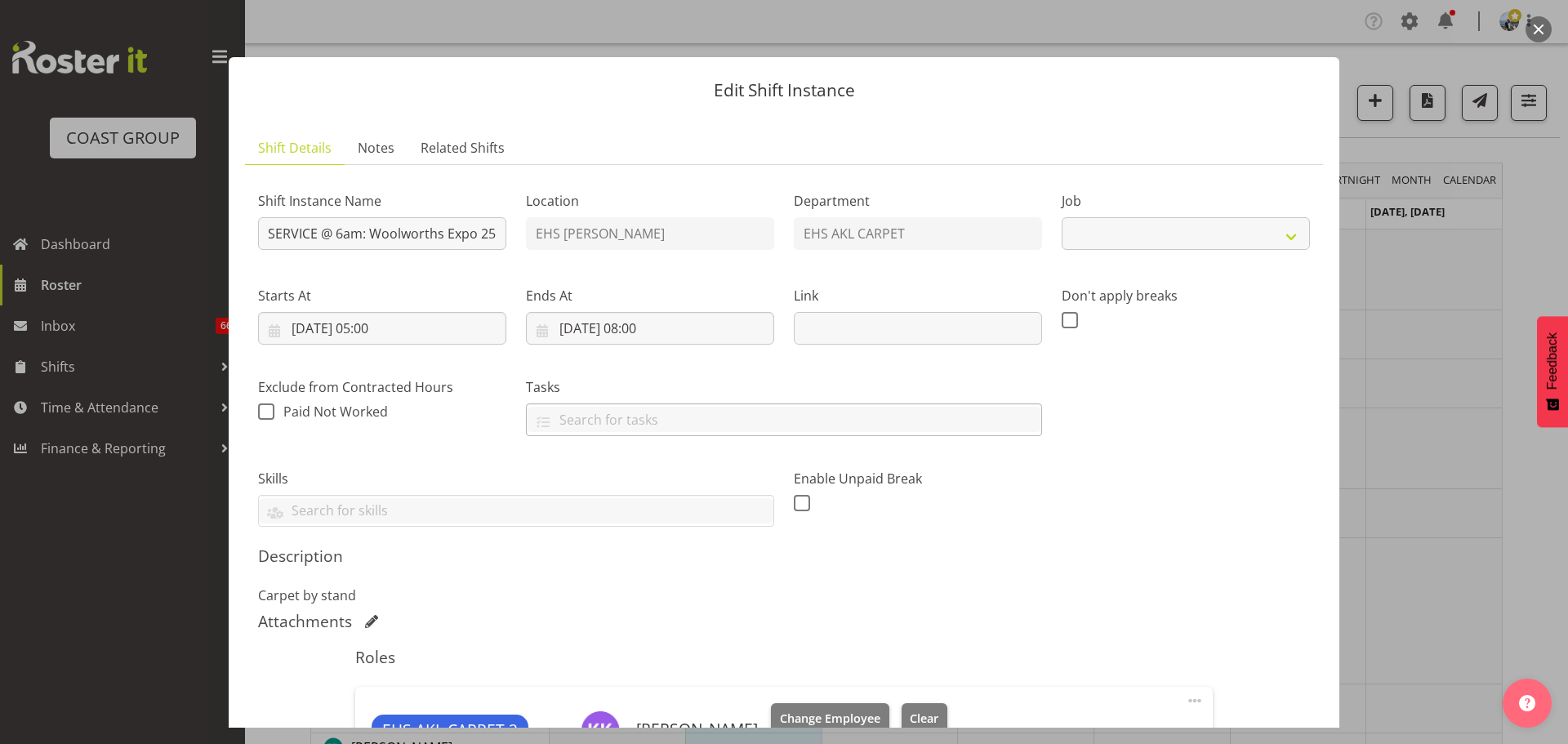
select select "10237"
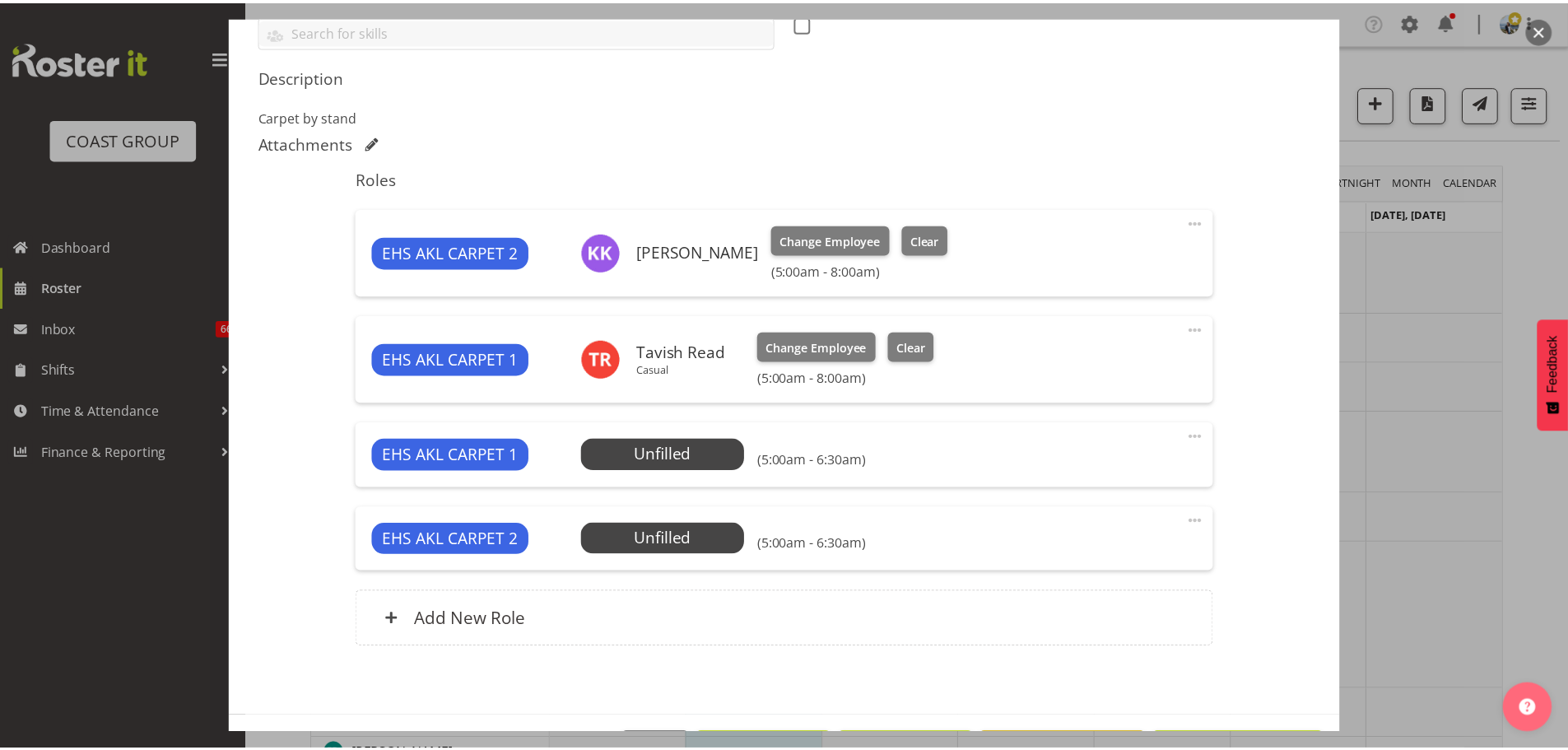
scroll to position [544, 0]
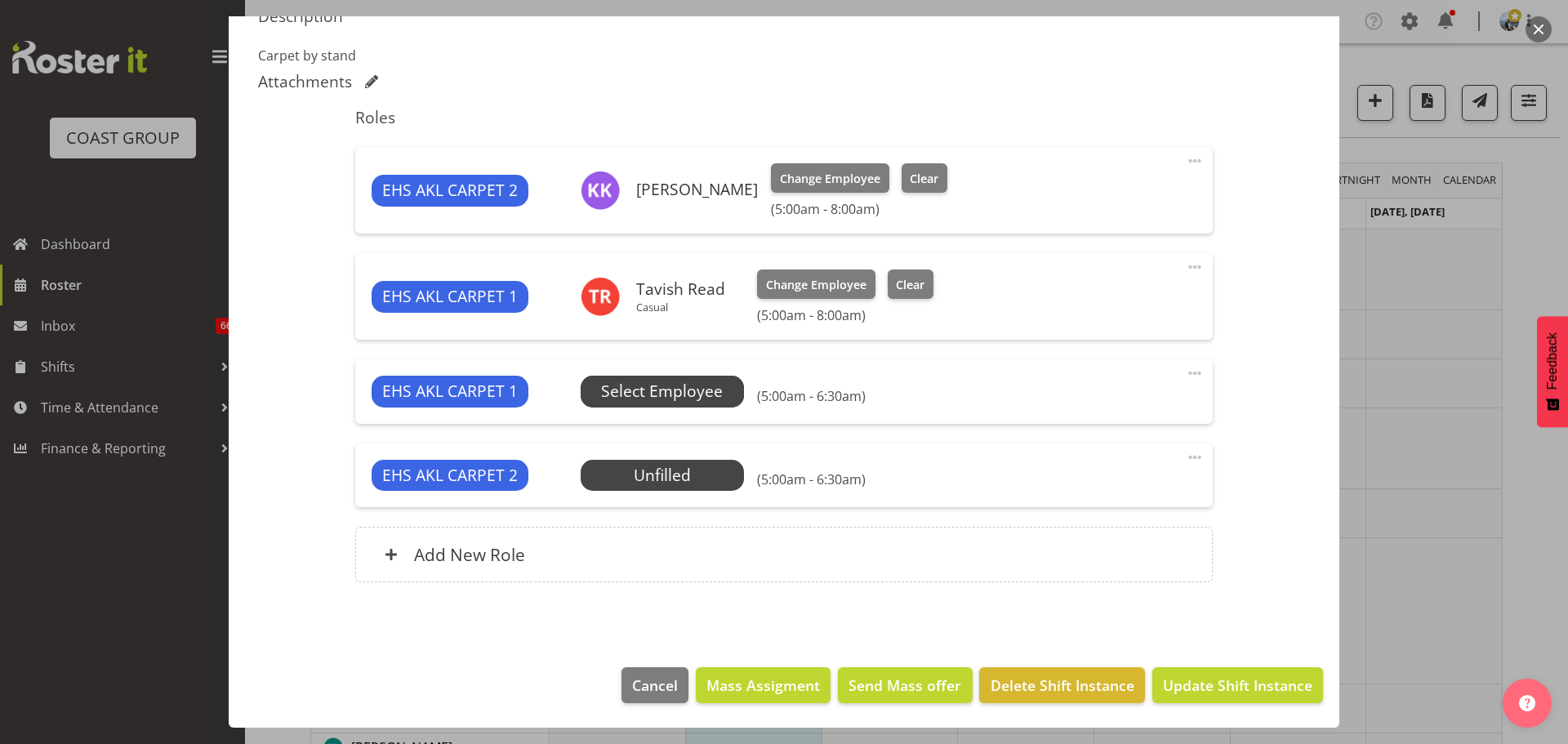
click at [696, 387] on span "Select Employee" at bounding box center [662, 391] width 122 height 24
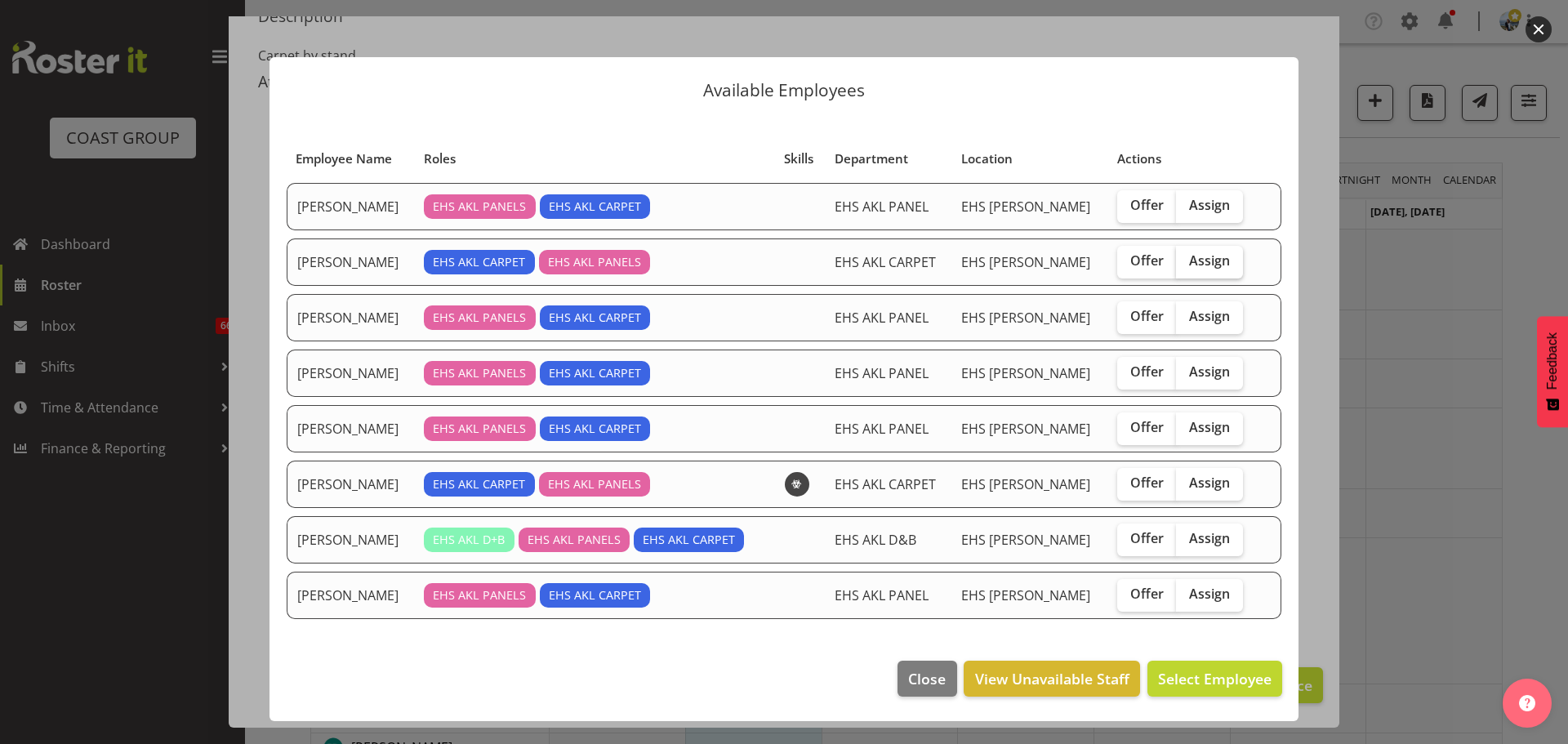
click at [1198, 265] on span "Assign" at bounding box center [1209, 260] width 41 height 17
click at [1187, 265] on input "Assign" at bounding box center [1181, 261] width 11 height 11
checkbox input "true"
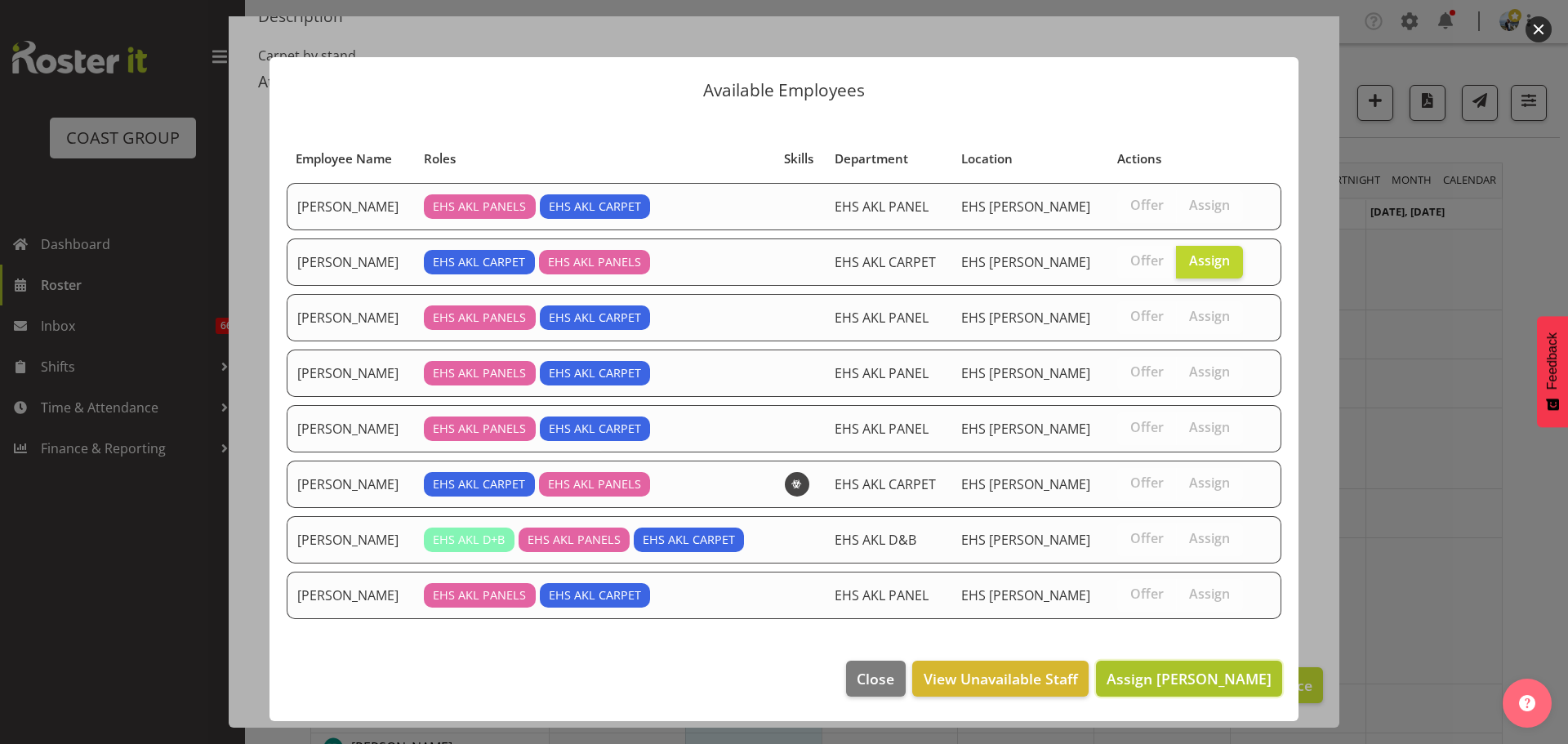
click at [1227, 669] on span "Assign [PERSON_NAME]" at bounding box center [1189, 678] width 165 height 19
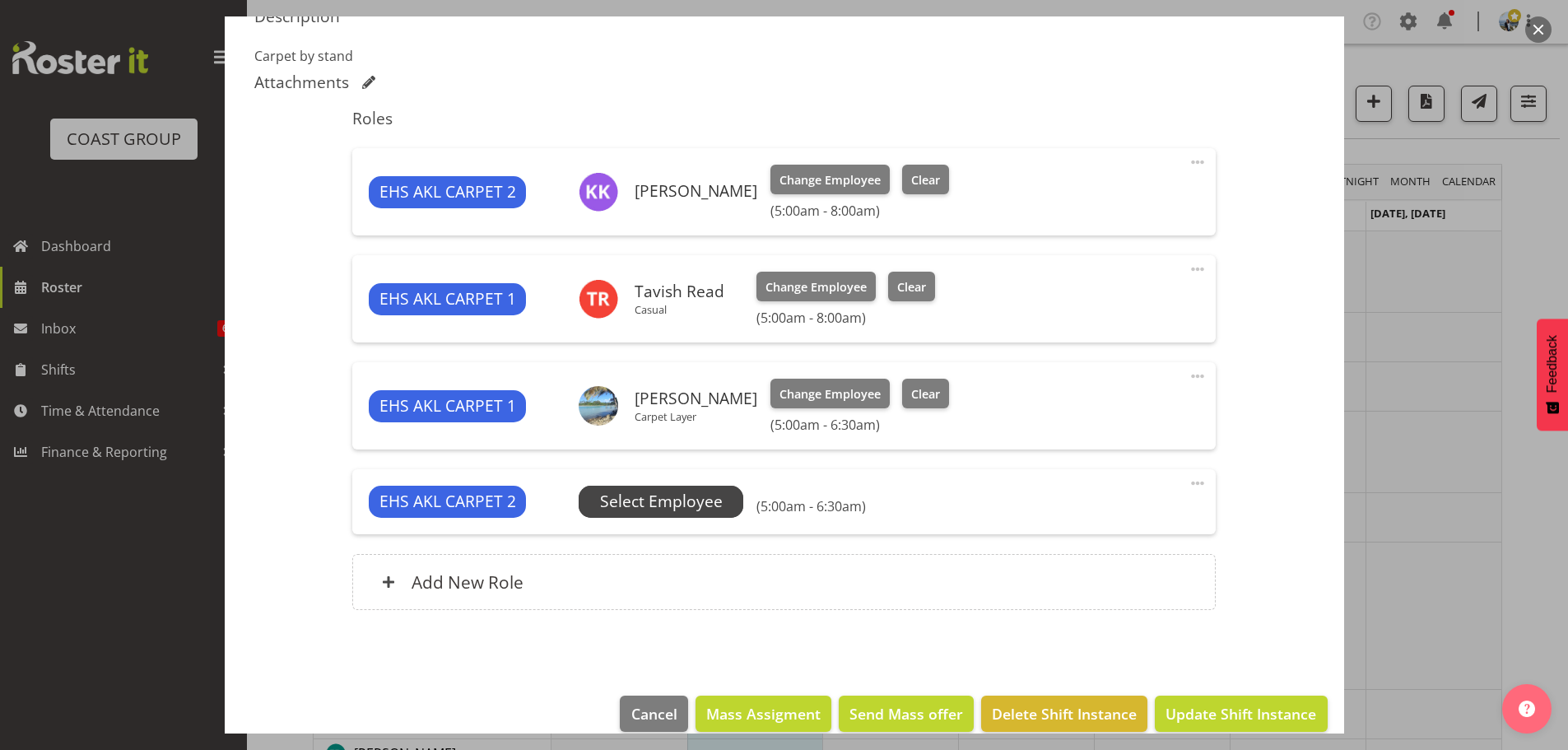
click at [682, 509] on span "Select Employee" at bounding box center [661, 502] width 123 height 24
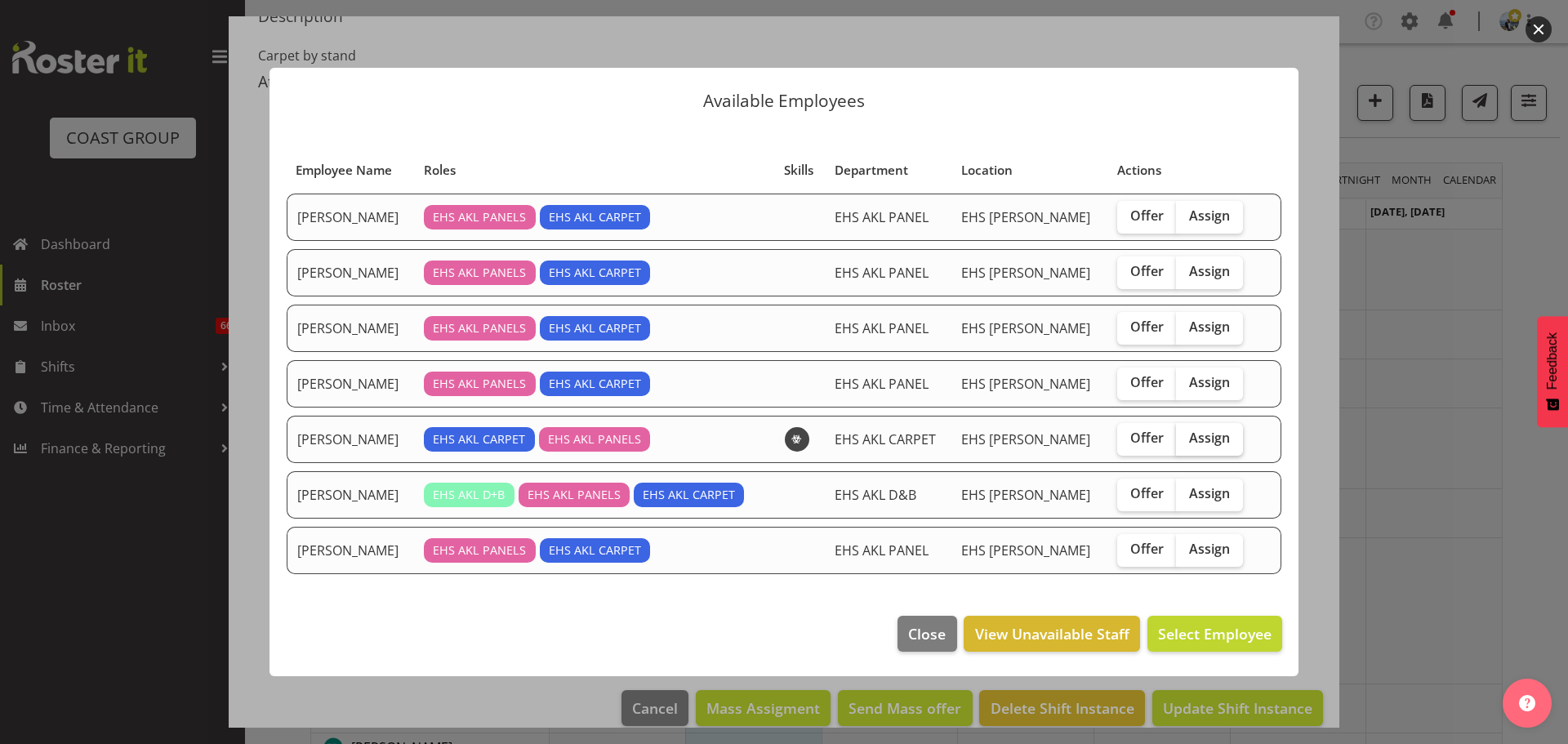
click at [1214, 440] on span "Assign" at bounding box center [1209, 438] width 41 height 17
click at [1187, 440] on input "Assign" at bounding box center [1181, 438] width 11 height 11
checkbox input "true"
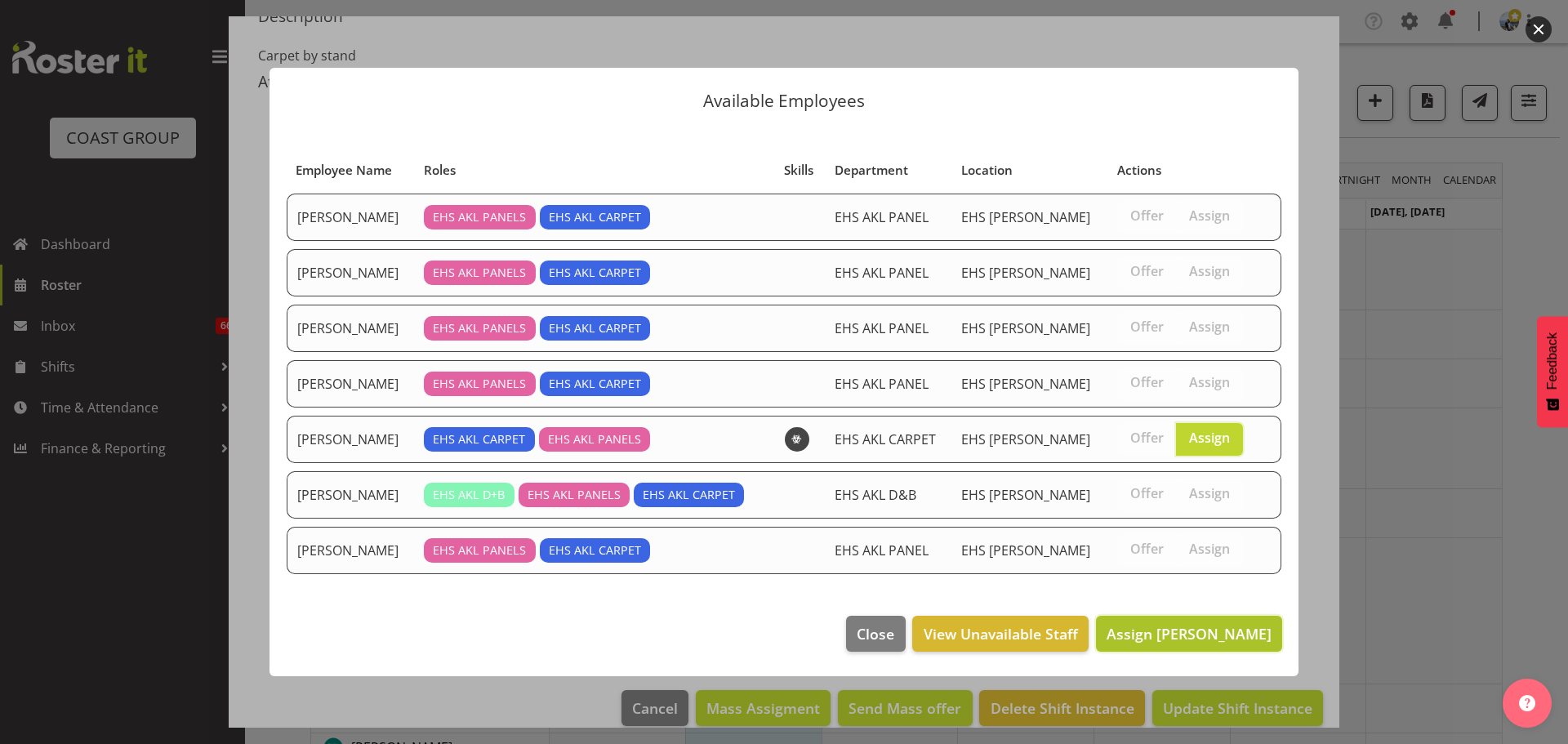
click at [1240, 636] on span "Assign [PERSON_NAME]" at bounding box center [1189, 633] width 165 height 19
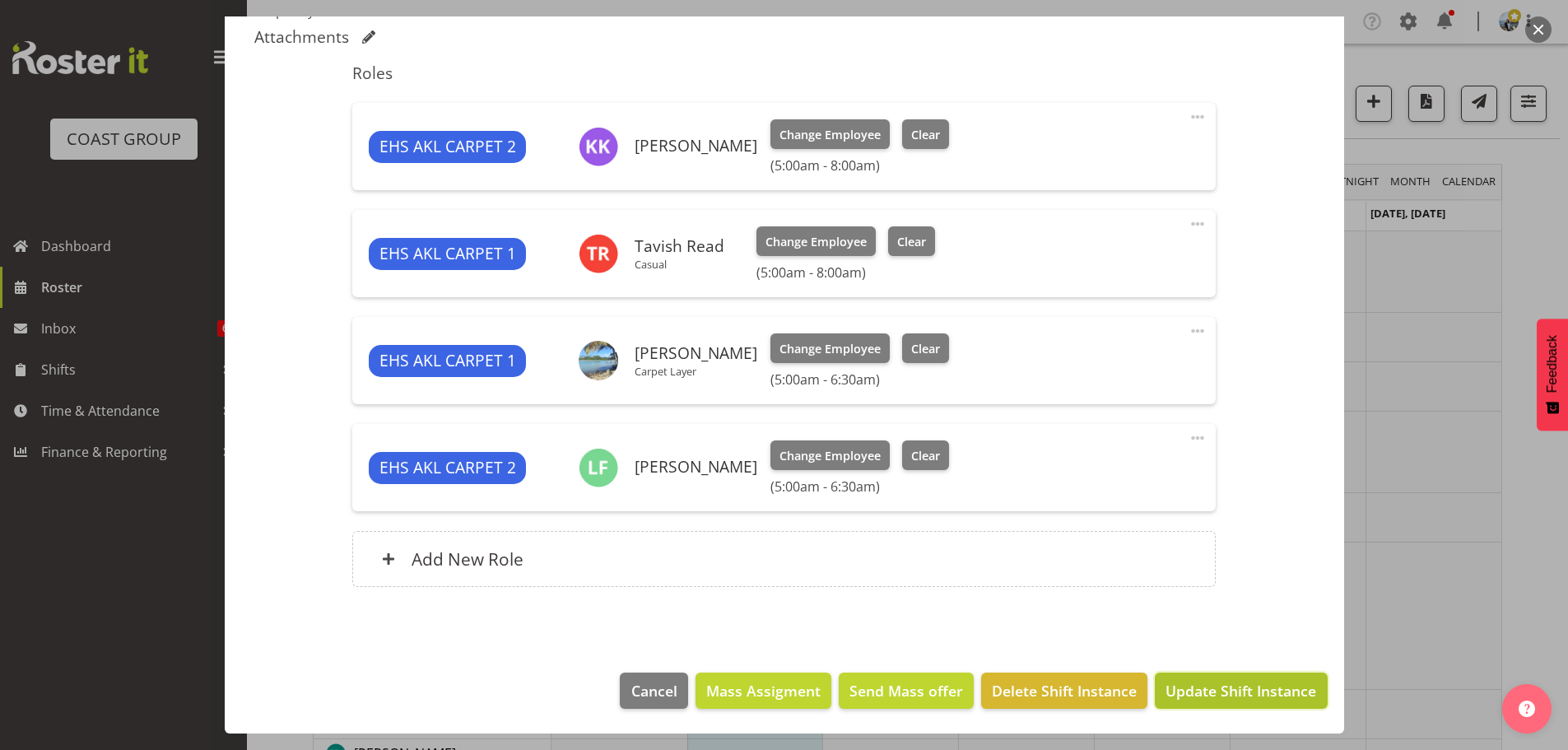
click at [1233, 701] on span "Update Shift Instance" at bounding box center [1241, 690] width 151 height 21
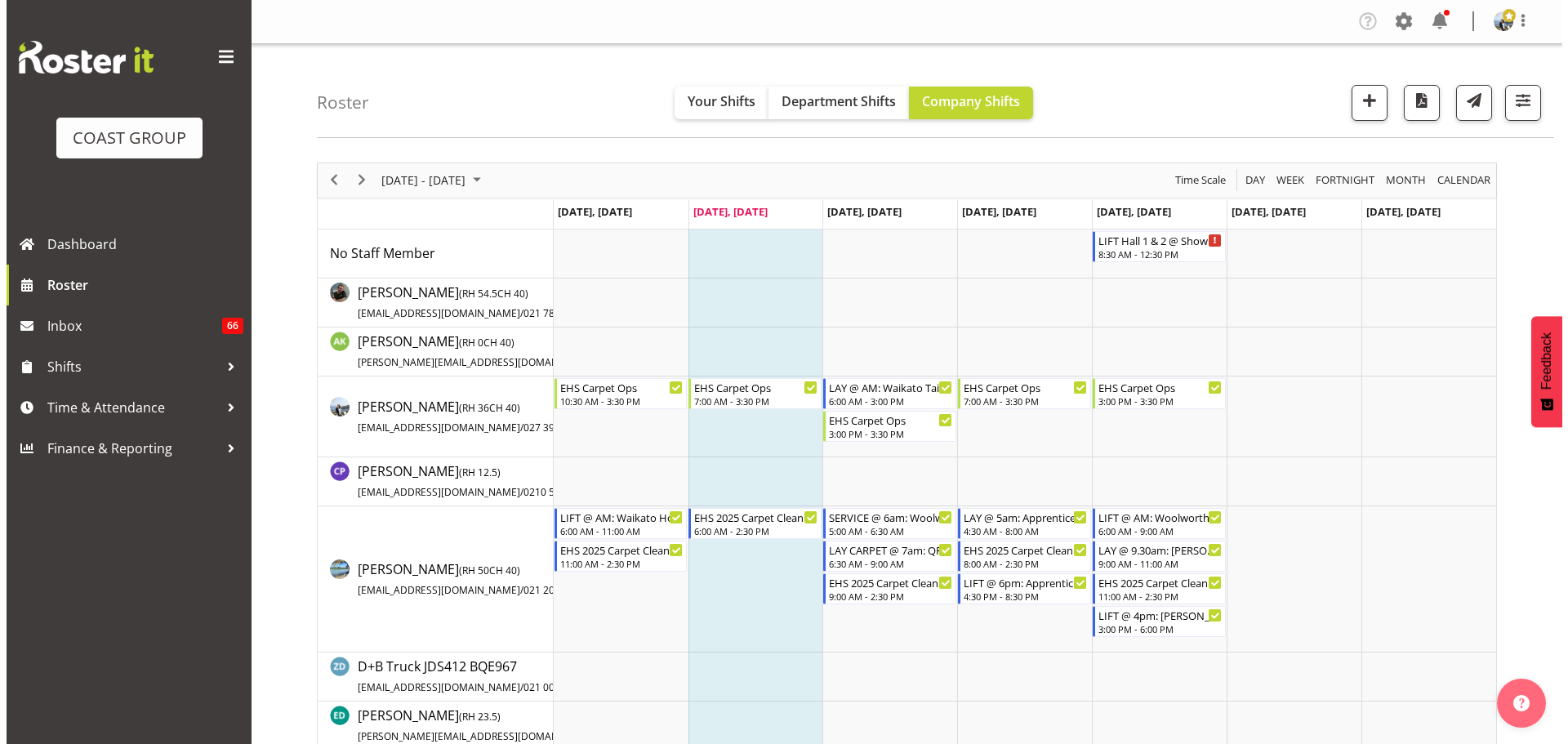
scroll to position [81, 0]
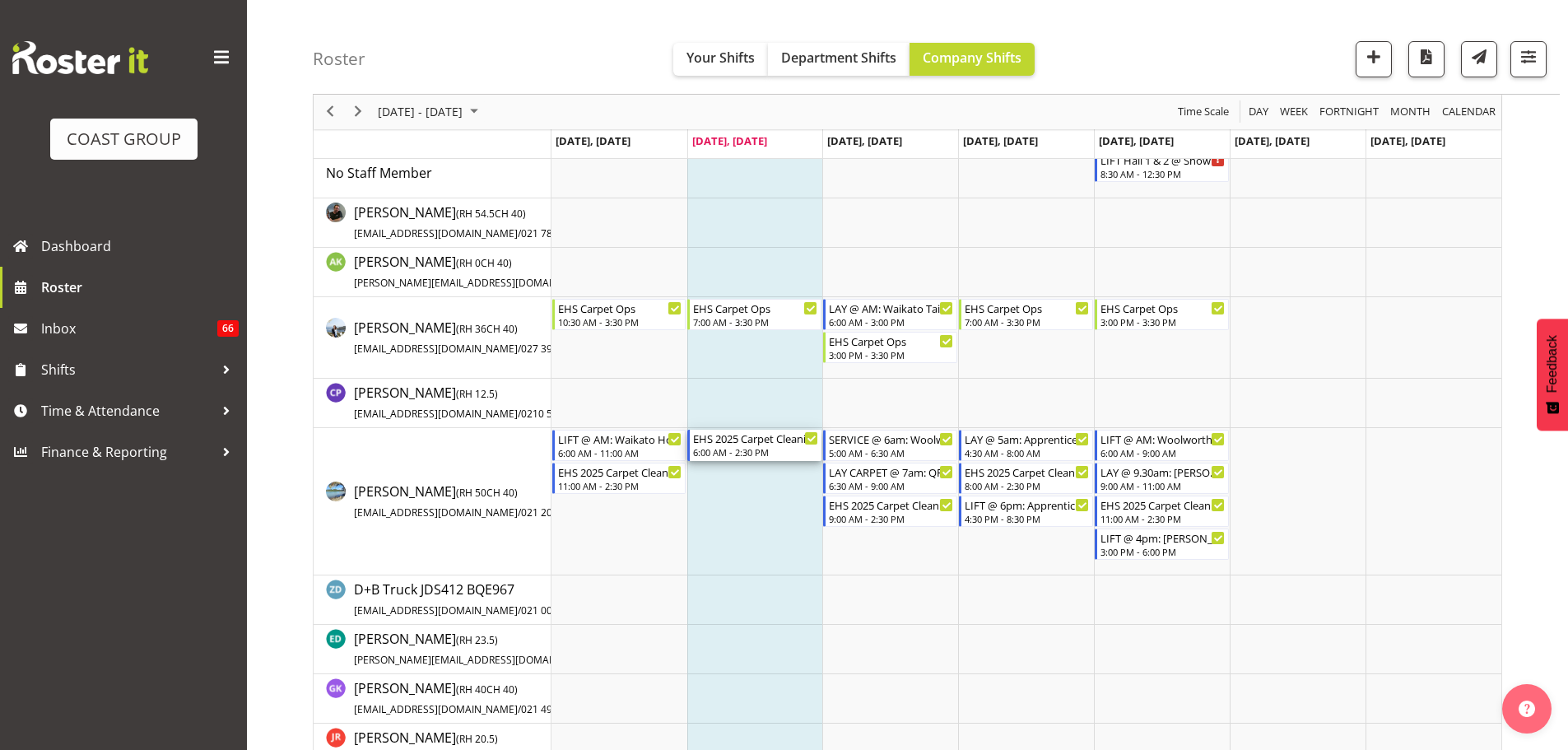
click at [726, 453] on div "6:00 AM - 2:30 PM" at bounding box center [755, 452] width 126 height 13
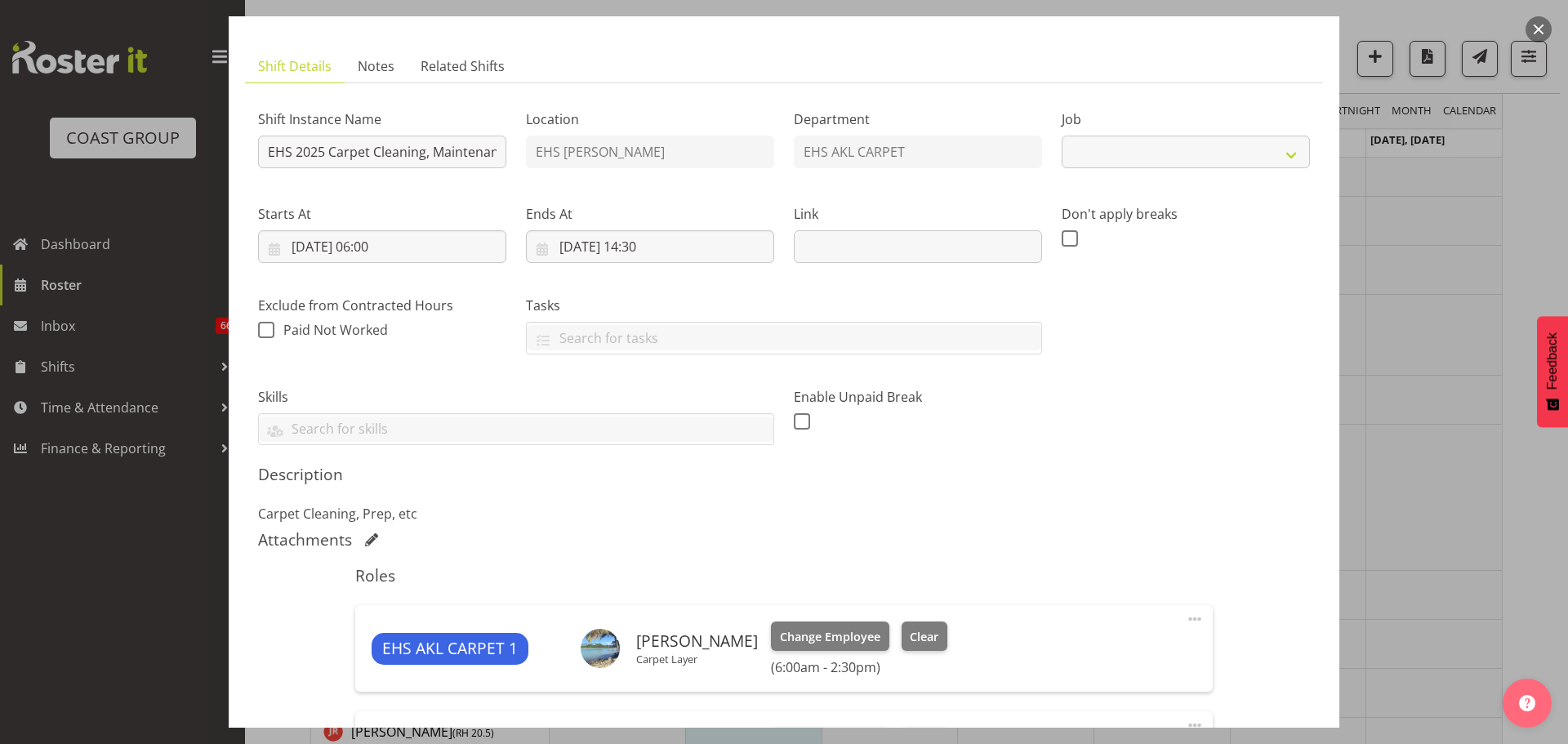
select select "69"
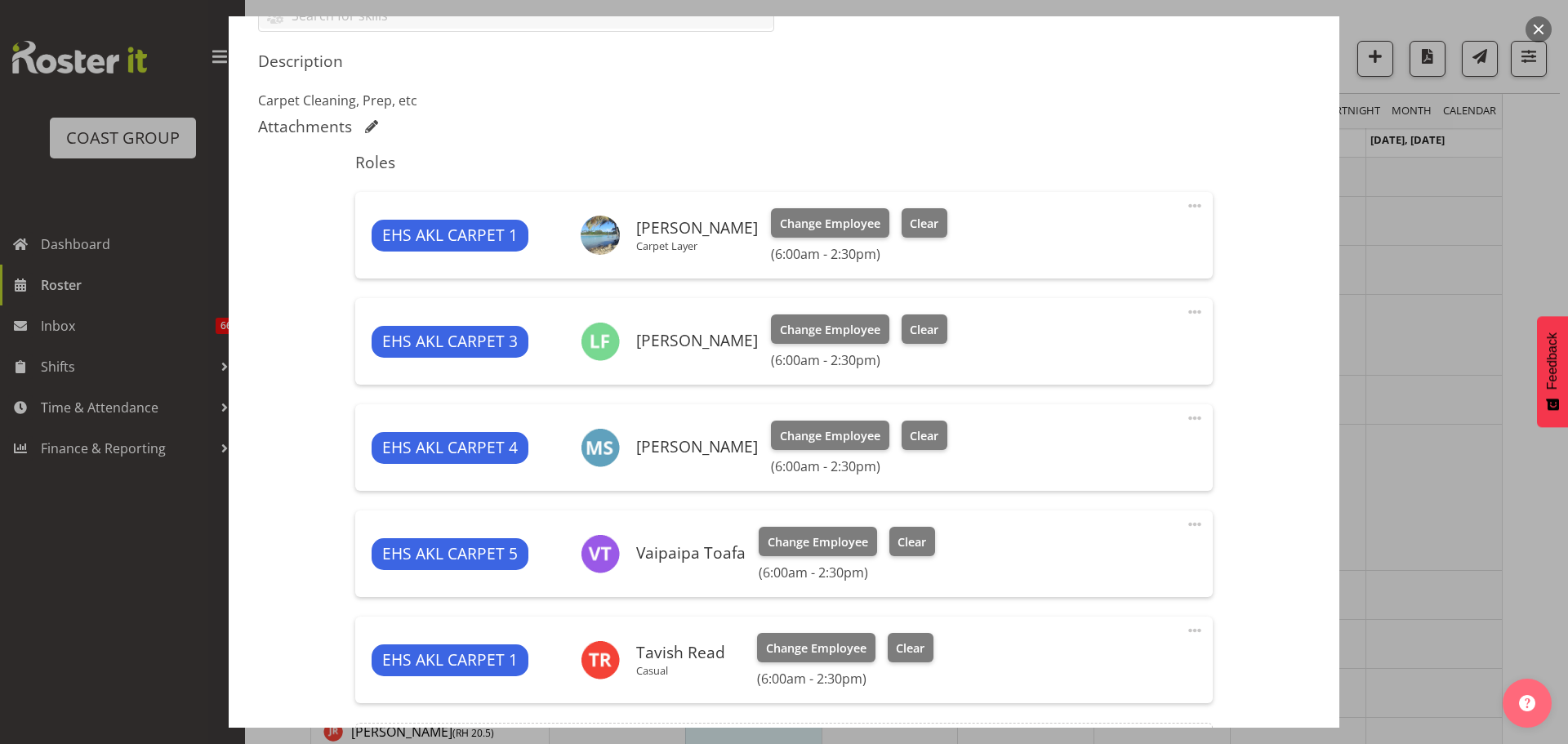
scroll to position [245, 0]
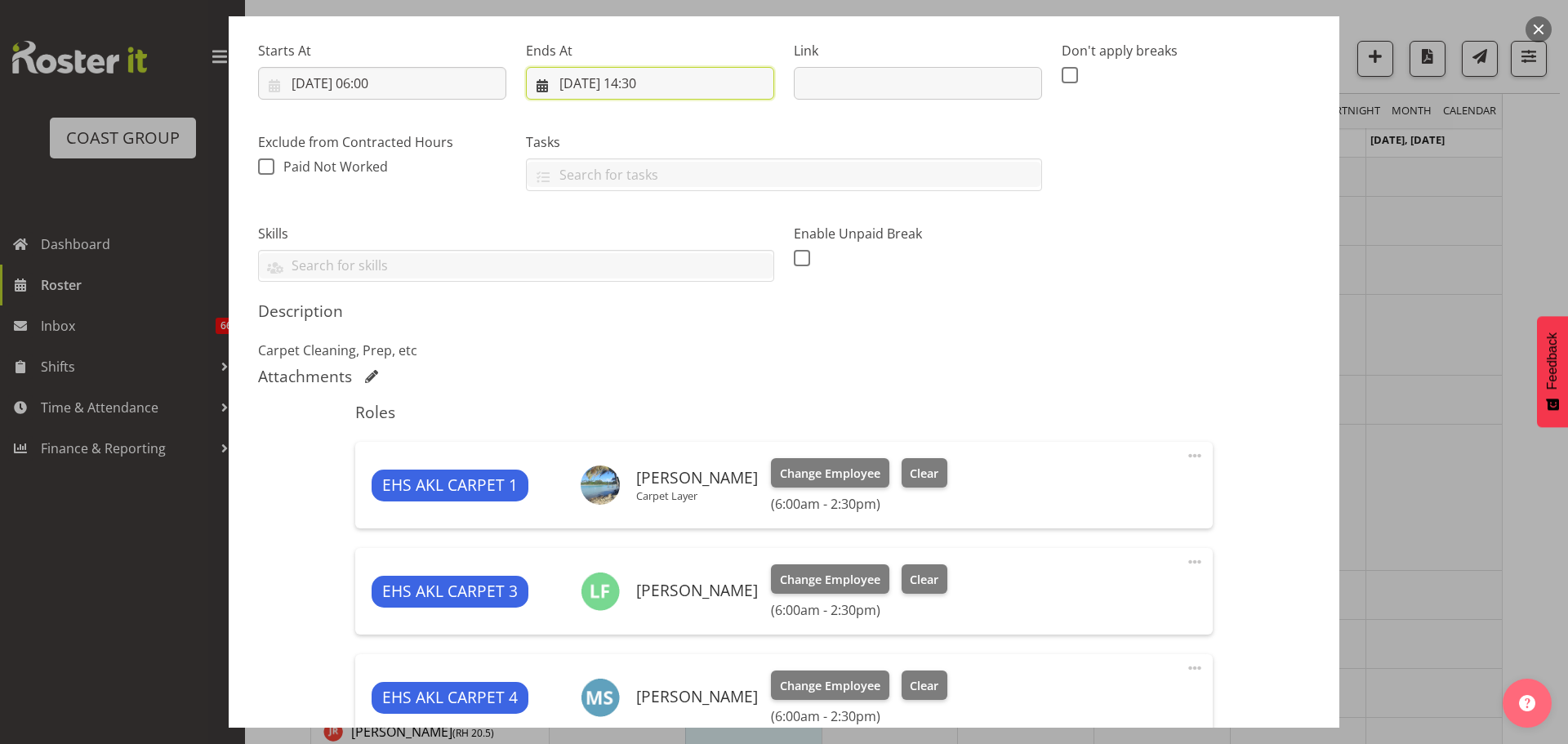
click at [642, 82] on input "[DATE] 14:30" at bounding box center [650, 83] width 248 height 32
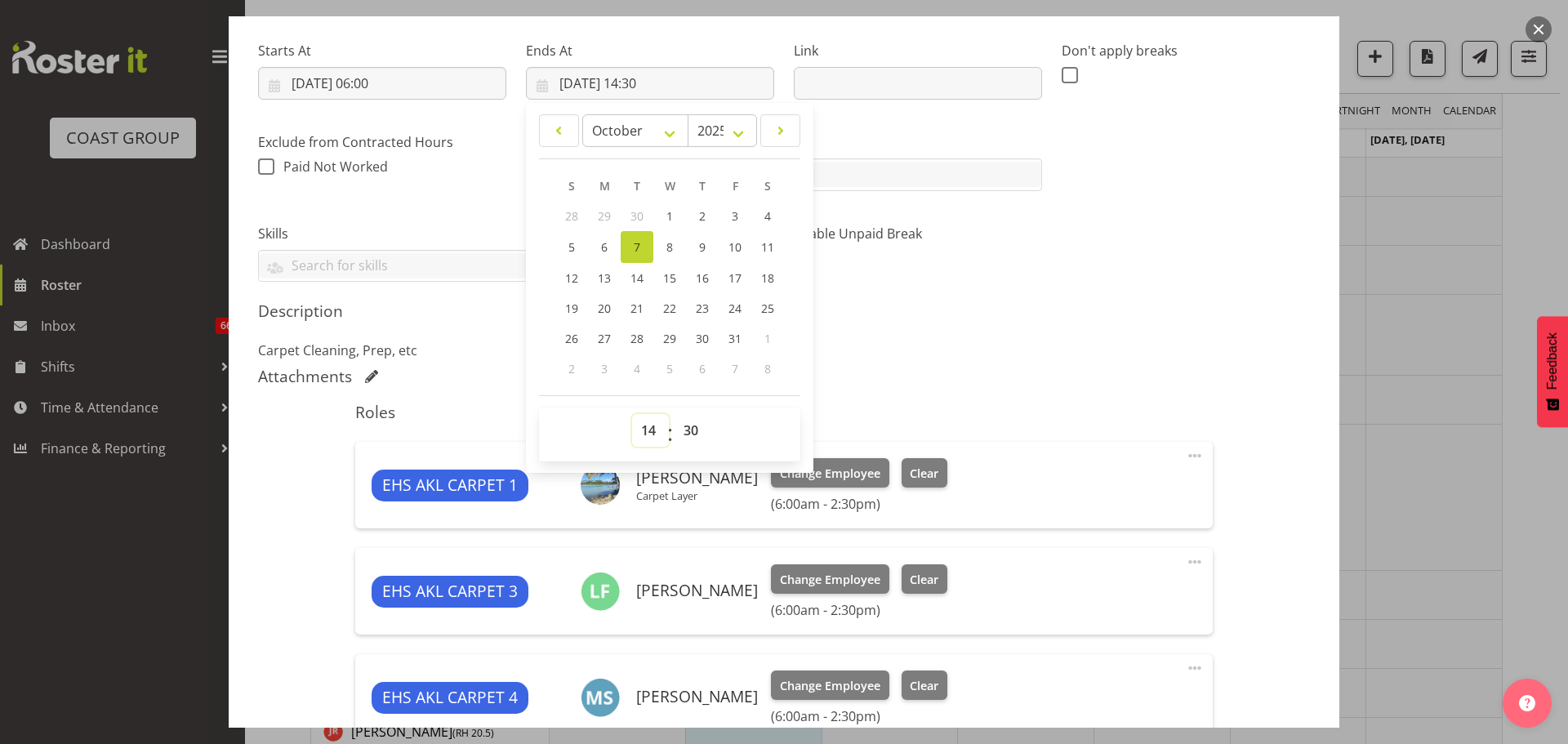
click at [654, 434] on select "00 01 02 03 04 05 06 07 08 09 10 11 12 13 14 15 16 17 18 19 20 21 22 23" at bounding box center [651, 430] width 37 height 32
select select "13"
click at [632, 414] on select "00 01 02 03 04 05 06 07 08 09 10 11 12 13 14 15 16 17 18 19 20 21 22 23" at bounding box center [651, 430] width 37 height 32
type input "[DATE] 13:30"
click at [1092, 289] on div "Shift Instance Name EHS 2025 Carpet Cleaning, Maintenance, etc Location EHS [PE…" at bounding box center [784, 108] width 1071 height 369
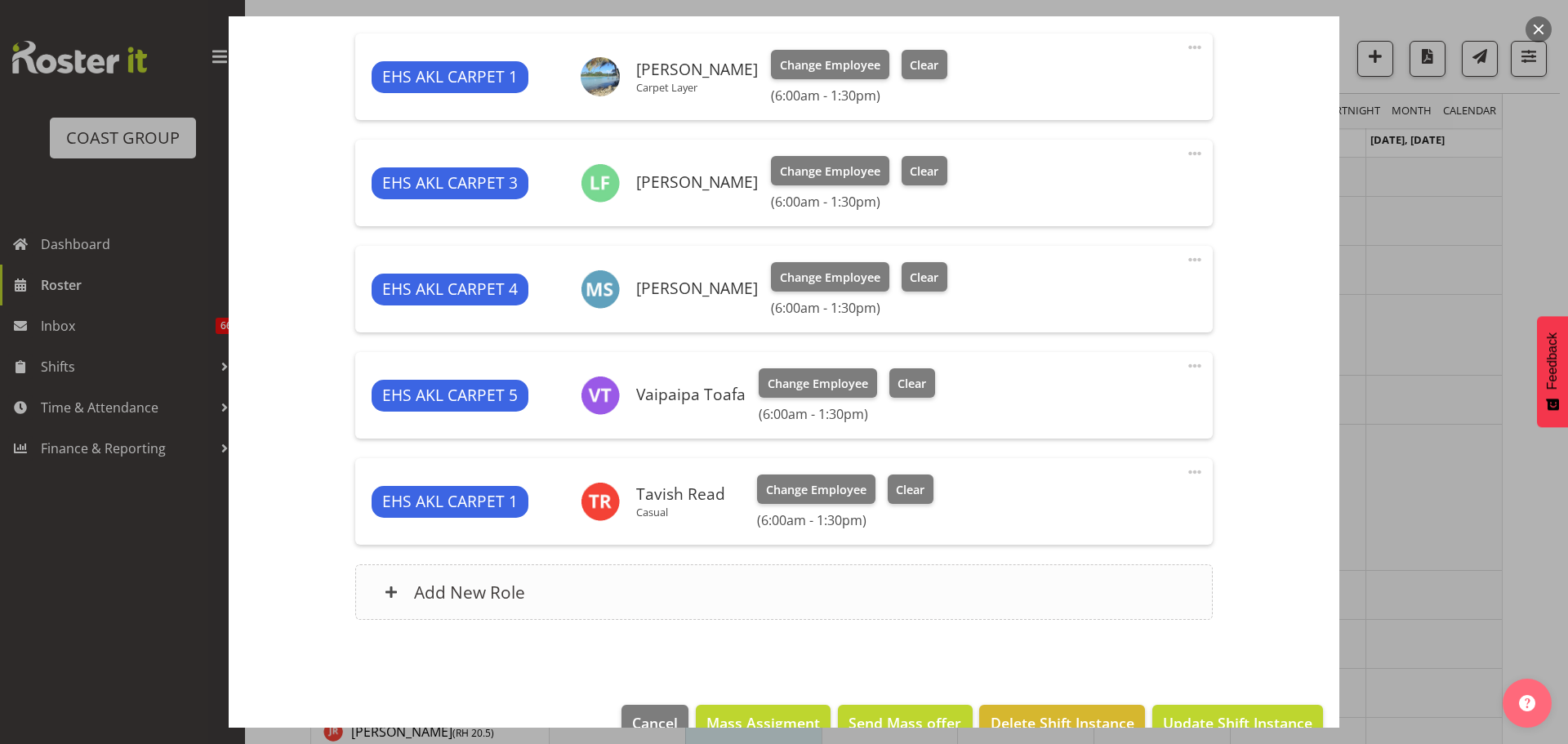
scroll to position [691, 0]
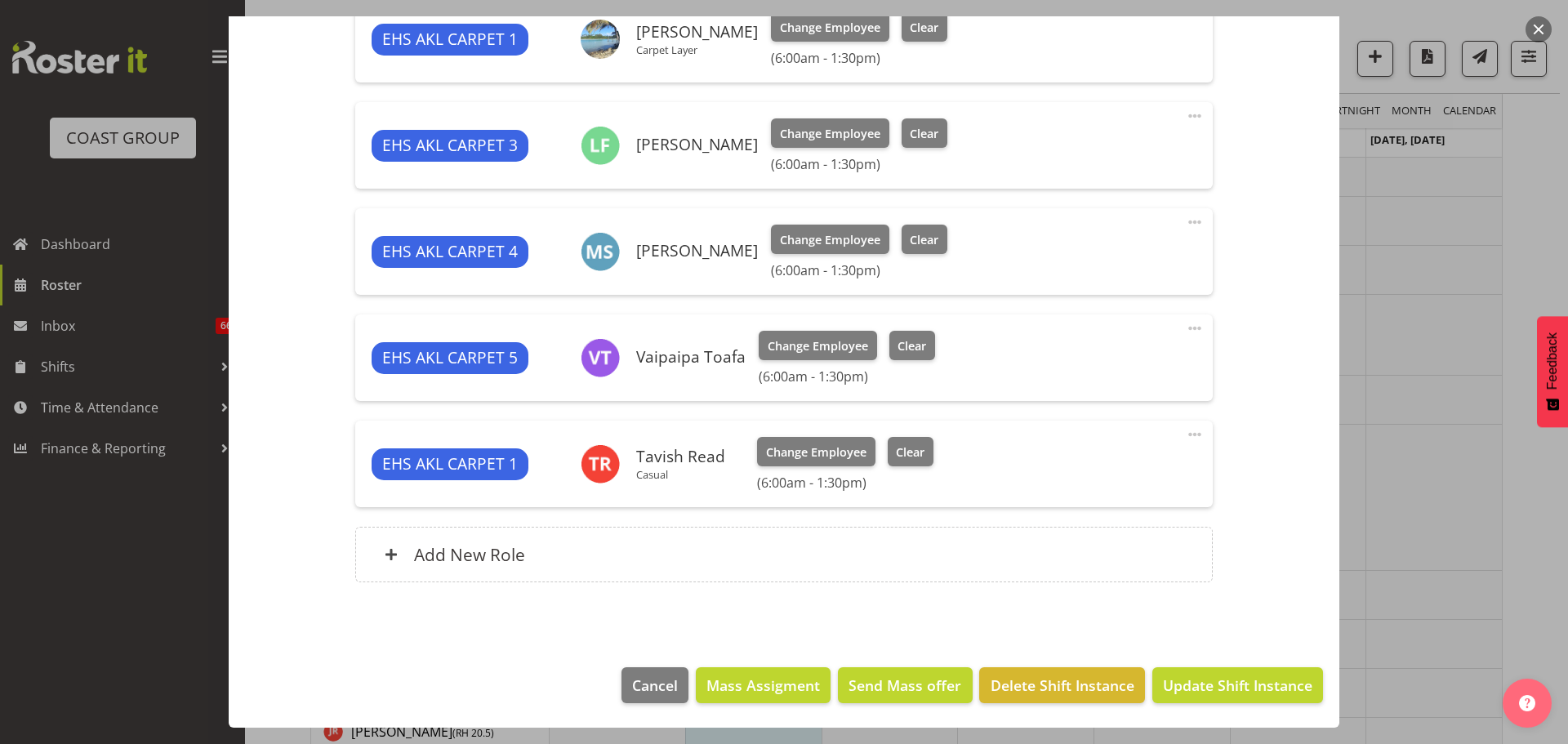
click at [1467, 502] on div at bounding box center [784, 372] width 1568 height 744
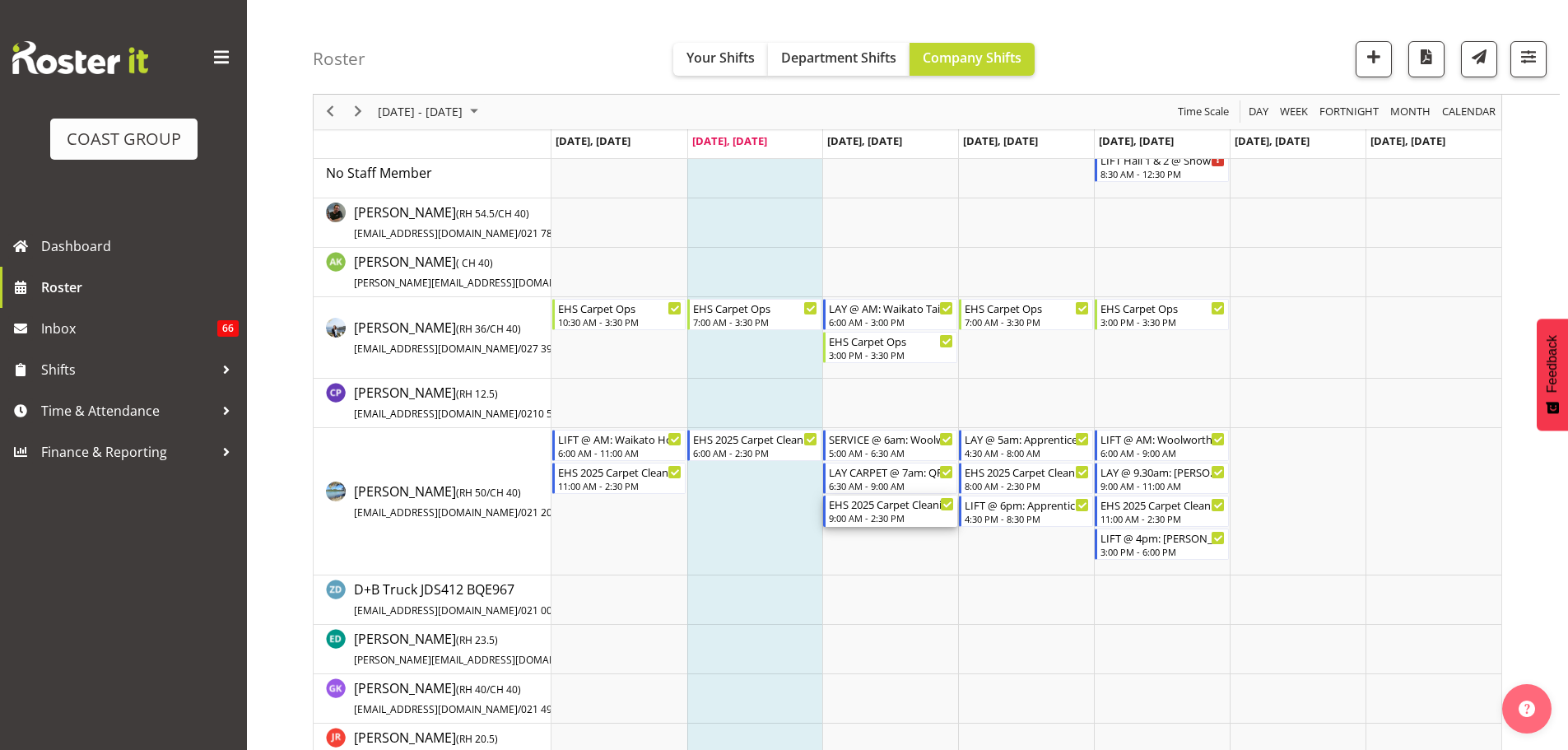
click at [914, 515] on div "9:00 AM - 2:30 PM" at bounding box center [891, 518] width 126 height 13
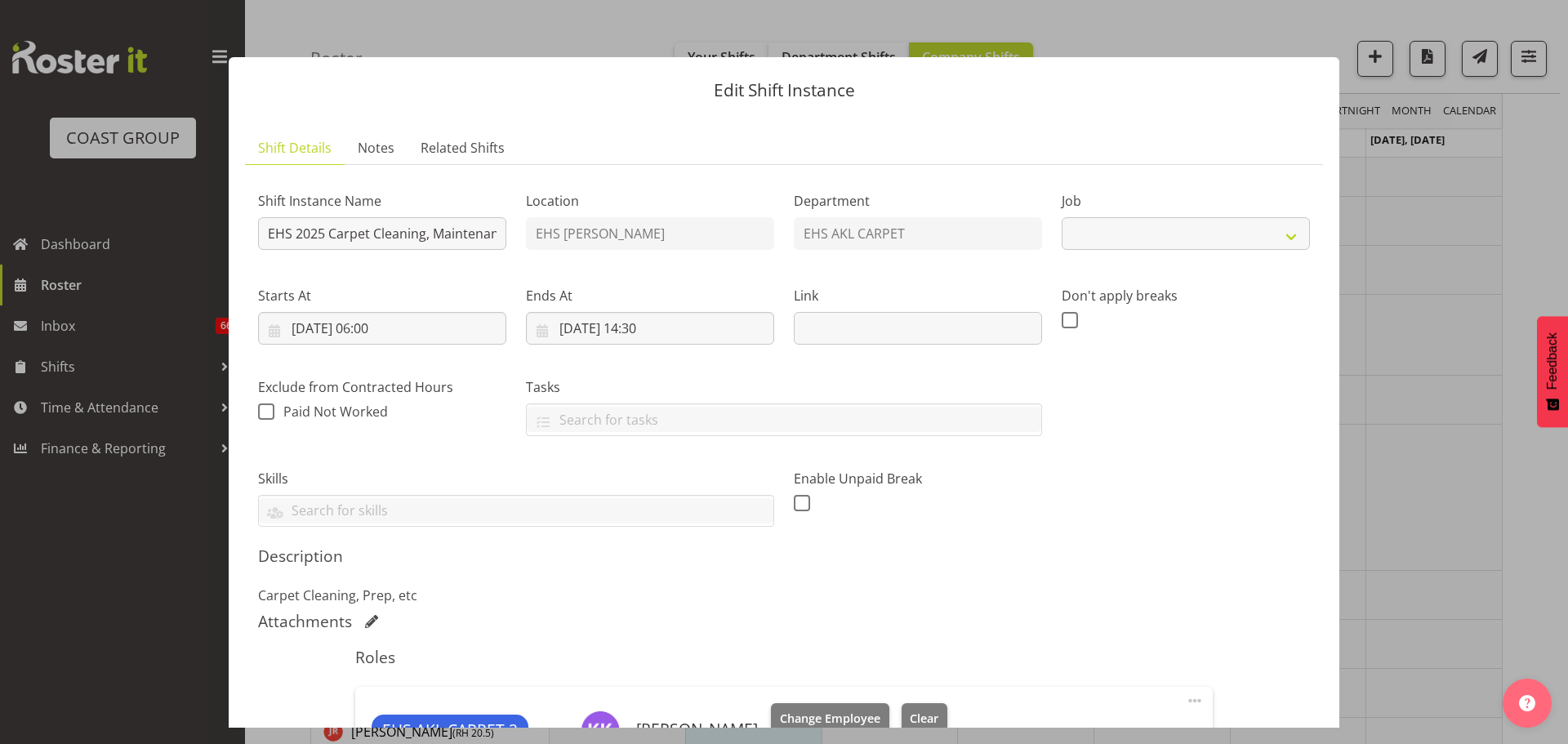
select select "69"
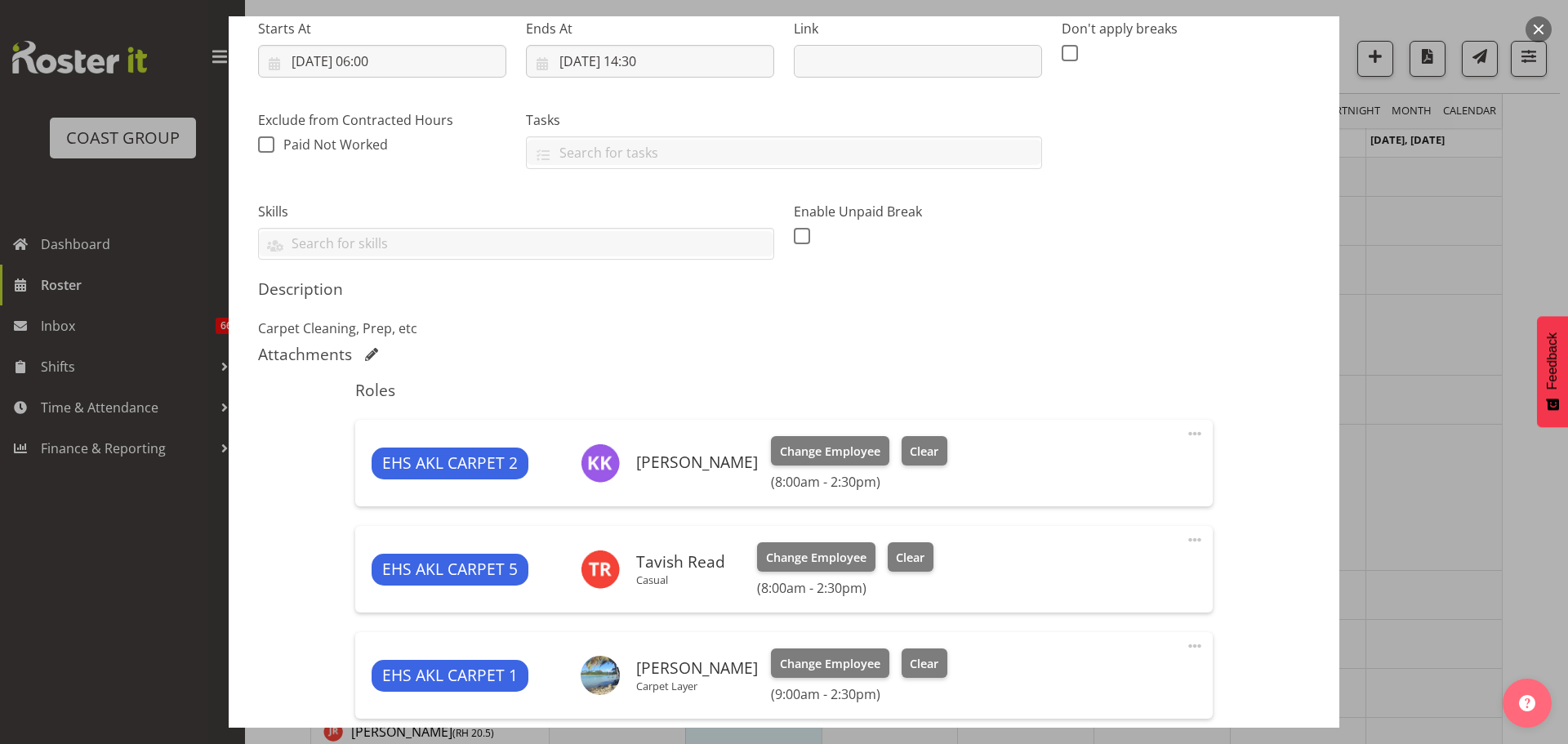
scroll to position [258, 0]
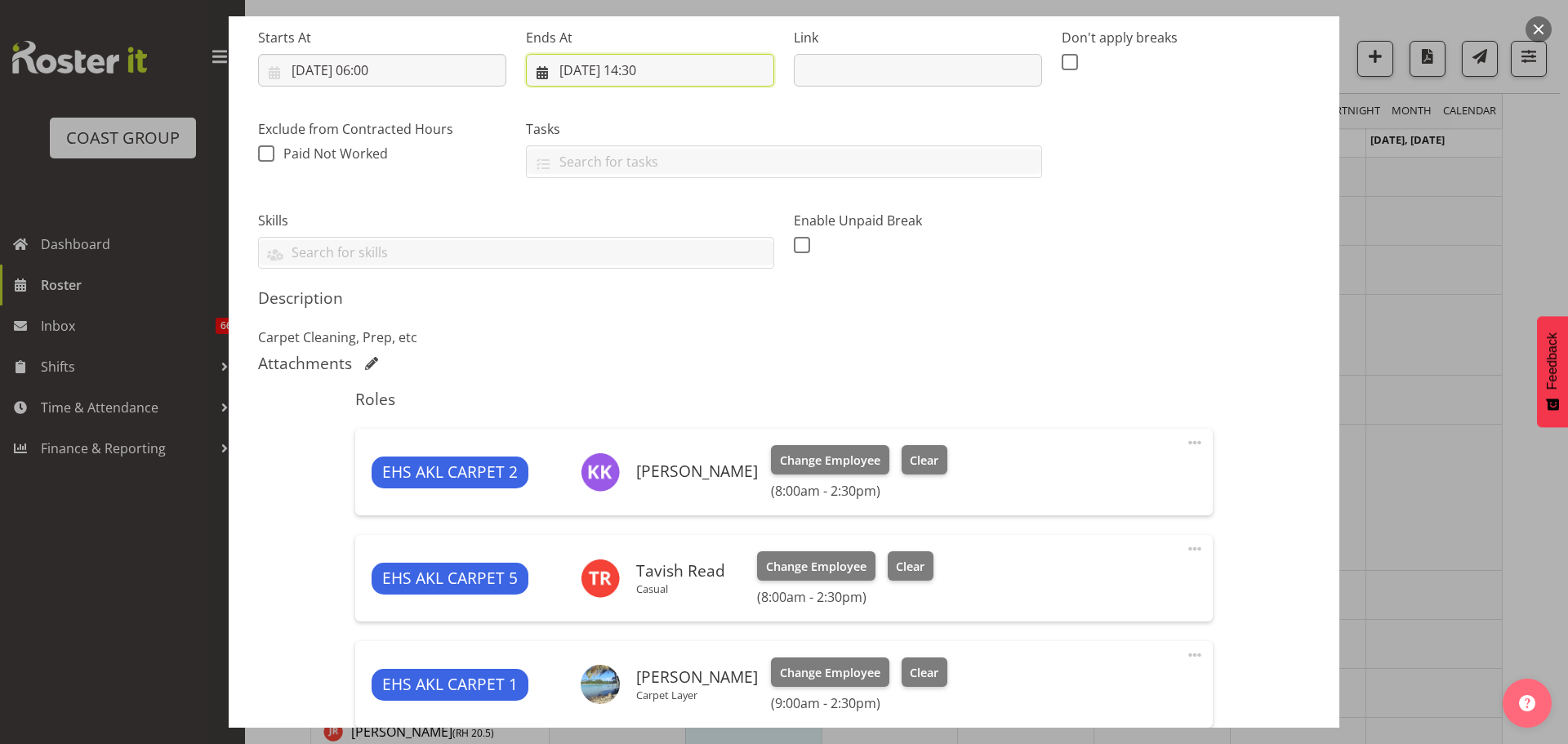
click at [661, 69] on input "[DATE] 14:30" at bounding box center [650, 69] width 248 height 32
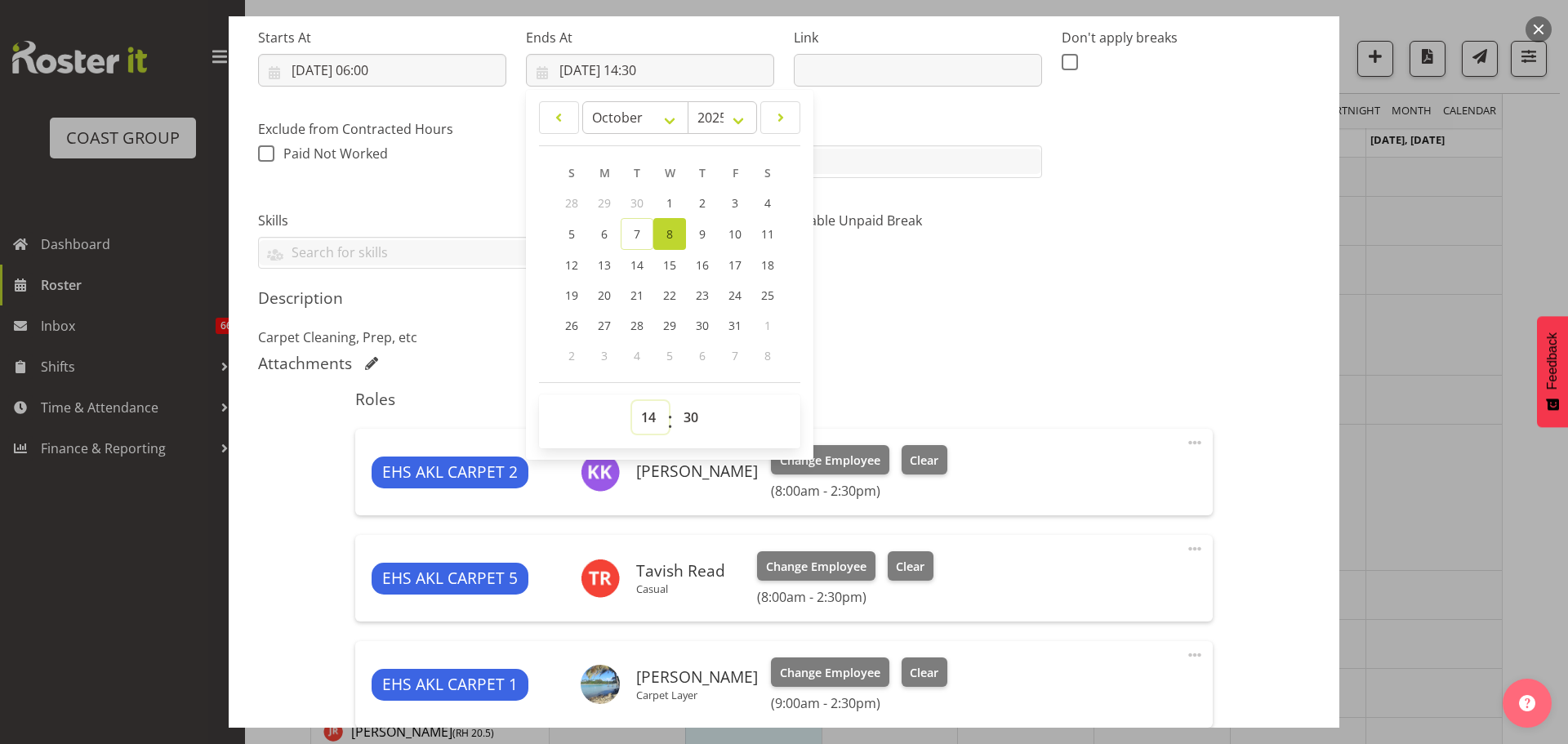
click at [656, 409] on select "00 01 02 03 04 05 06 07 08 09 10 11 12 13 14 15 16 17 18 19 20 21 22 23" at bounding box center [651, 416] width 37 height 32
select select "13"
click at [632, 401] on select "00 01 02 03 04 05 06 07 08 09 10 11 12 13 14 15 16 17 18 19 20 21 22 23" at bounding box center [651, 416] width 37 height 32
type input "[DATE] 13:30"
click at [1152, 318] on div "Description Carpet Cleaning, Prep, etc" at bounding box center [784, 318] width 1052 height 59
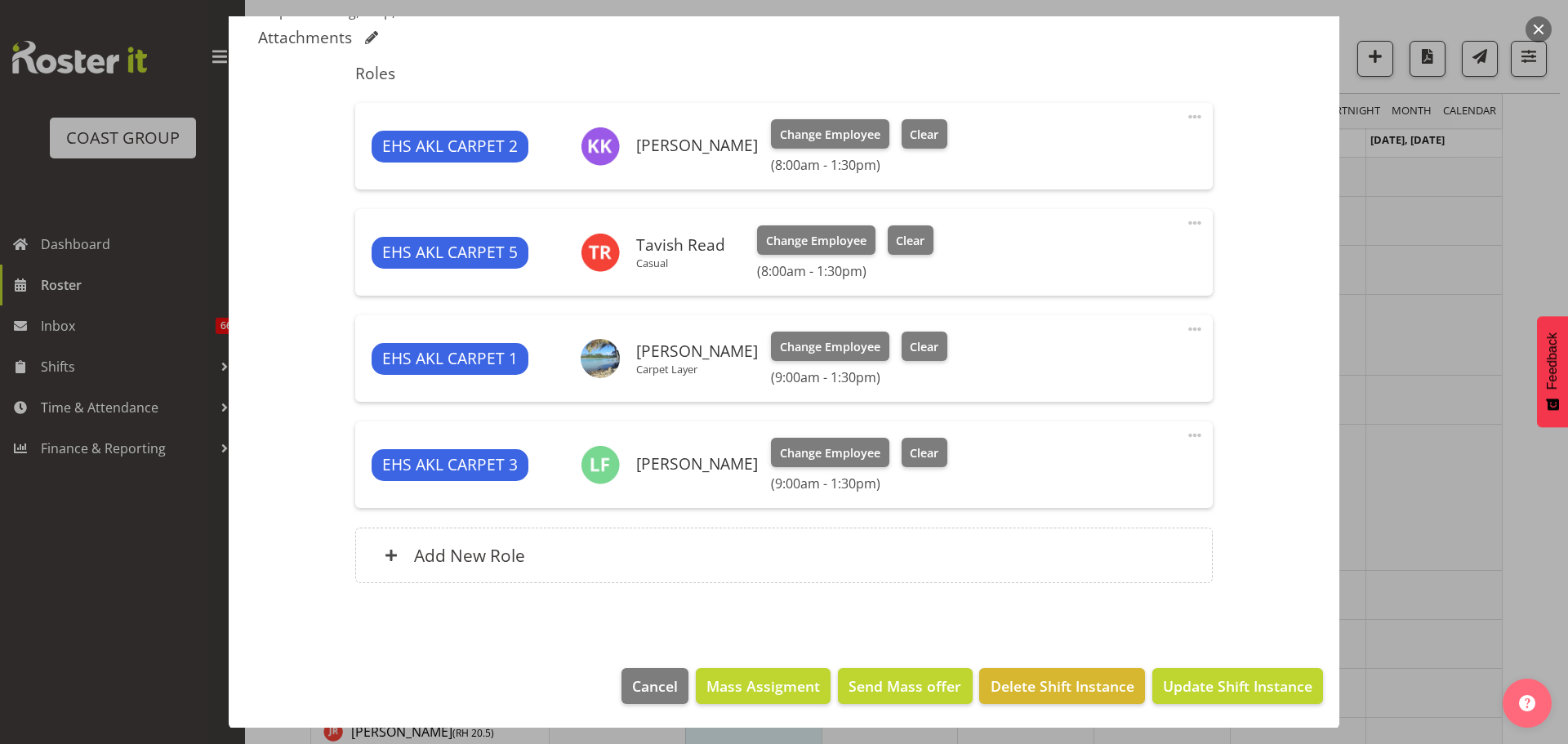
scroll to position [585, 0]
click at [1267, 689] on span "Update Shift Instance" at bounding box center [1238, 685] width 150 height 21
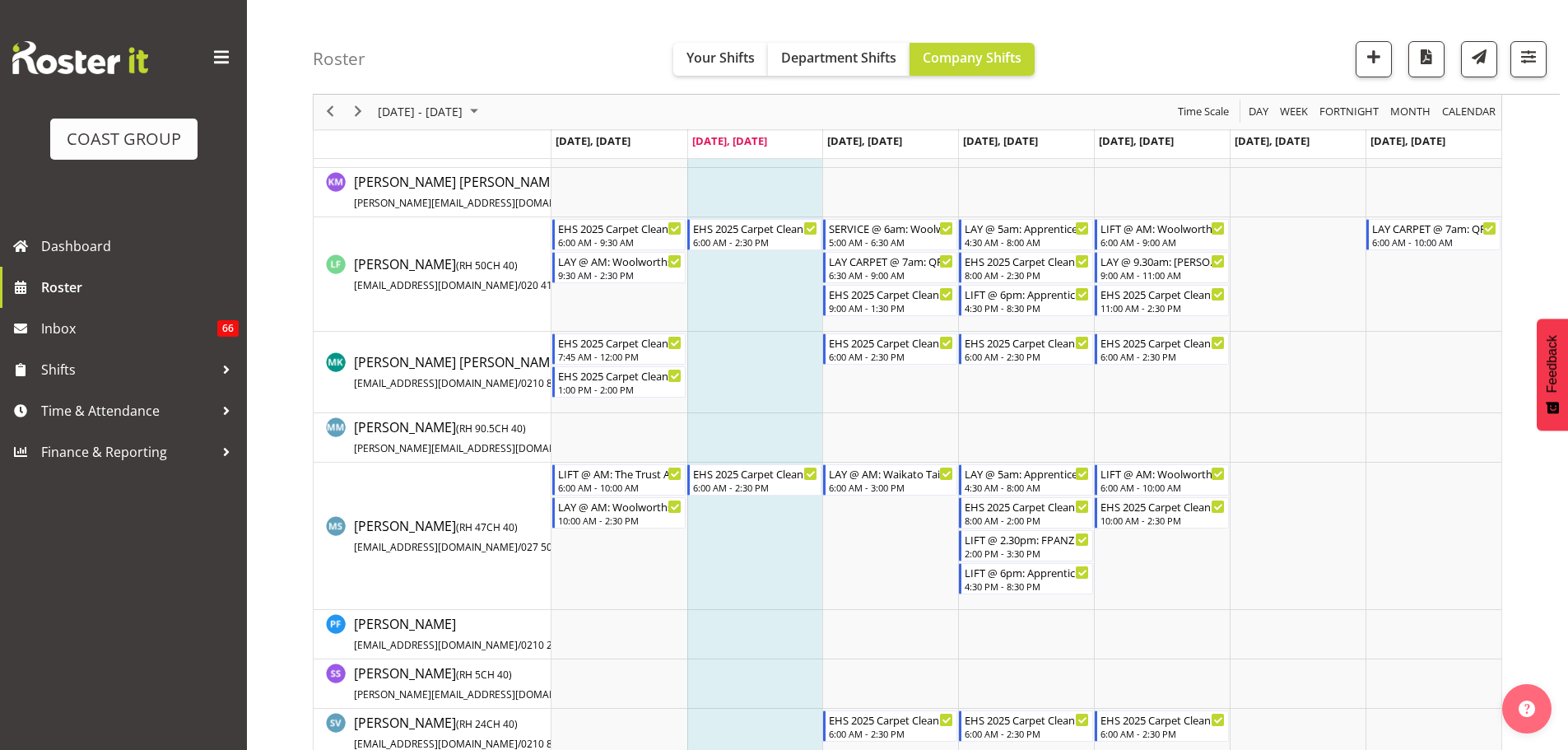
scroll to position [988, 0]
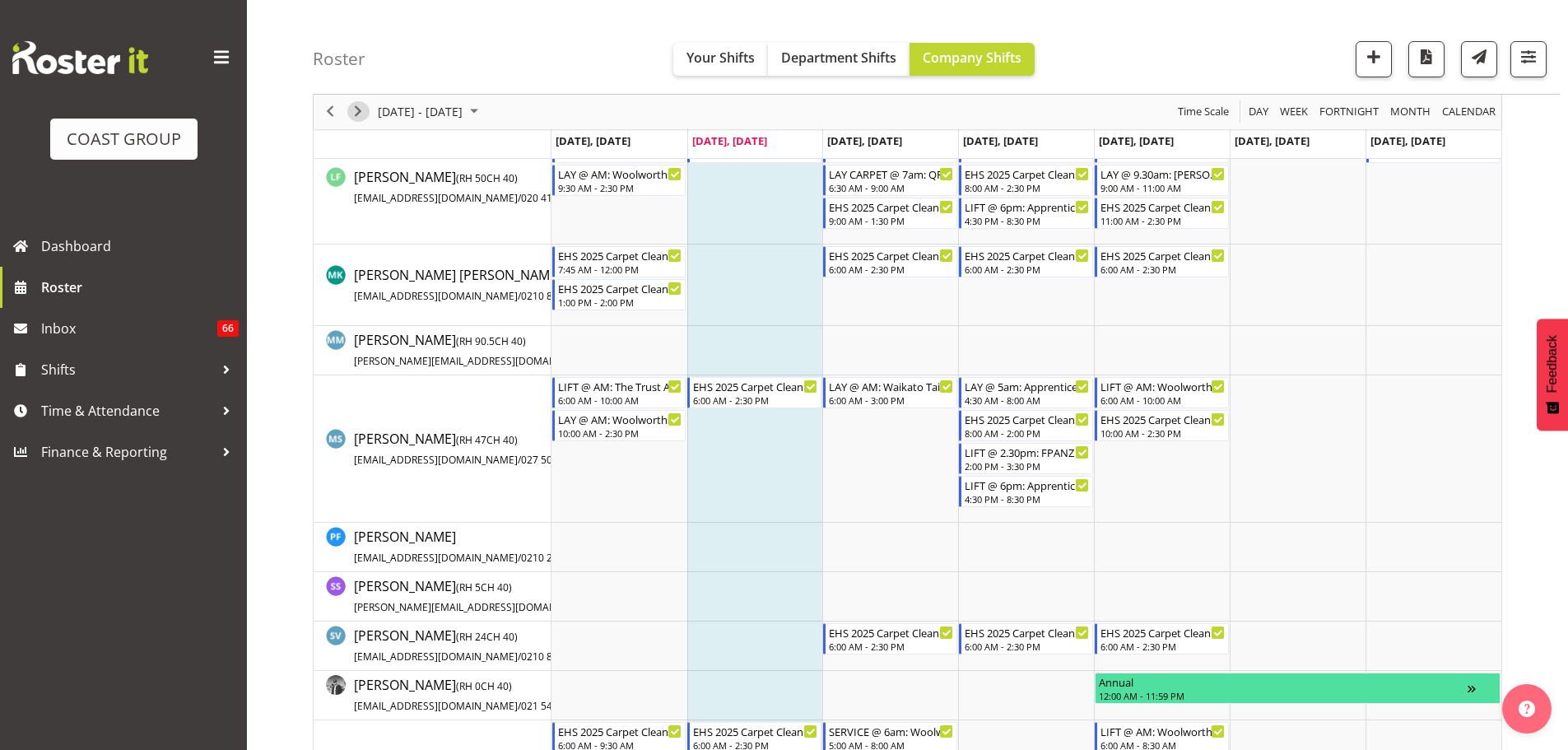
click at [356, 111] on span "Next" at bounding box center [357, 113] width 20 height 20
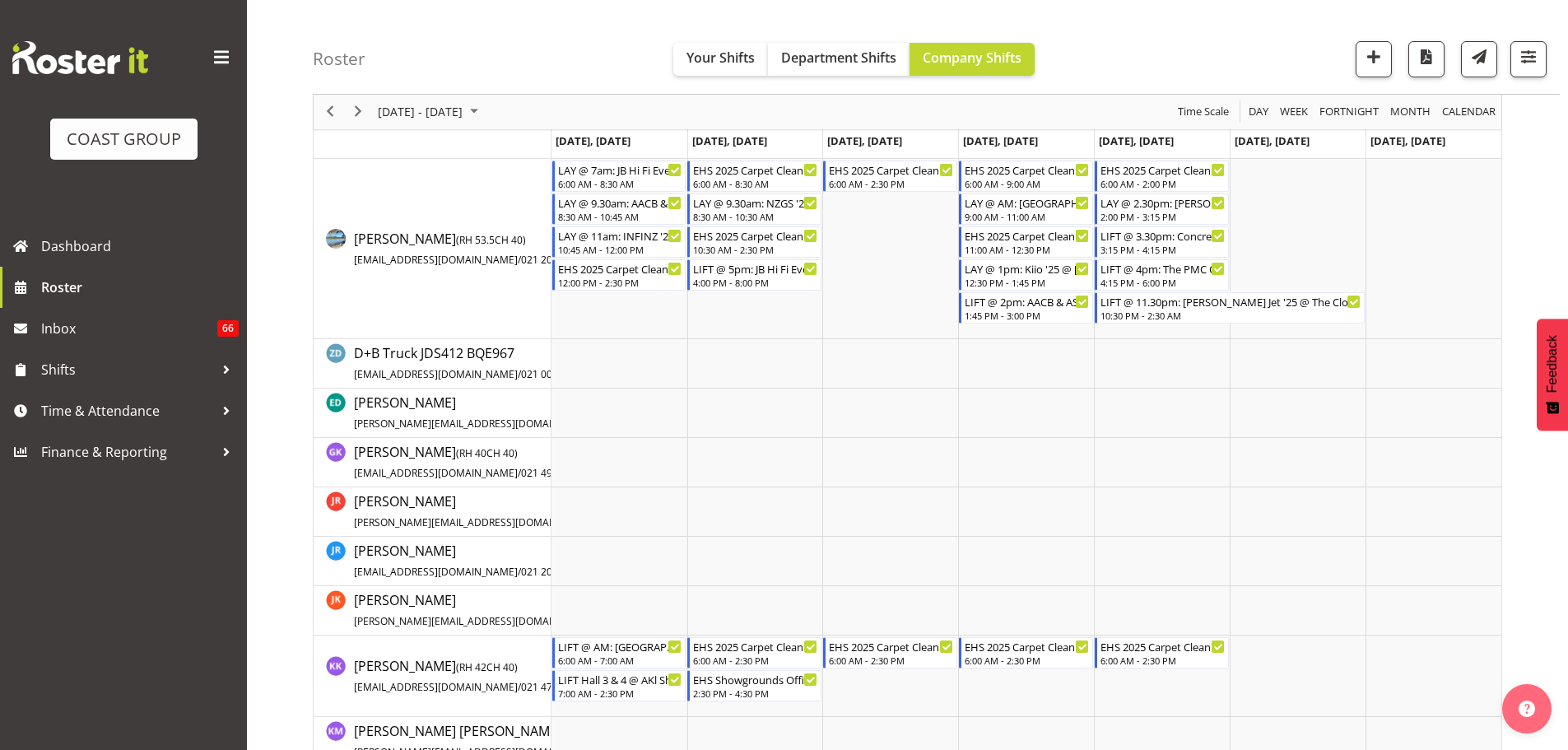
scroll to position [905, 0]
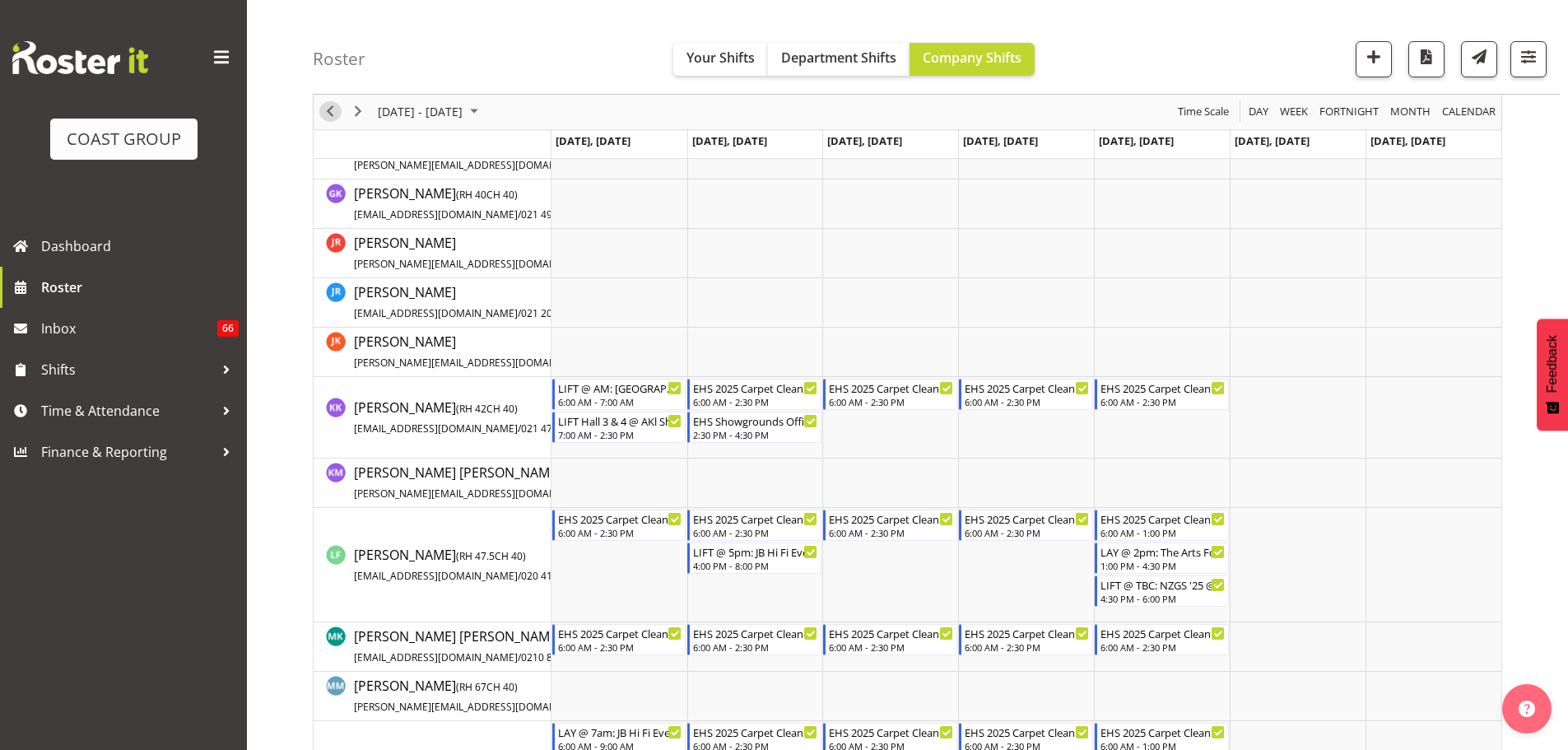
drag, startPoint x: 331, startPoint y: 108, endPoint x: 417, endPoint y: 9, distance: 131.1
click at [331, 108] on span "Previous" at bounding box center [329, 113] width 20 height 20
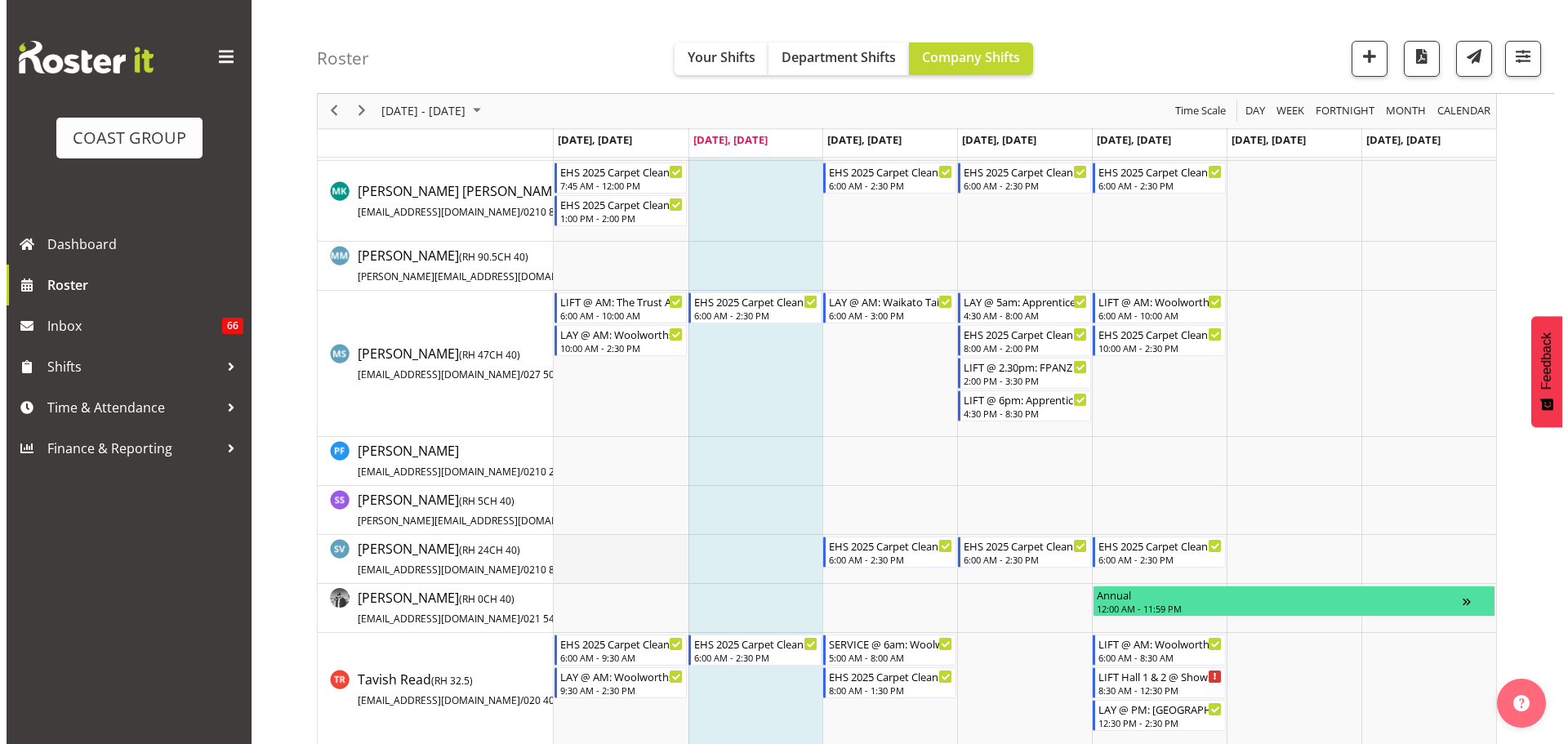
scroll to position [980, 0]
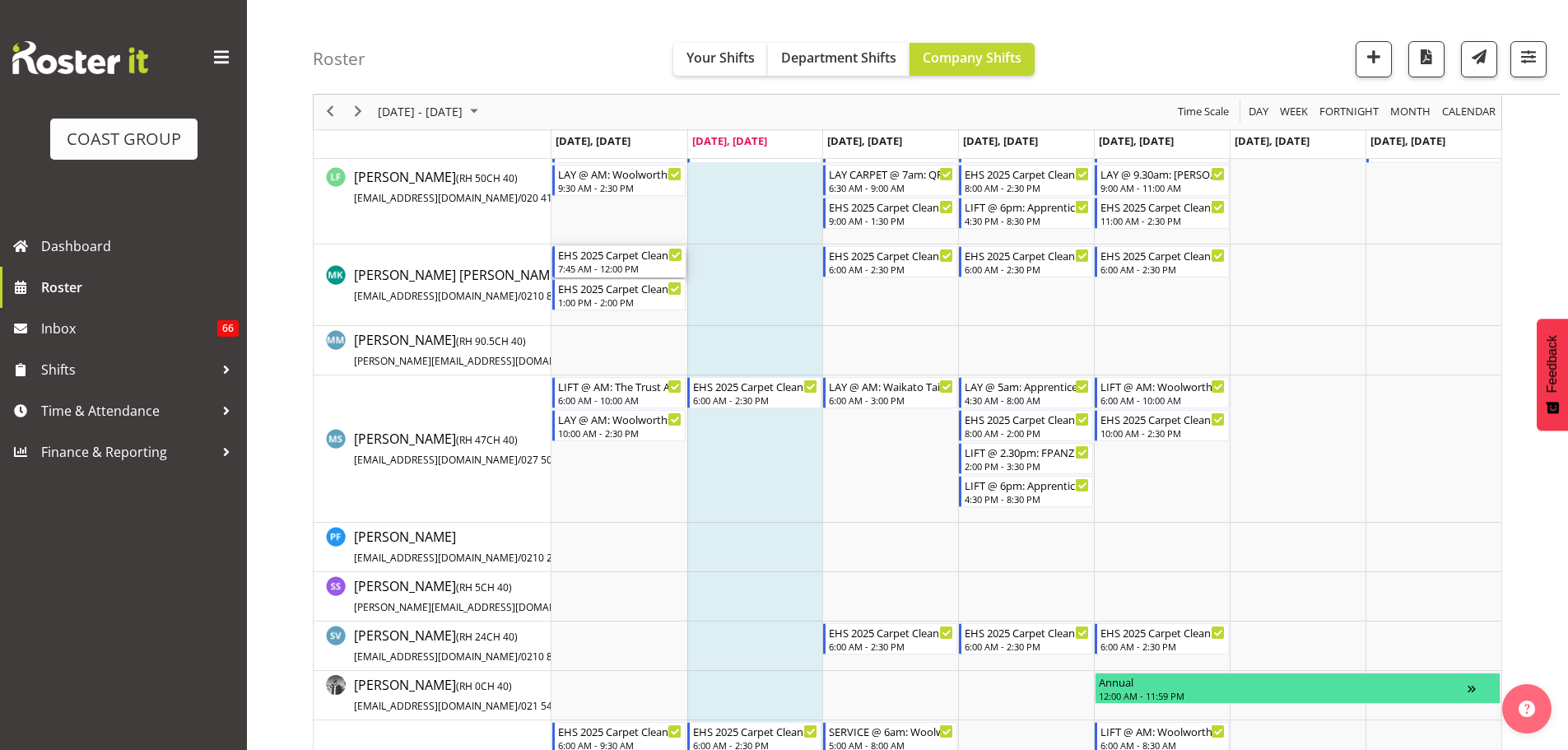
click at [644, 254] on div "EHS 2025 Carpet Cleaning & Maintainence" at bounding box center [620, 255] width 126 height 17
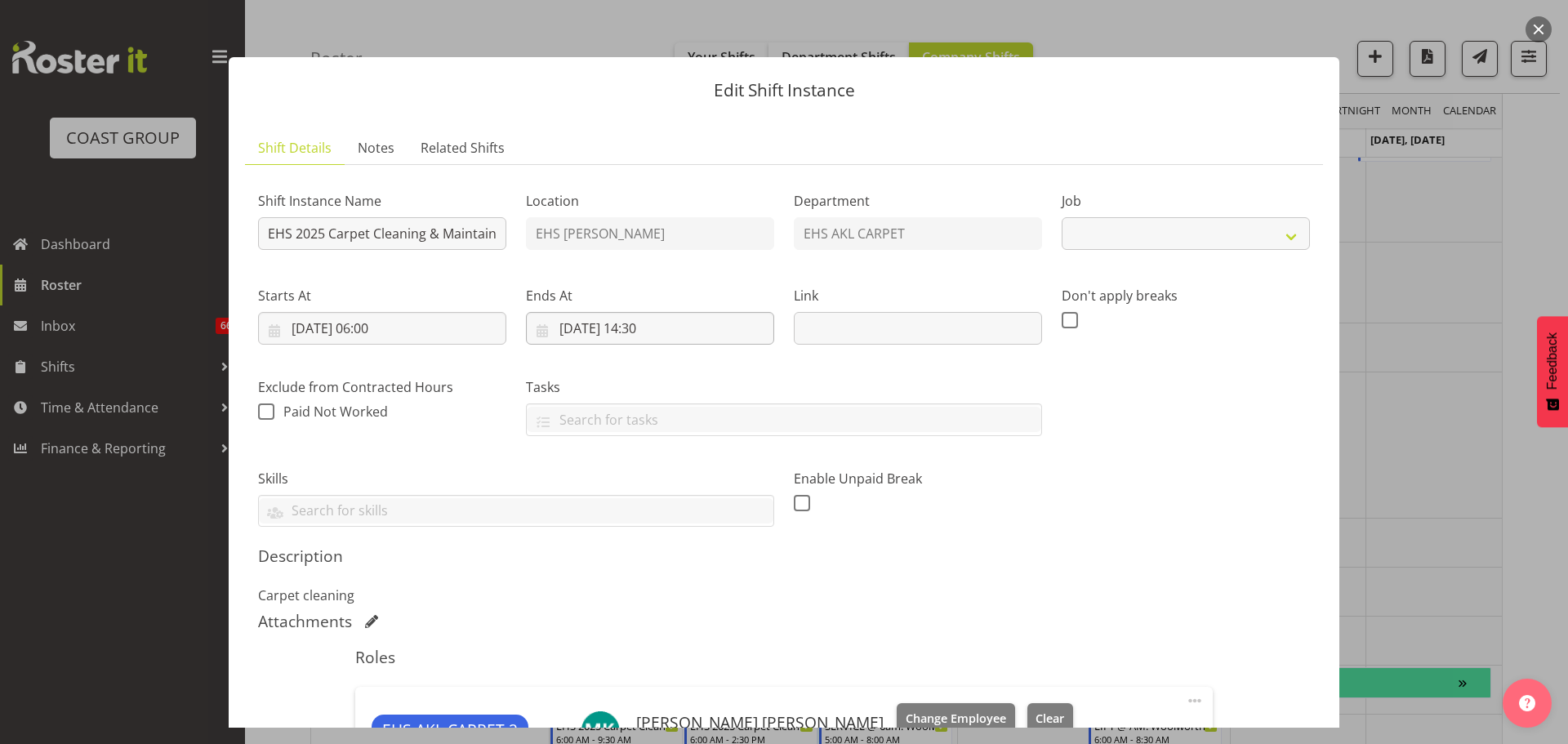
select select "69"
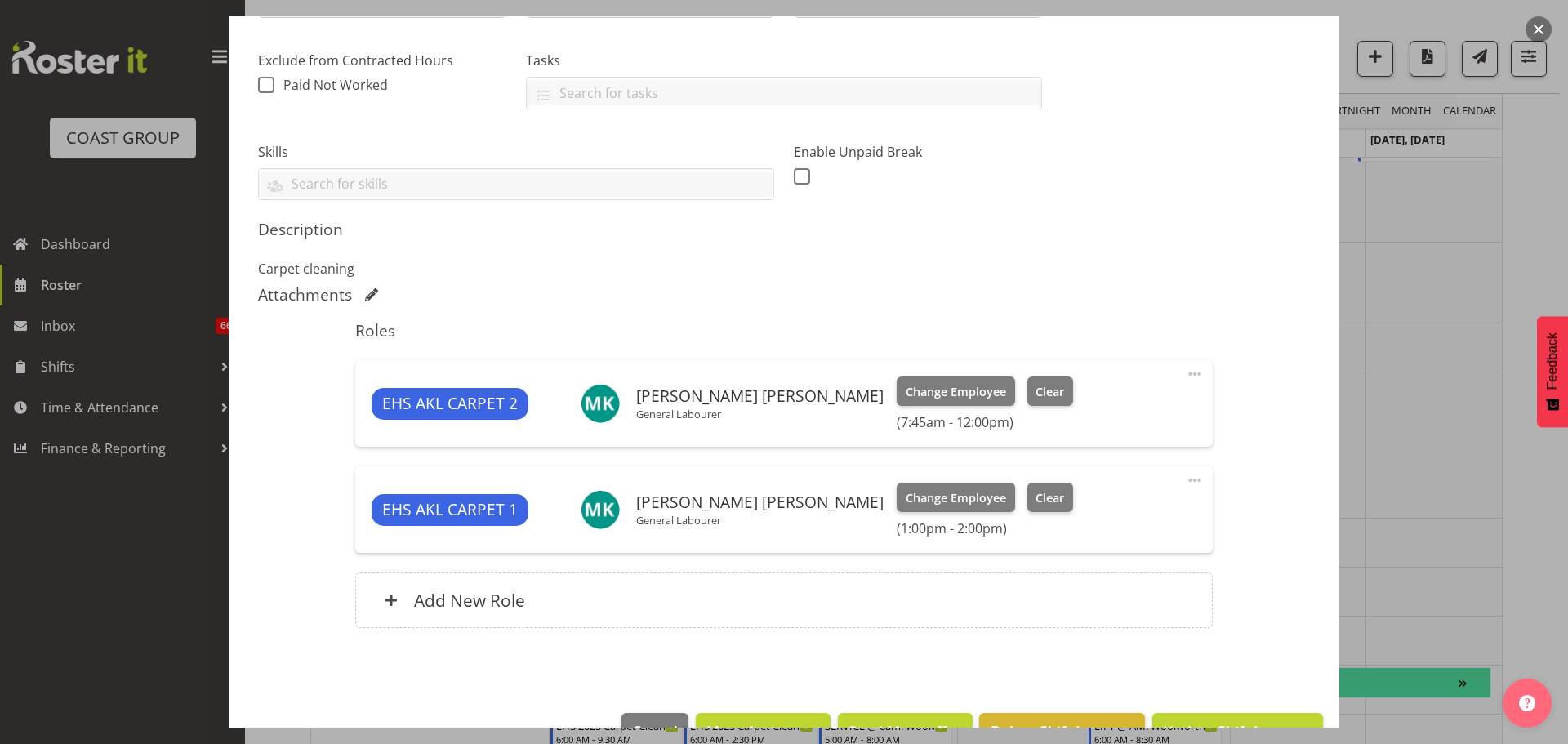
click at [1188, 376] on span at bounding box center [1194, 374] width 19 height 19
click at [1126, 408] on link "Edit" at bounding box center [1126, 410] width 157 height 30
select select "9"
select select "2025"
select select "12"
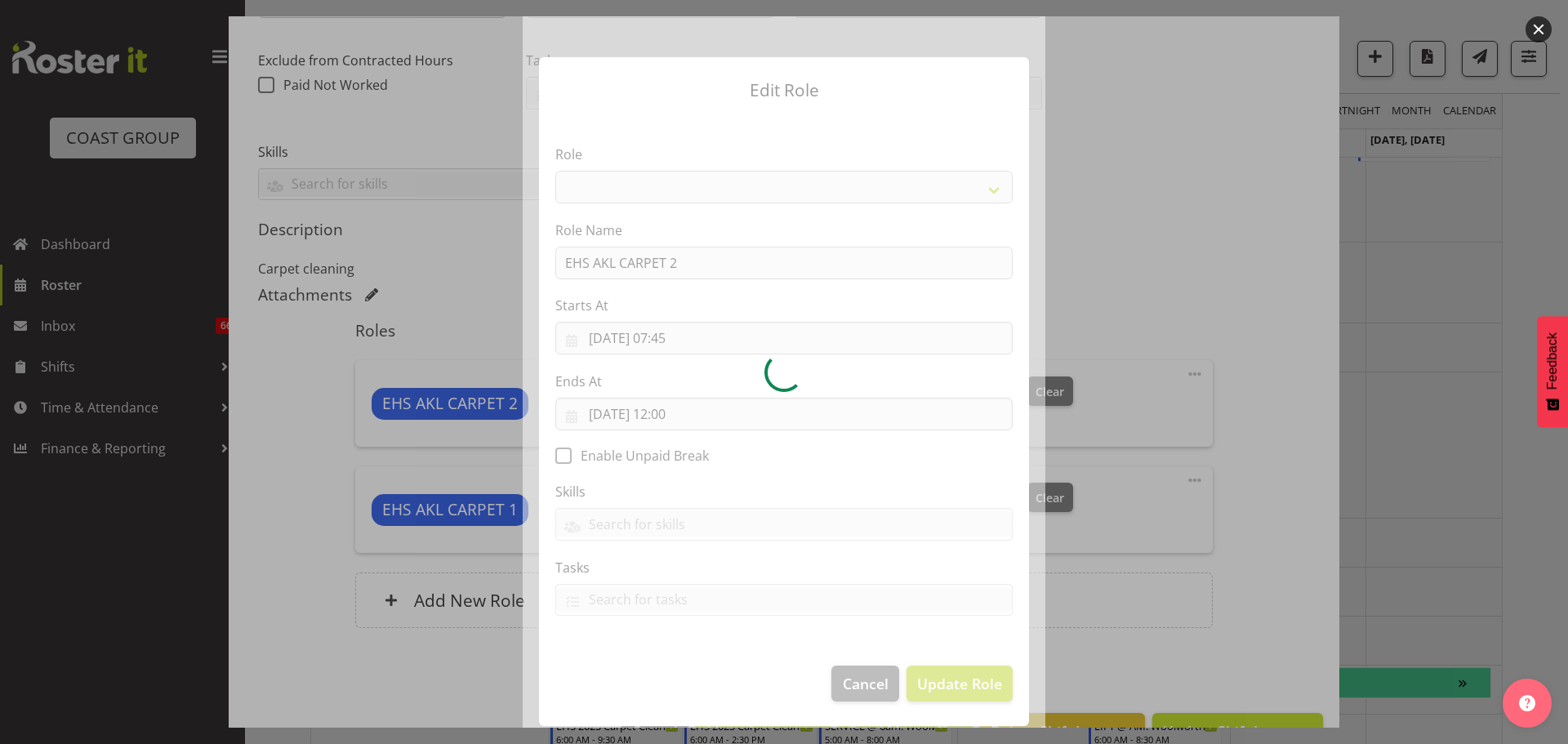
select select "190"
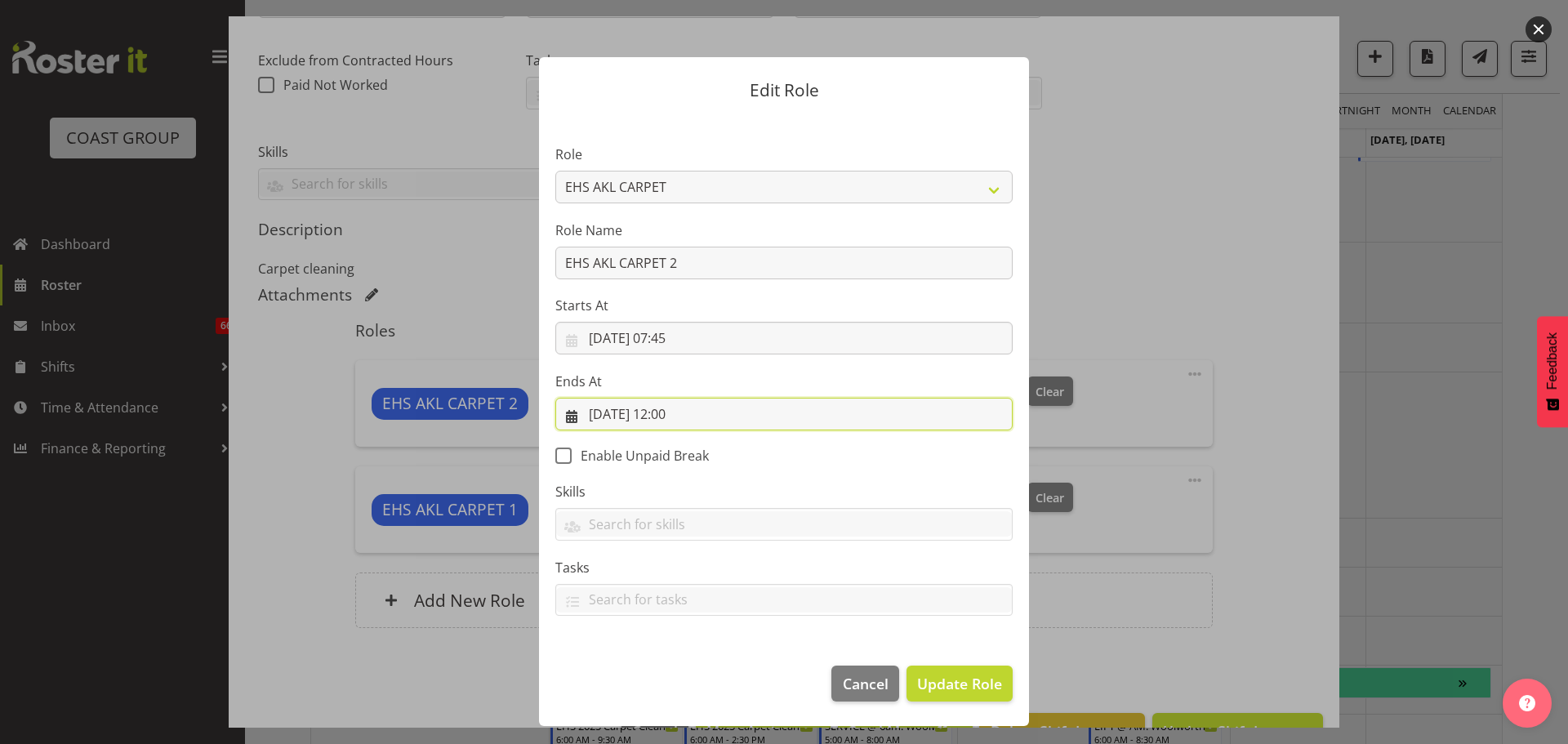
click at [681, 415] on input "[DATE] 12:00" at bounding box center [784, 414] width 458 height 32
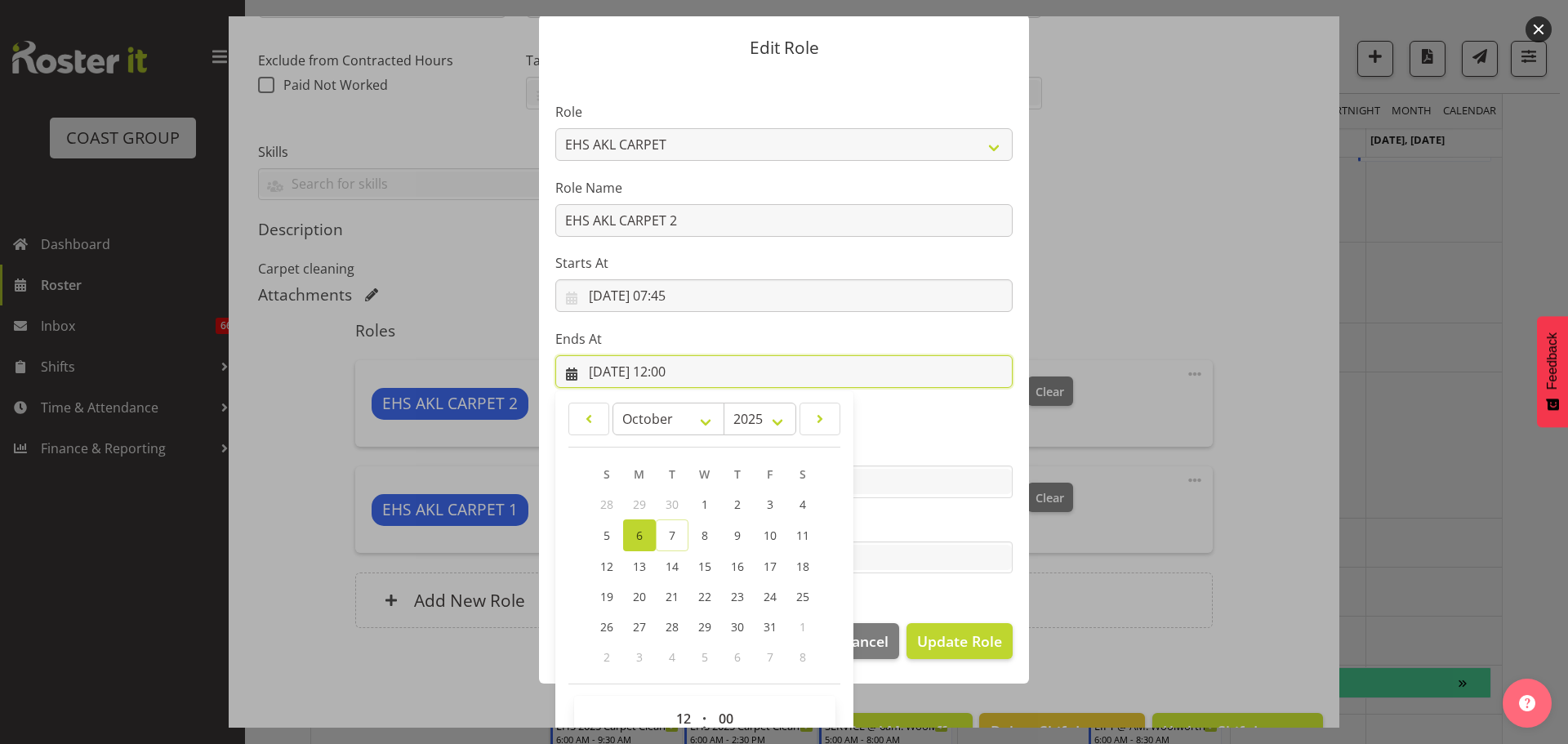
scroll to position [76, 0]
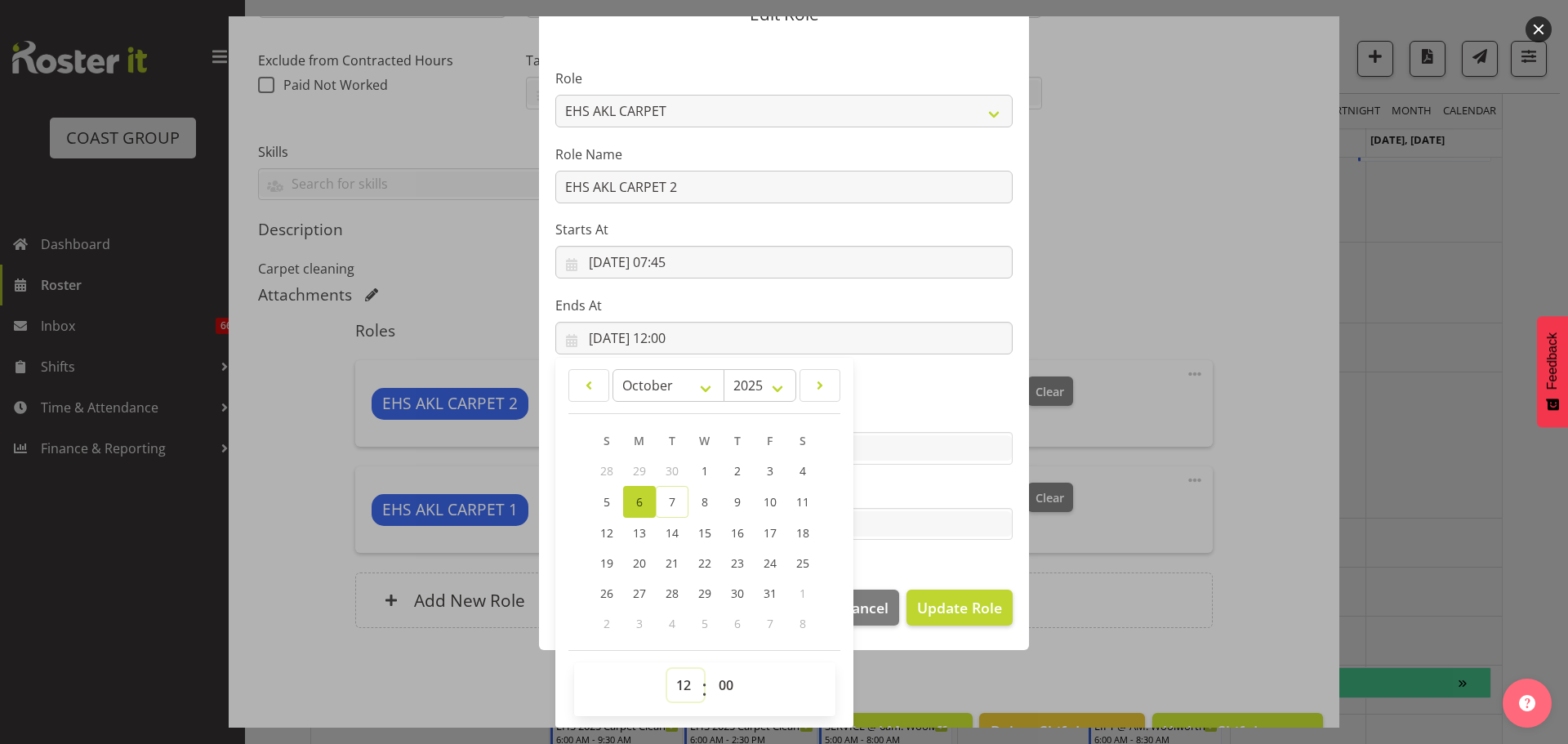
click at [680, 699] on select "00 01 02 03 04 05 06 07 08 09 10 11 12 13 14 15 16 17 18 19 20 21 22 23" at bounding box center [686, 685] width 37 height 32
select select "10"
click at [667, 669] on select "00 01 02 03 04 05 06 07 08 09 10 11 12 13 14 15 16 17 18 19 20 21 22 23" at bounding box center [686, 685] width 37 height 32
type input "[DATE] 10:00"
click at [972, 625] on button "Update Role" at bounding box center [959, 607] width 106 height 36
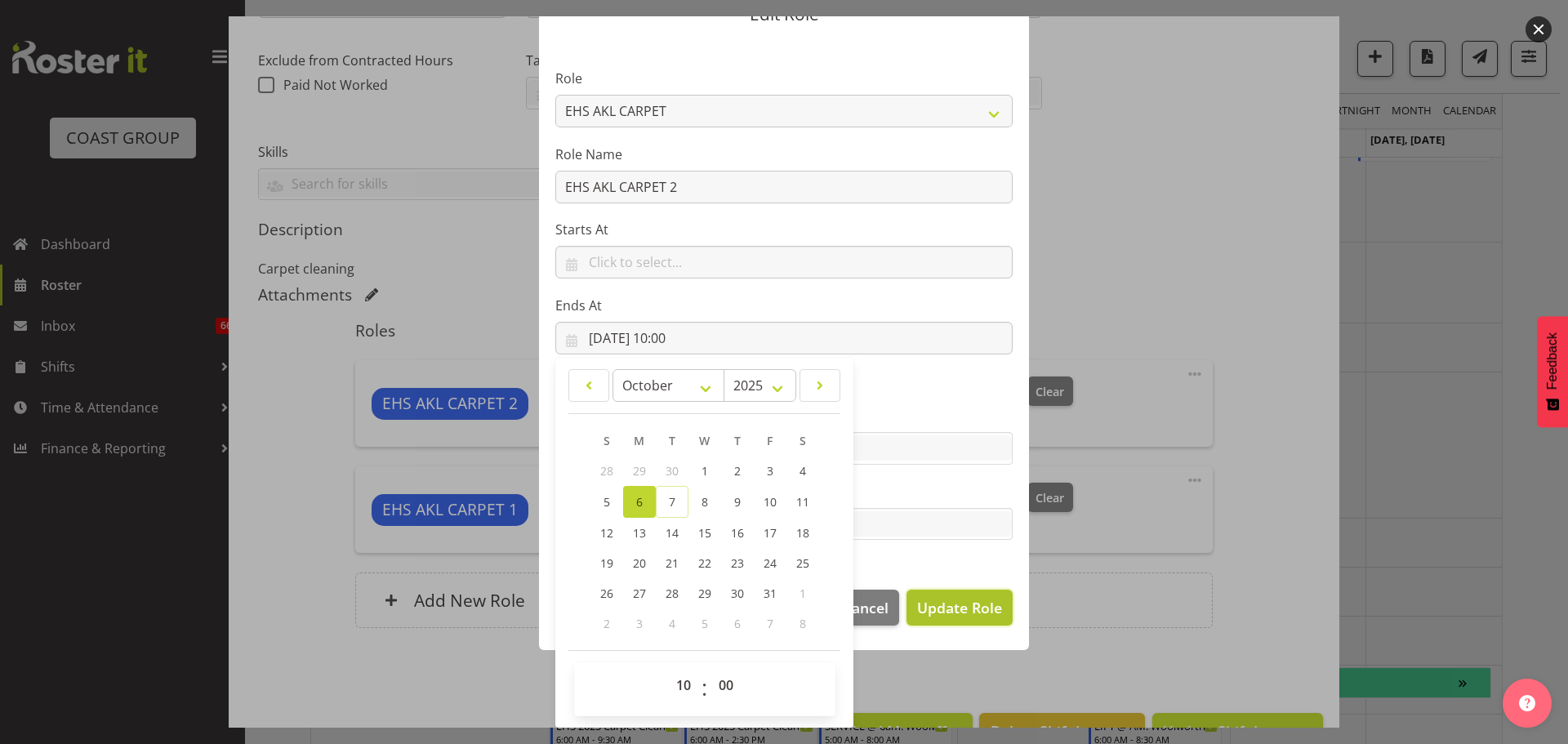
select select
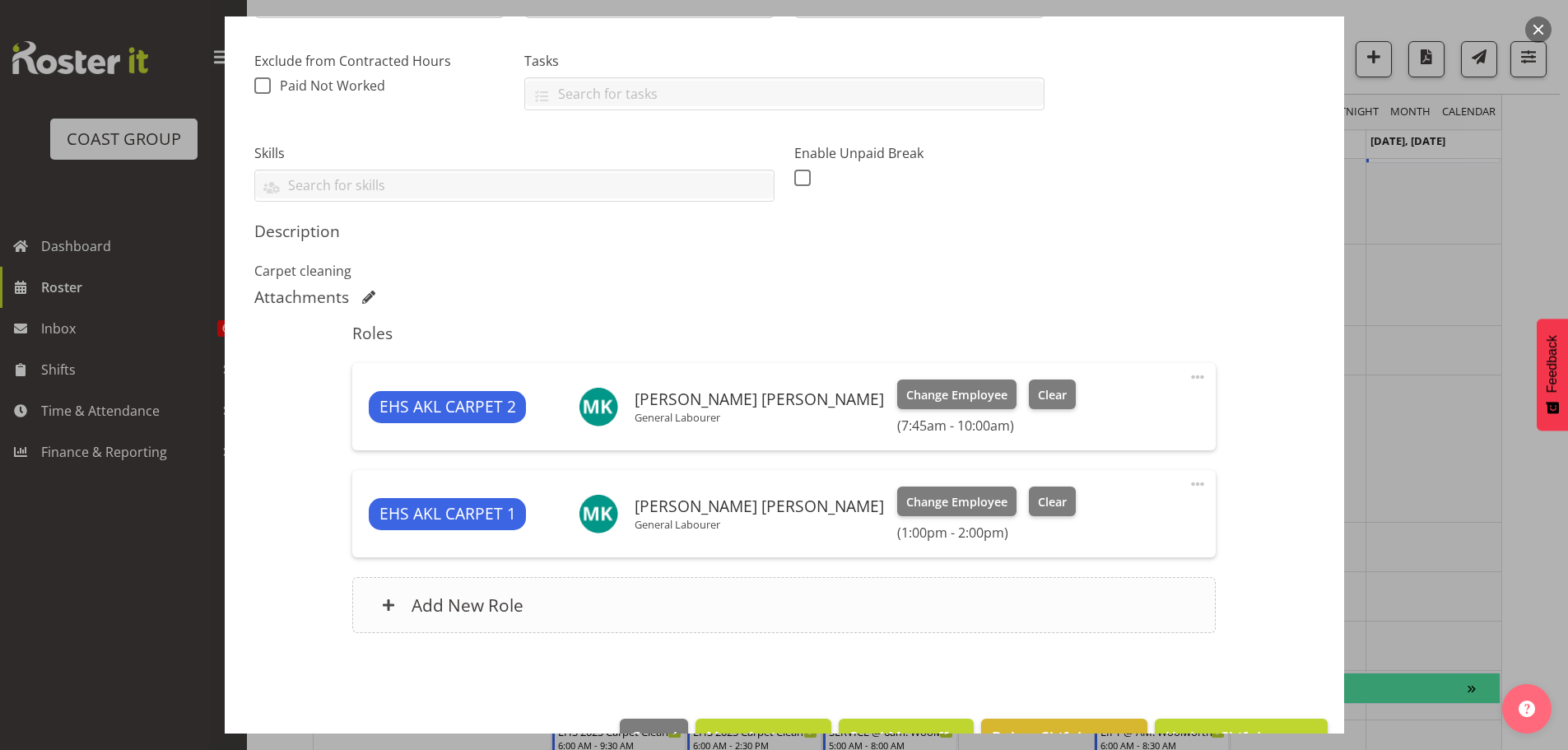
click at [822, 607] on div "Add New Role" at bounding box center [784, 605] width 863 height 56
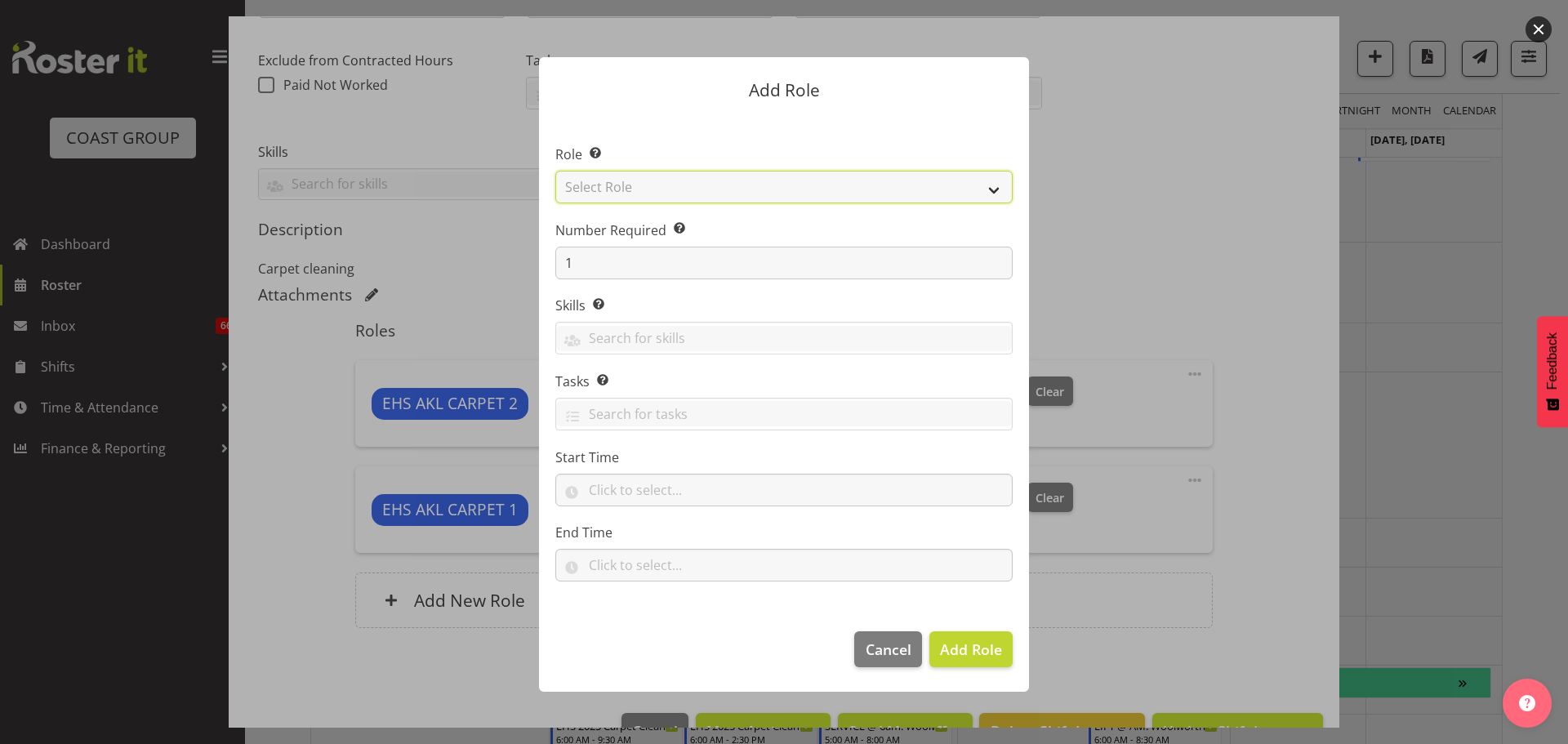
click at [662, 194] on select "Select Role ACCOUNT MANAGER ACCOUNT MANAGER DW ACCOUNTS [PERSON_NAME] VEHICLES …" at bounding box center [784, 186] width 458 height 32
select select "190"
click at [556, 171] on select "Select Role ACCOUNT MANAGER ACCOUNT MANAGER DW ACCOUNTS [PERSON_NAME] VEHICLES …" at bounding box center [784, 186] width 458 height 32
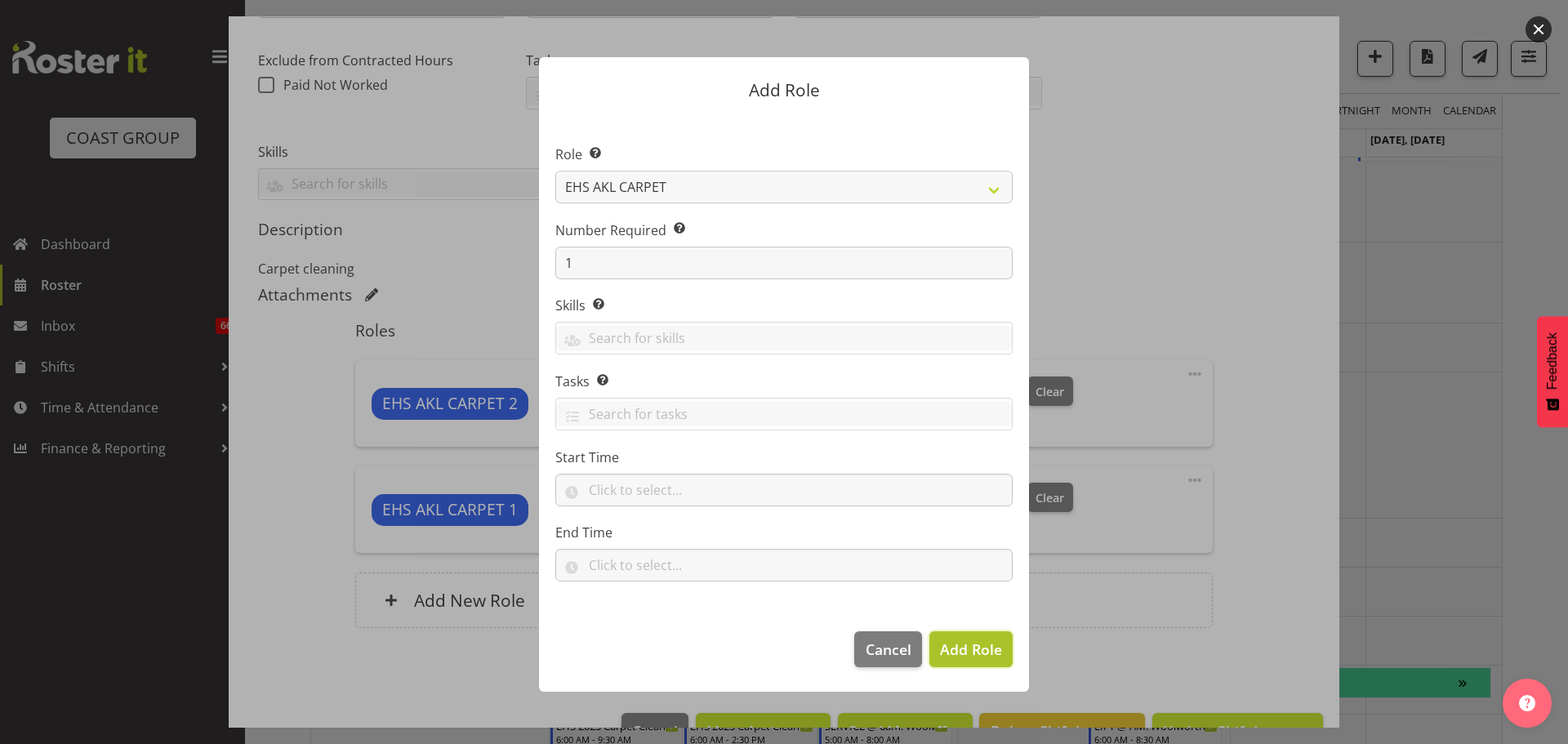
click at [962, 640] on span "Add Role" at bounding box center [970, 649] width 62 height 19
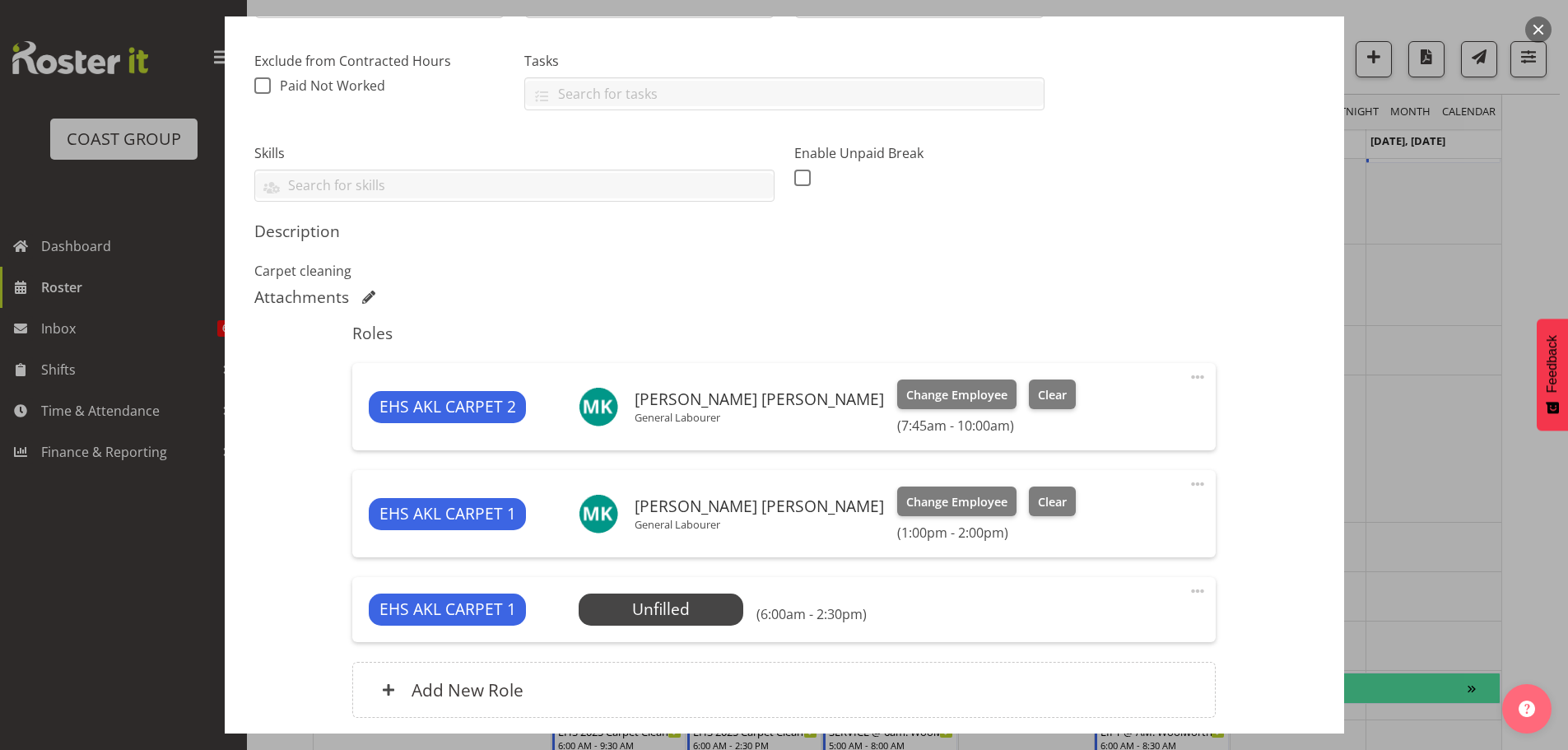
click at [1188, 587] on span at bounding box center [1197, 591] width 20 height 20
click at [1162, 618] on link "Edit" at bounding box center [1128, 627] width 158 height 30
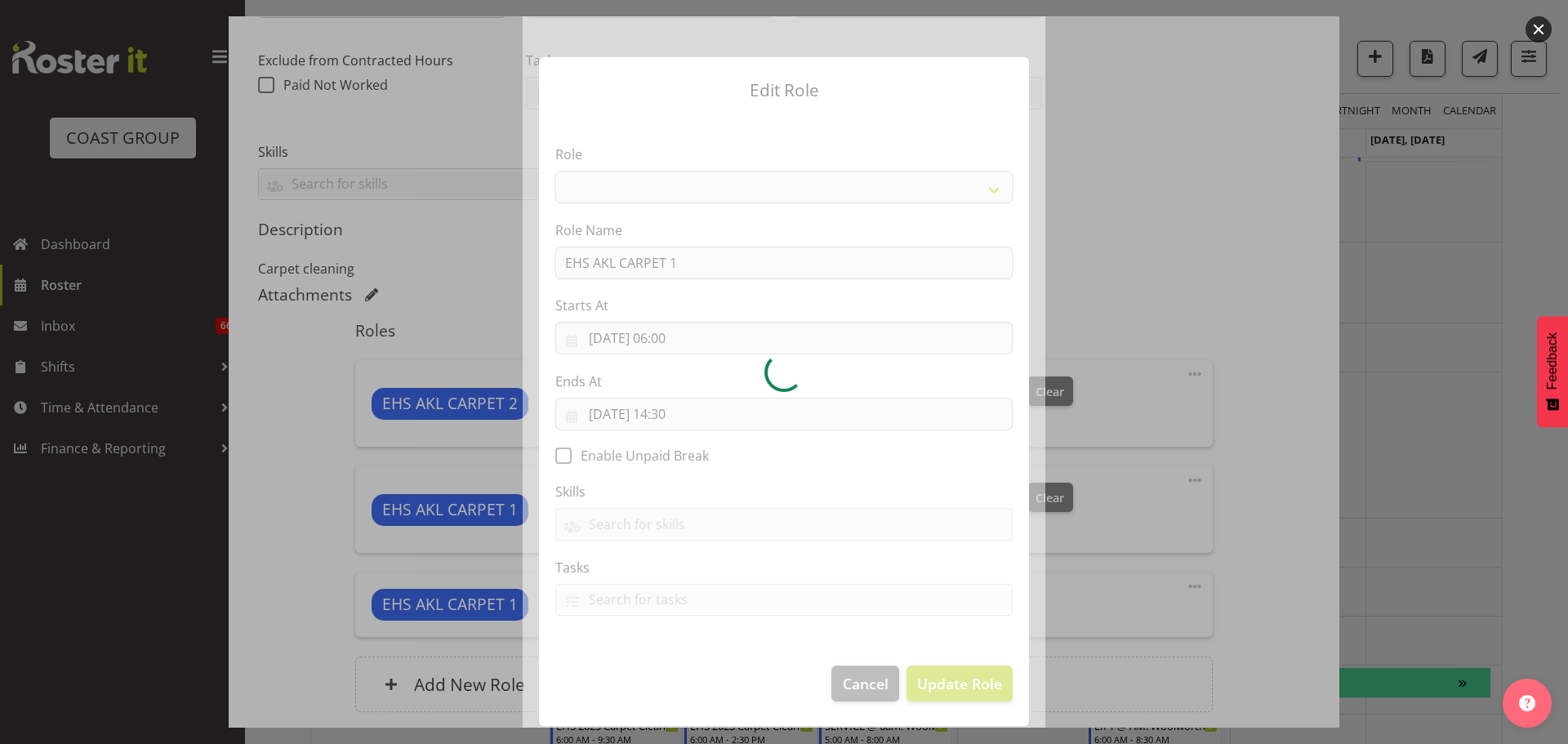
select select "190"
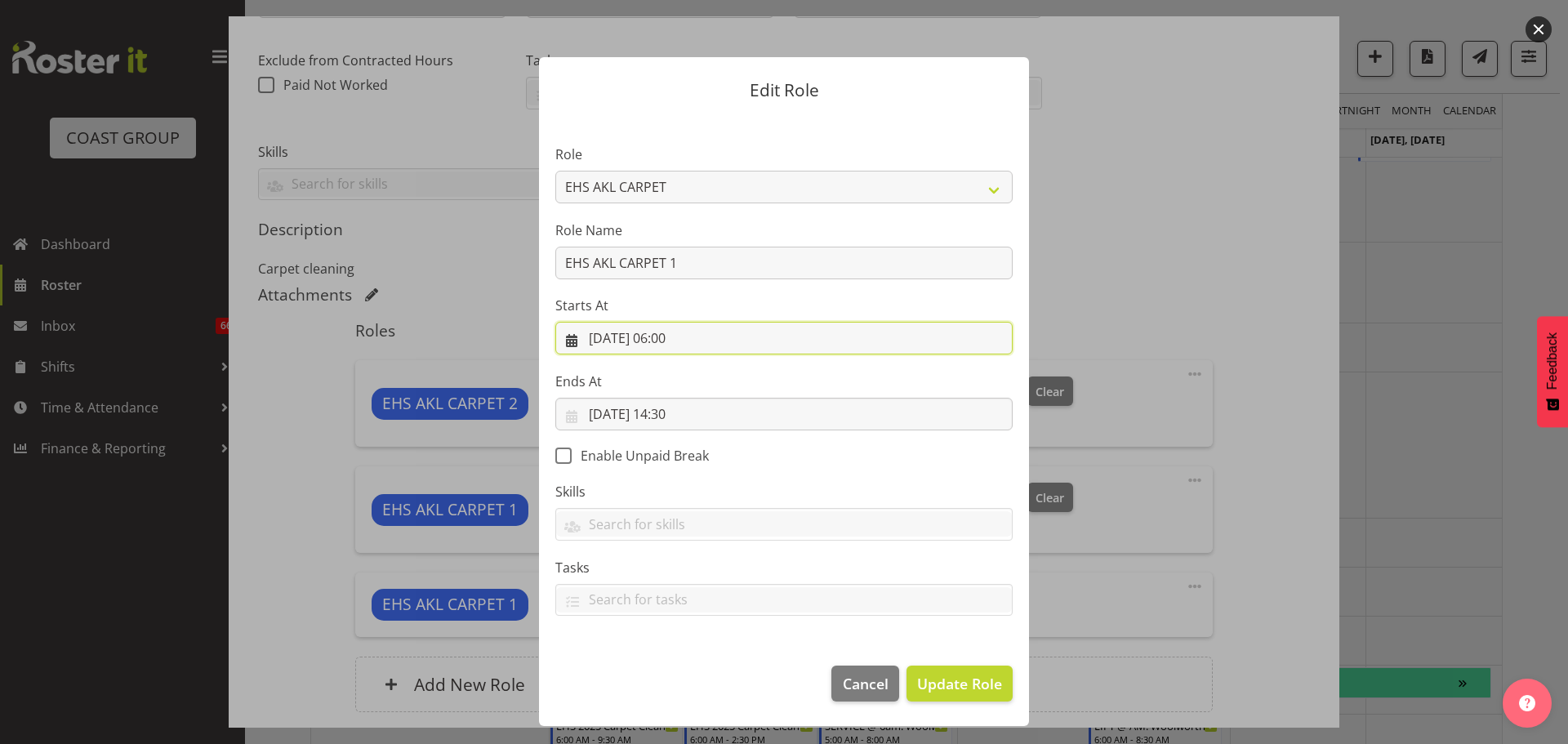
click at [677, 338] on input "[DATE] 06:00" at bounding box center [784, 338] width 458 height 32
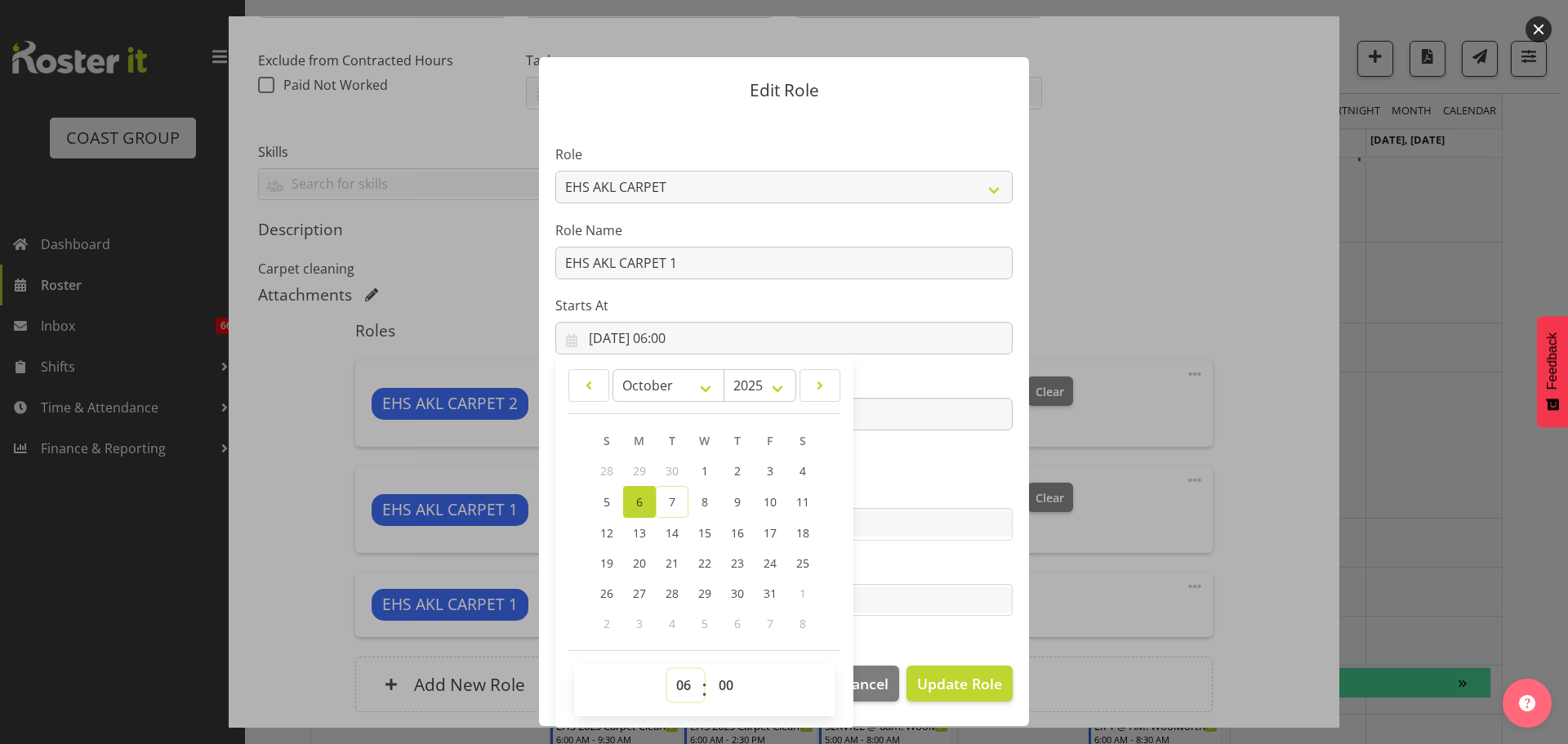
click at [691, 675] on select "00 01 02 03 04 05 06 07 08 09 10 11 12 13 14 15 16 17 18 19 20 21 22 23" at bounding box center [686, 685] width 37 height 32
select select "10"
click at [667, 669] on select "00 01 02 03 04 05 06 07 08 09 10 11 12 13 14 15 16 17 18 19 20 21 22 23" at bounding box center [686, 685] width 37 height 32
type input "[DATE] 10:00"
click at [961, 479] on section "Role ACCOUNT MANAGER ACCOUNT MANAGER DW ACCOUNTS [PERSON_NAME] VEHICLES AKL [PE…" at bounding box center [784, 382] width 490 height 534
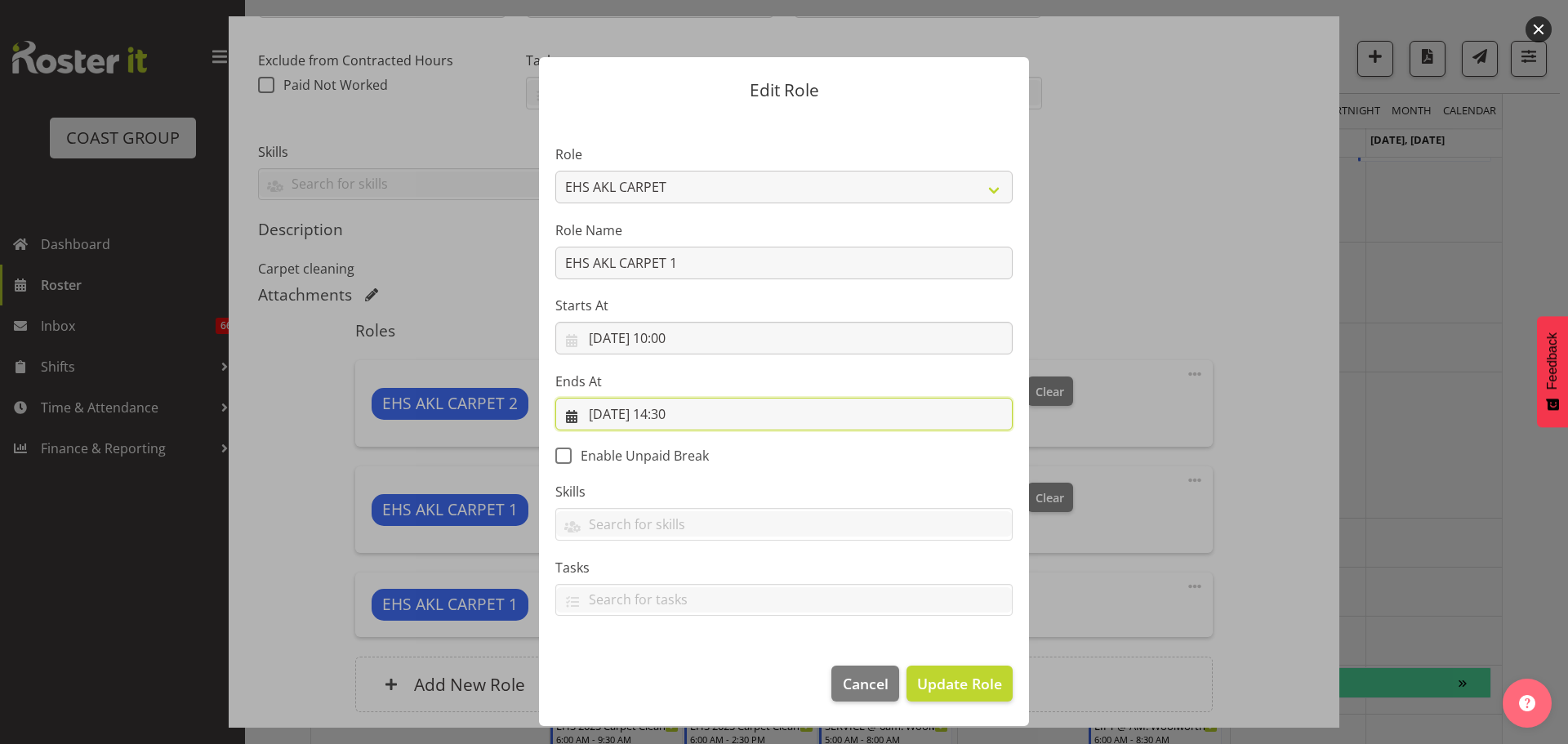
click at [678, 414] on input "[DATE] 14:30" at bounding box center [784, 414] width 458 height 32
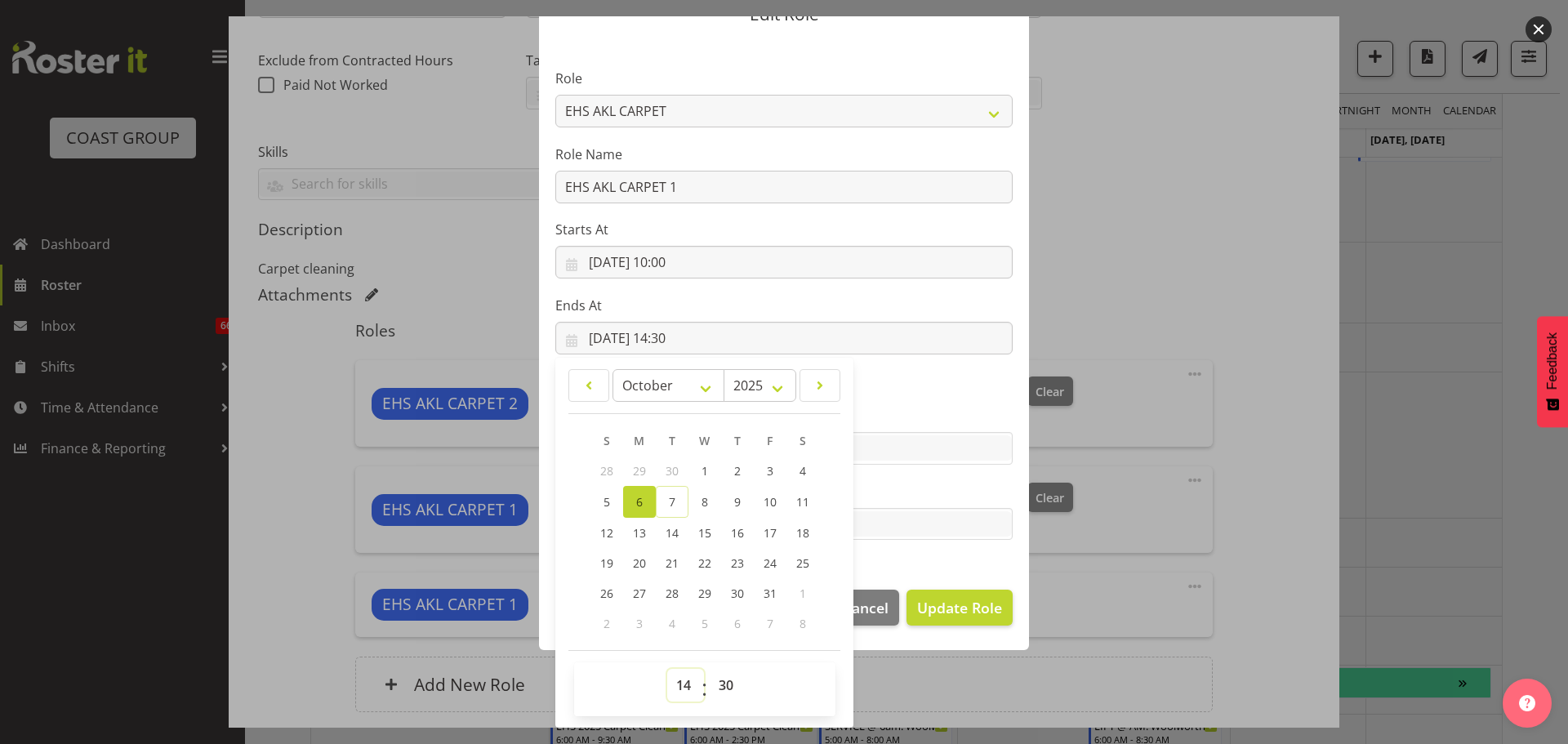
click at [672, 679] on select "00 01 02 03 04 05 06 07 08 09 10 11 12 13 14 15 16 17 18 19 20 21 22 23" at bounding box center [686, 685] width 37 height 32
select select "12"
click at [667, 669] on select "00 01 02 03 04 05 06 07 08 09 10 11 12 13 14 15 16 17 18 19 20 21 22 23" at bounding box center [686, 685] width 37 height 32
type input "[DATE] 12:30"
click at [710, 680] on select "00 01 02 03 04 05 06 07 08 09 10 11 12 13 14 15 16 17 18 19 20 21 22 23 24 25 2…" at bounding box center [728, 685] width 37 height 32
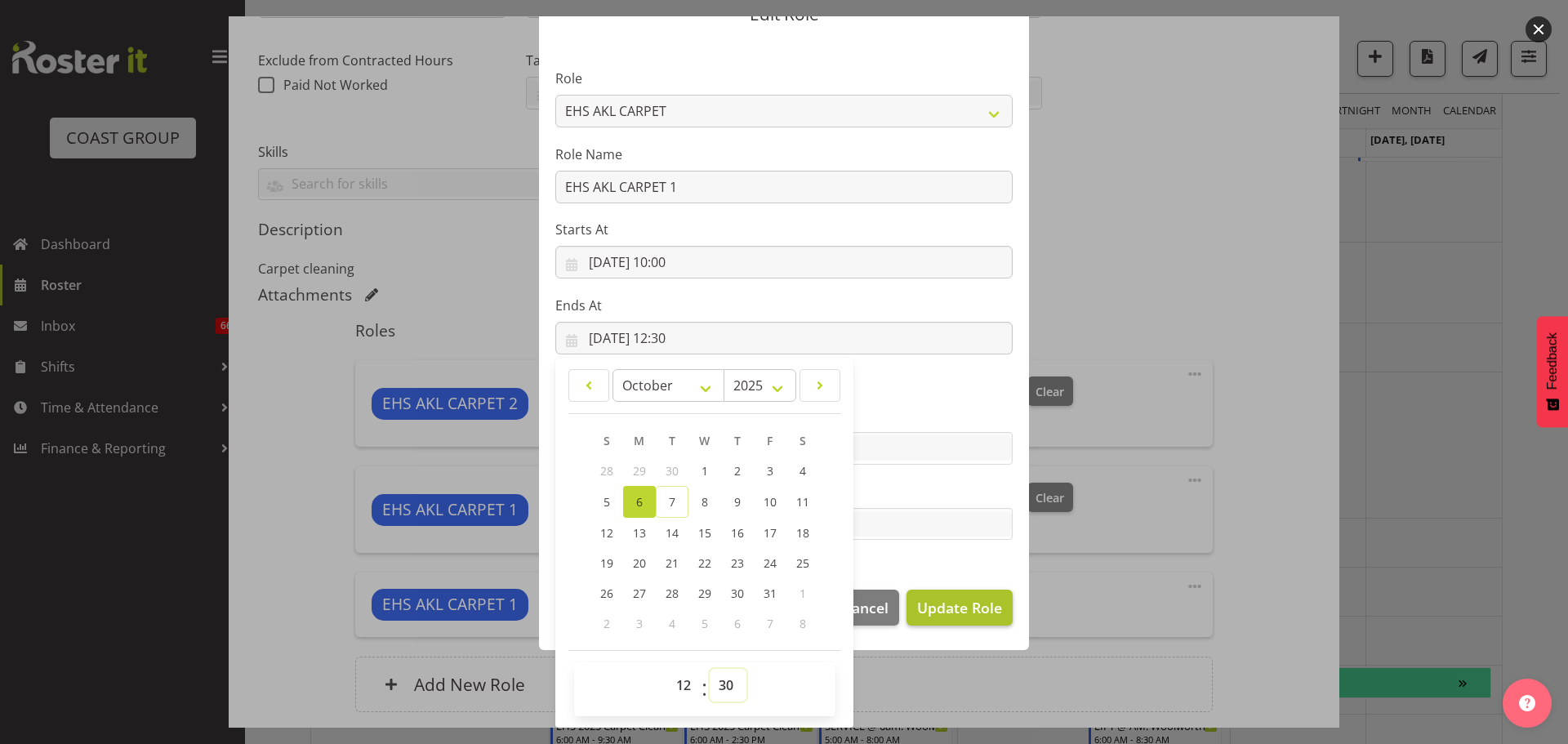
select select "0"
type input "[DATE] 12:00"
click at [925, 606] on span "Update Role" at bounding box center [960, 607] width 85 height 21
select select
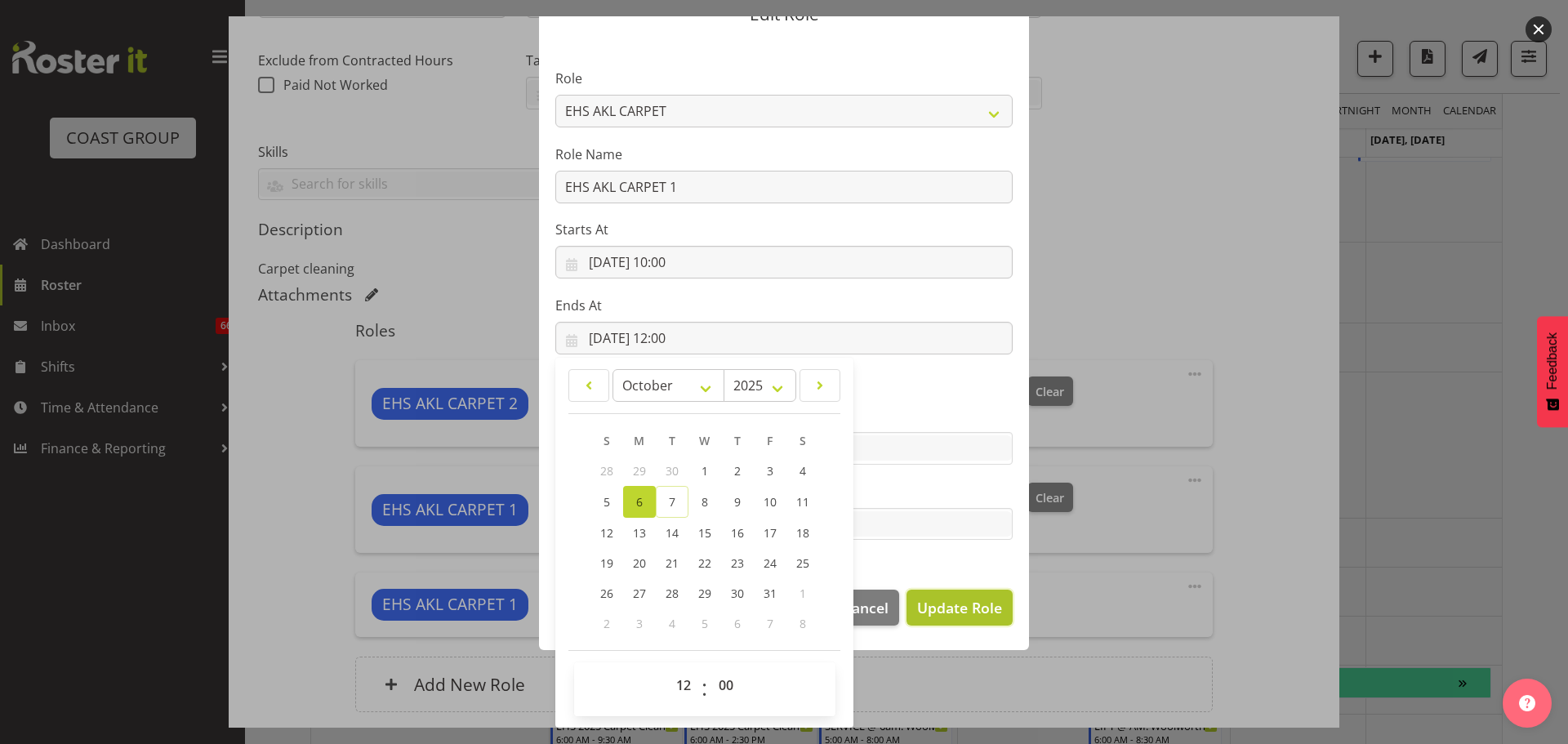
select select
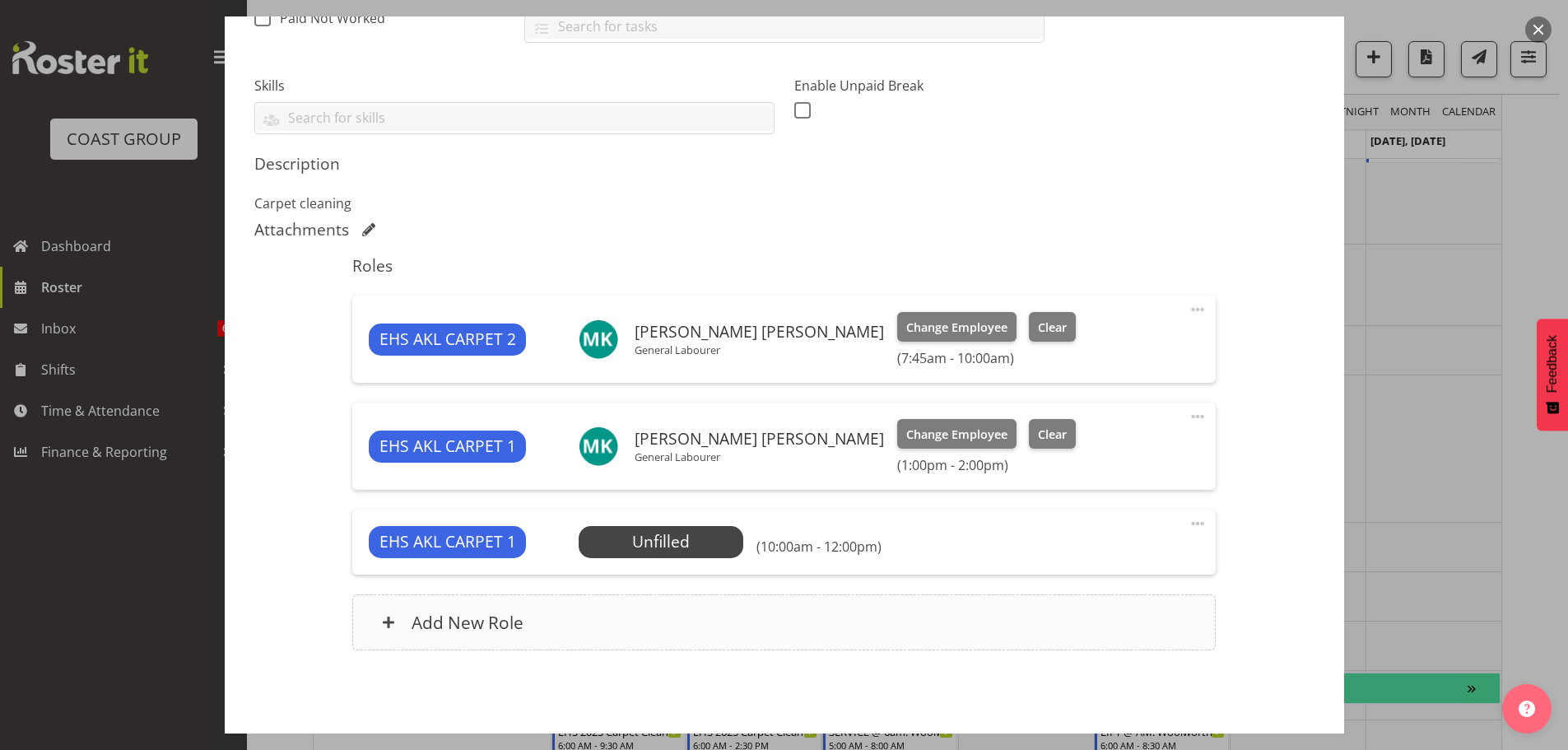
scroll to position [461, 0]
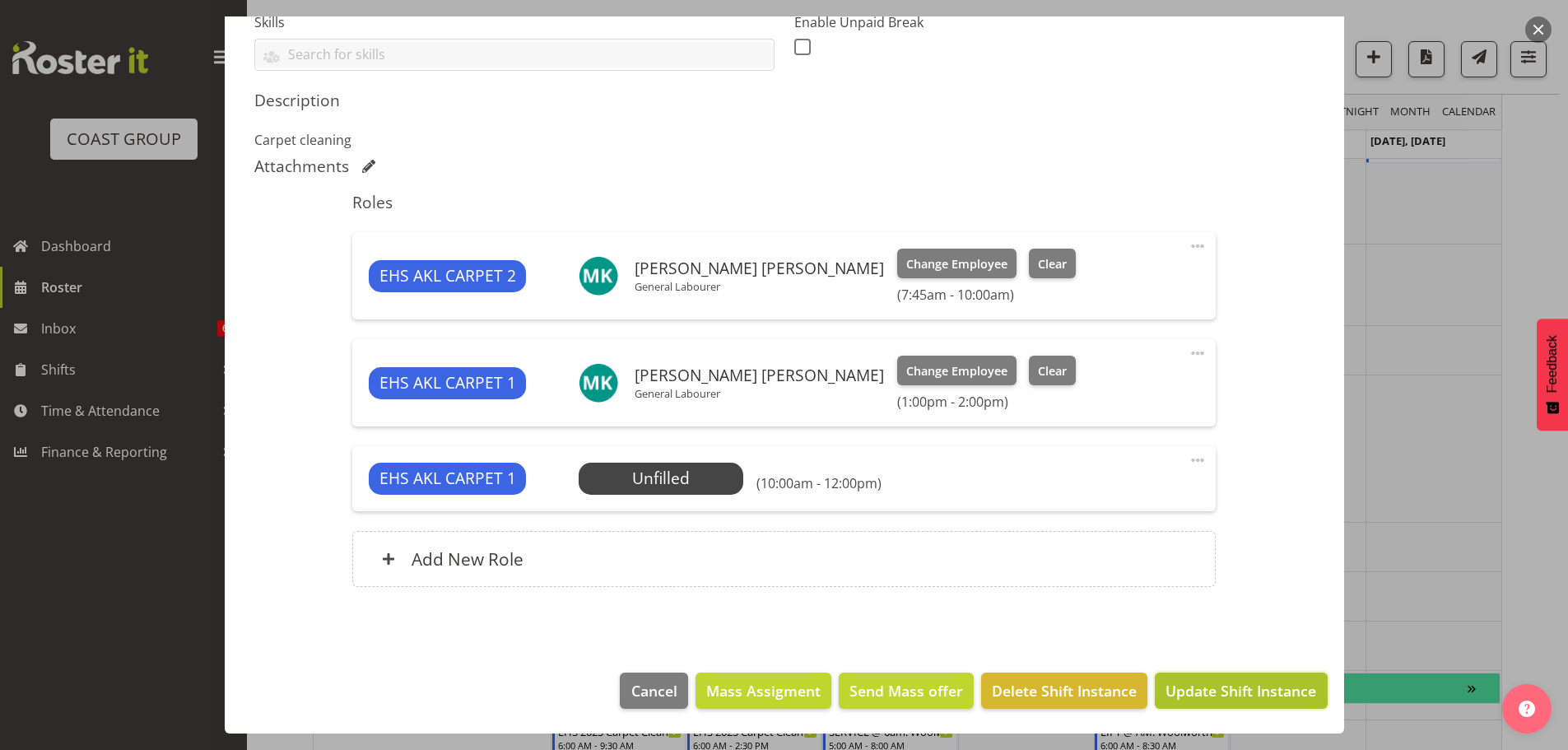
click at [1275, 693] on span "Update Shift Instance" at bounding box center [1241, 690] width 151 height 21
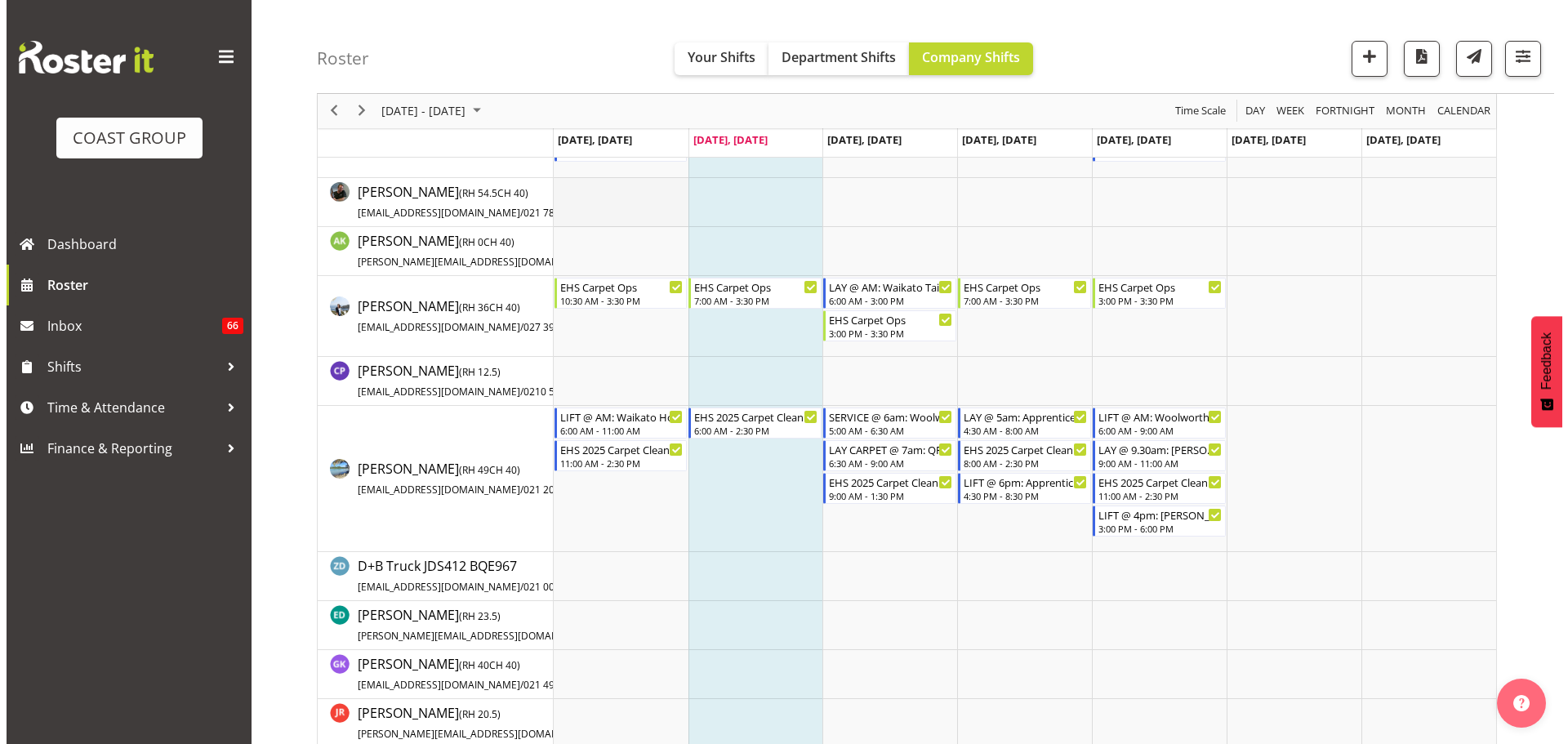
scroll to position [0, 0]
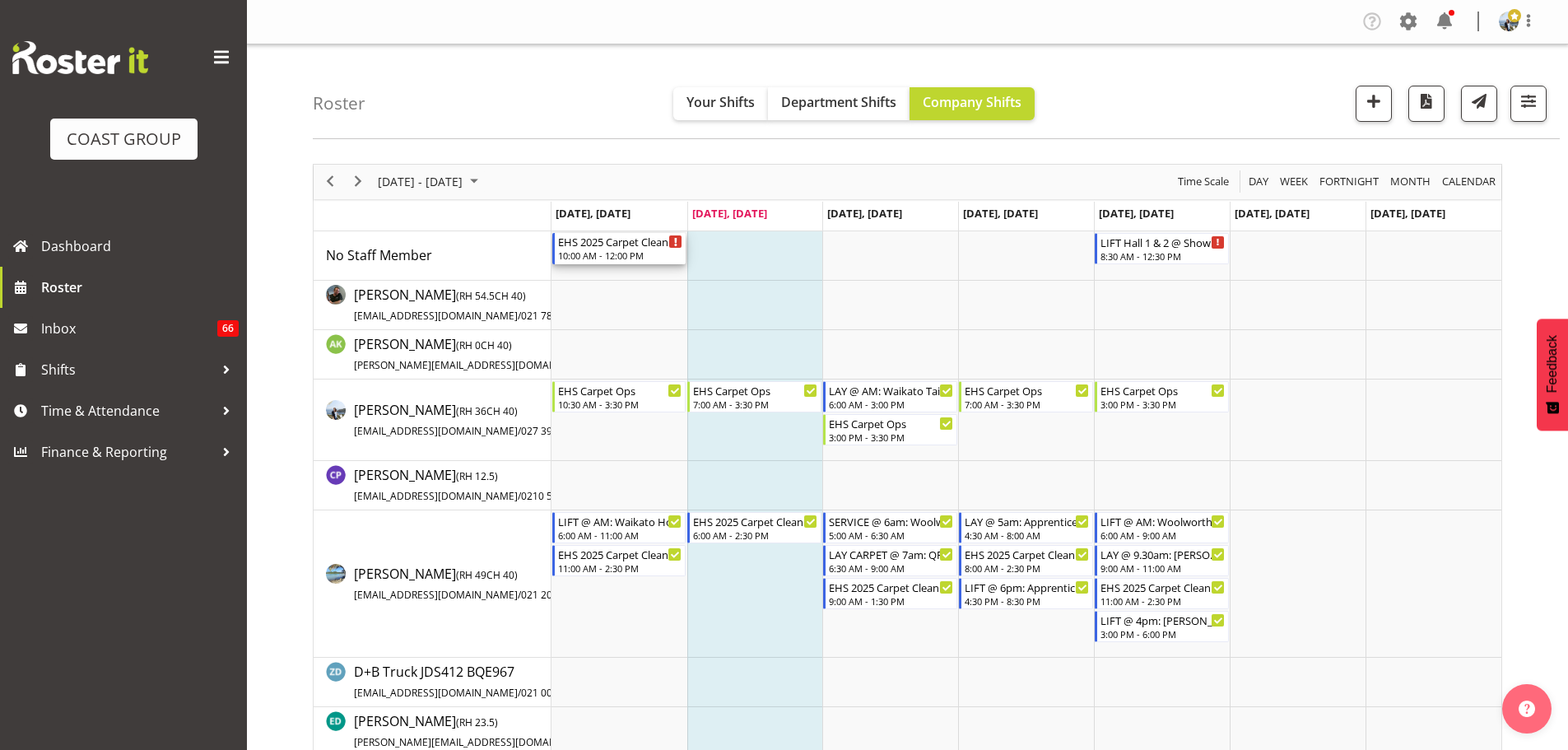
click at [635, 252] on div "10:00 AM - 12:00 PM" at bounding box center [620, 255] width 126 height 13
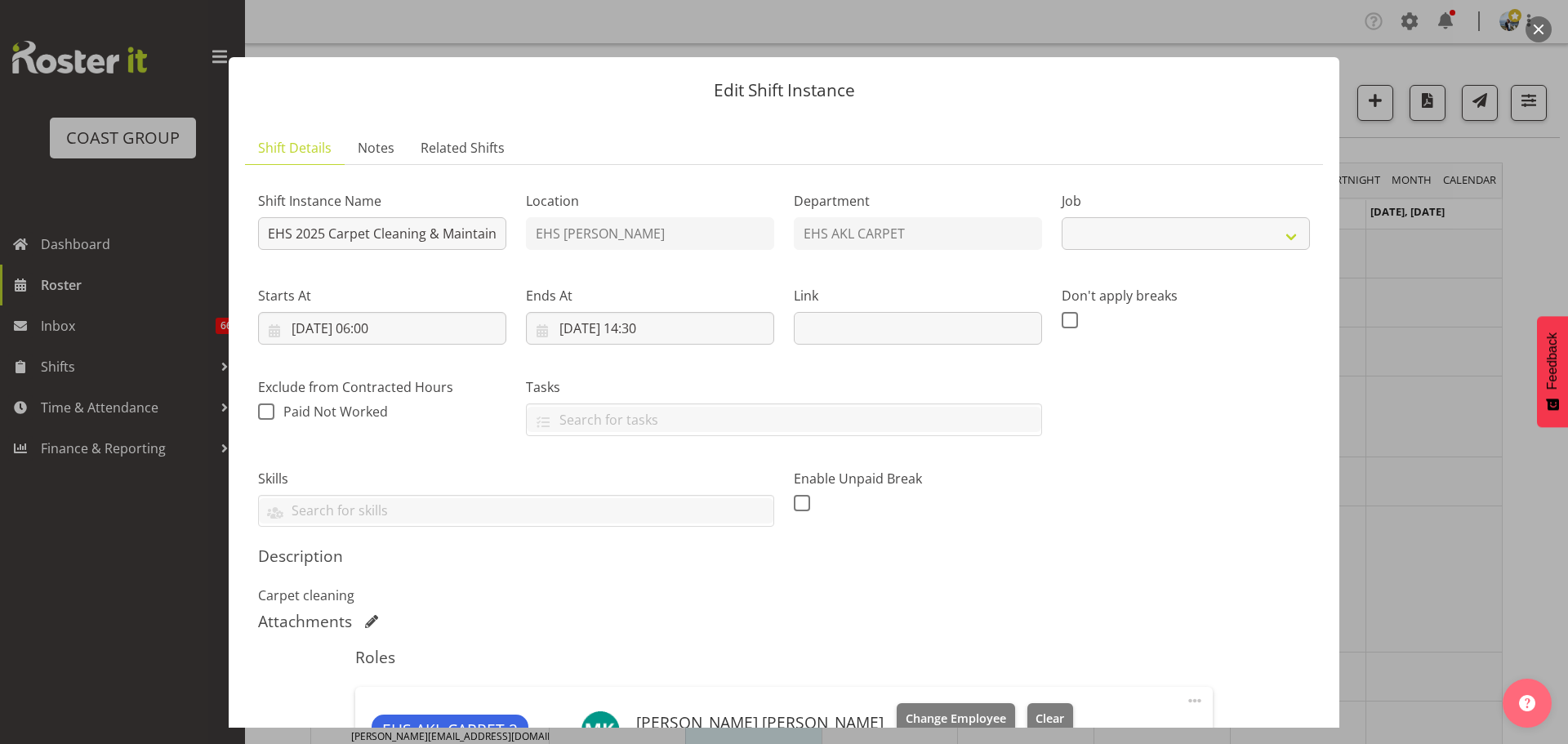
select select "69"
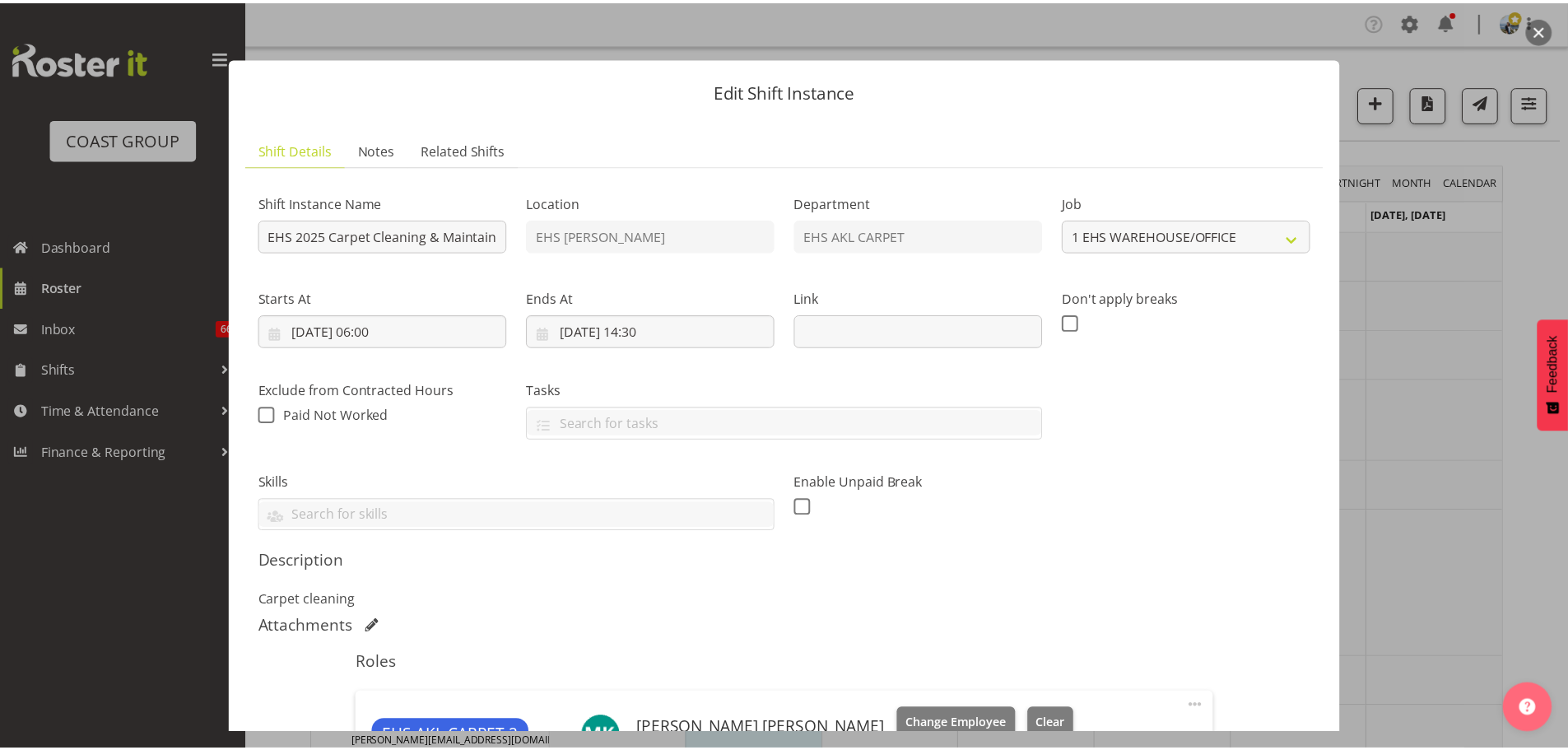
scroll to position [461, 0]
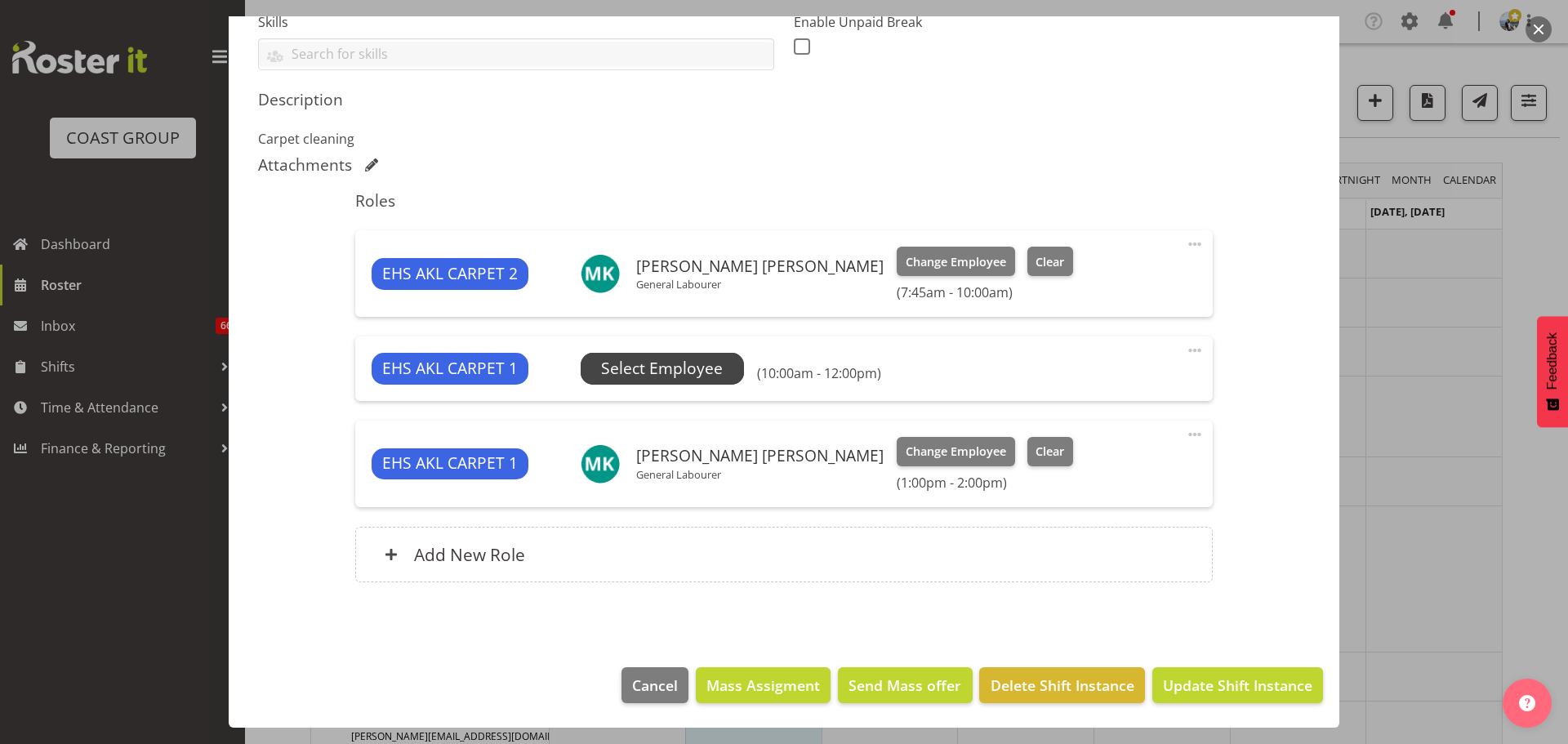
click at [694, 366] on span "Select Employee" at bounding box center [662, 369] width 122 height 24
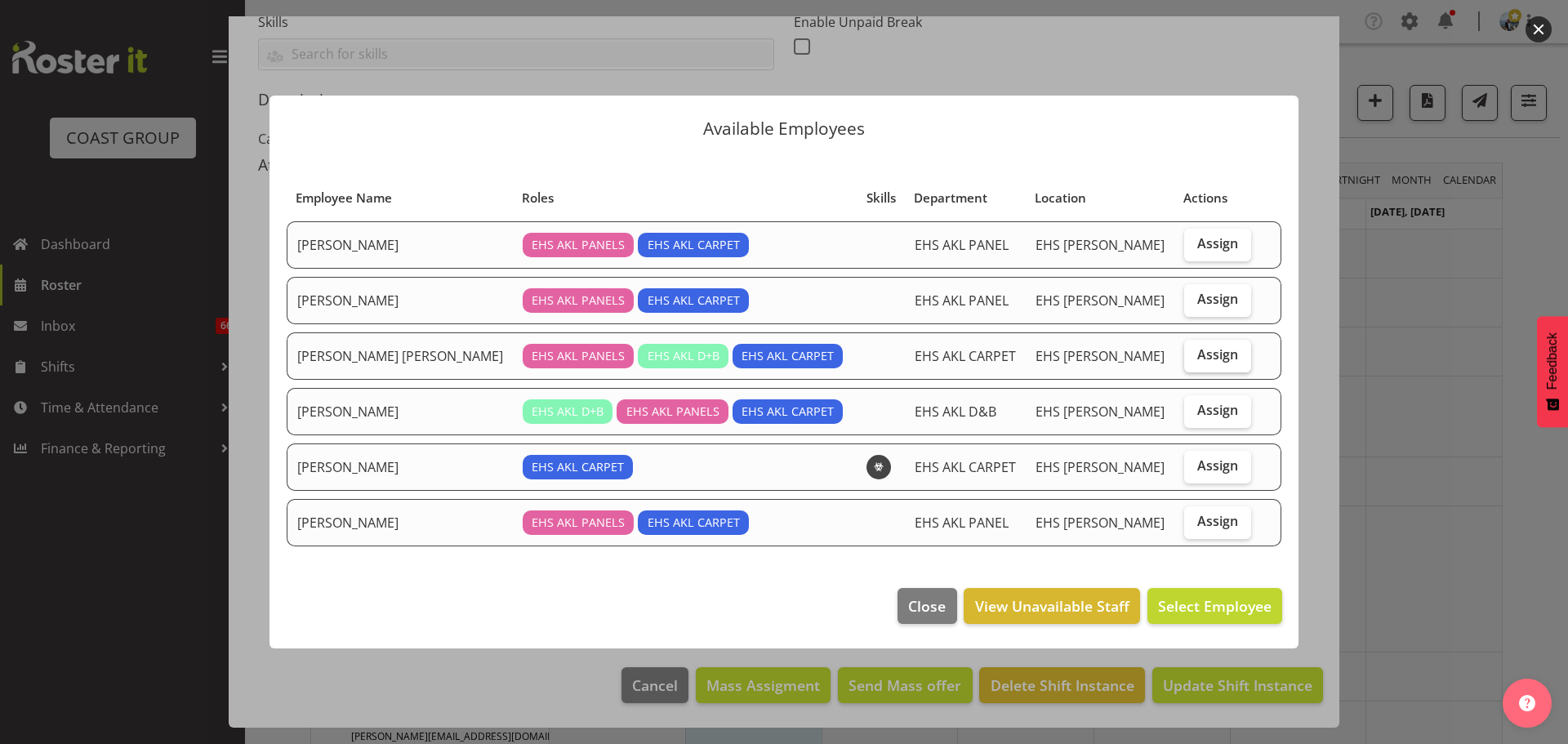
click at [1197, 361] on span "Assign" at bounding box center [1217, 354] width 41 height 17
click at [1191, 360] on input "Assign" at bounding box center [1190, 355] width 11 height 11
checkbox input "true"
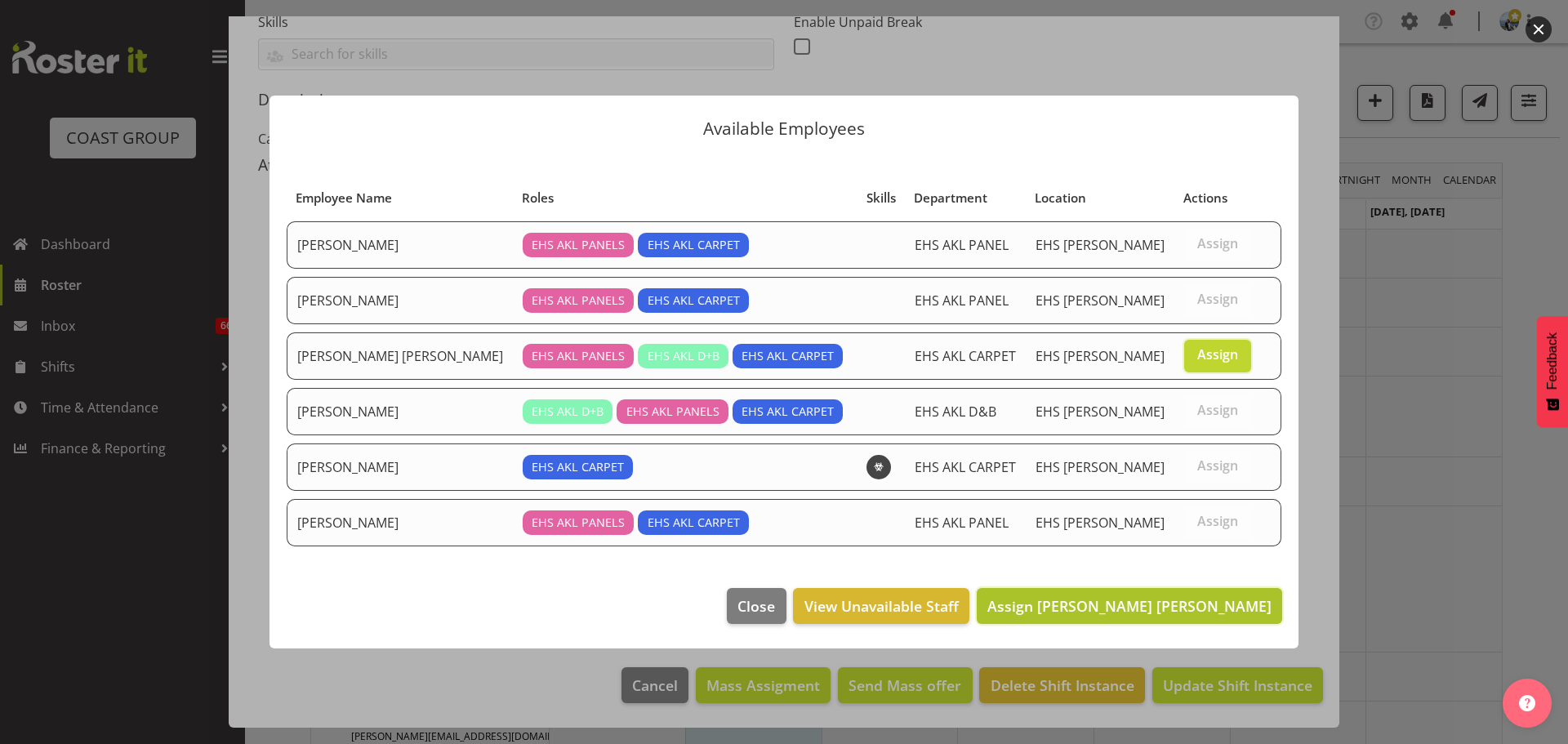
click at [1218, 594] on button "Assign [PERSON_NAME] [PERSON_NAME]" at bounding box center [1129, 606] width 305 height 36
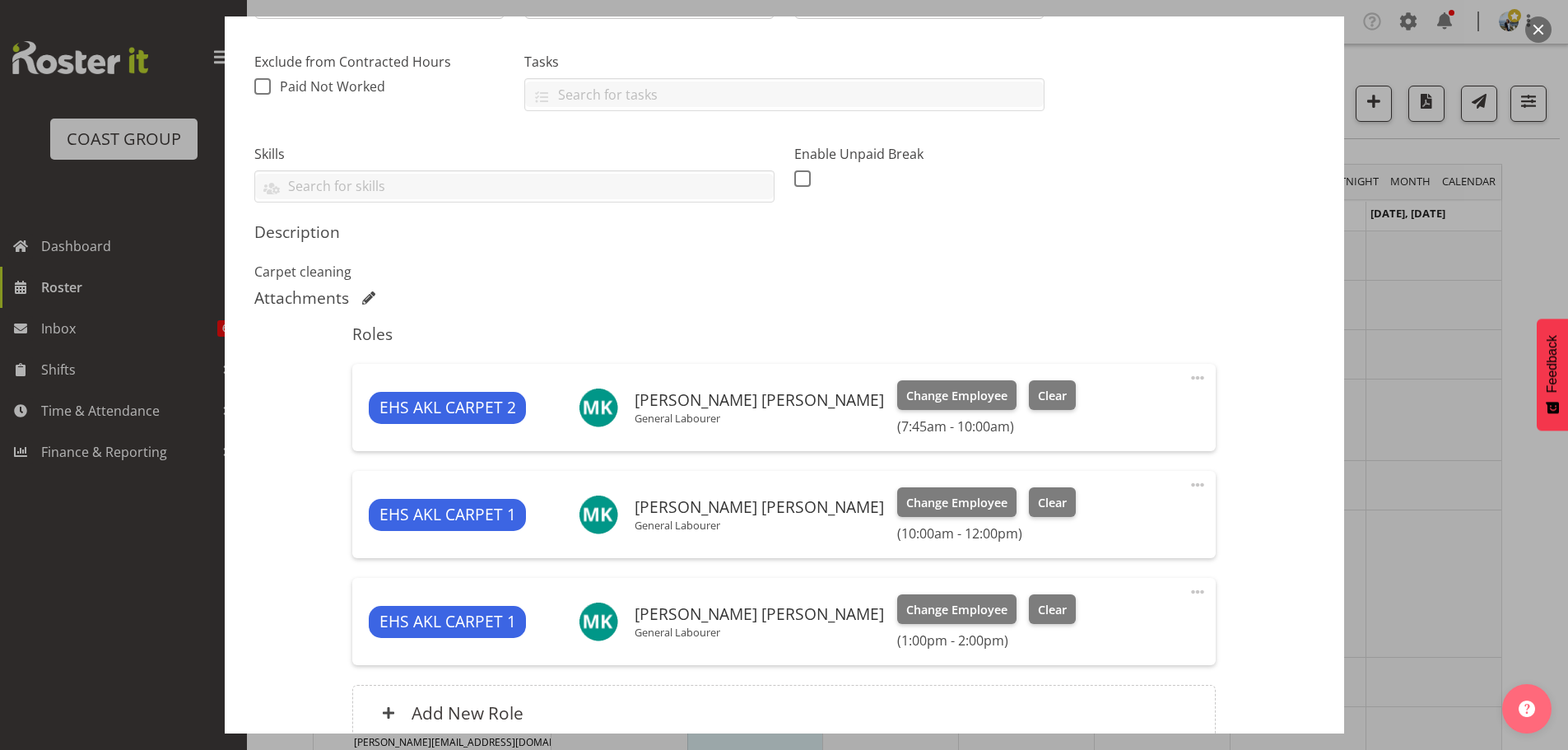
scroll to position [131, 0]
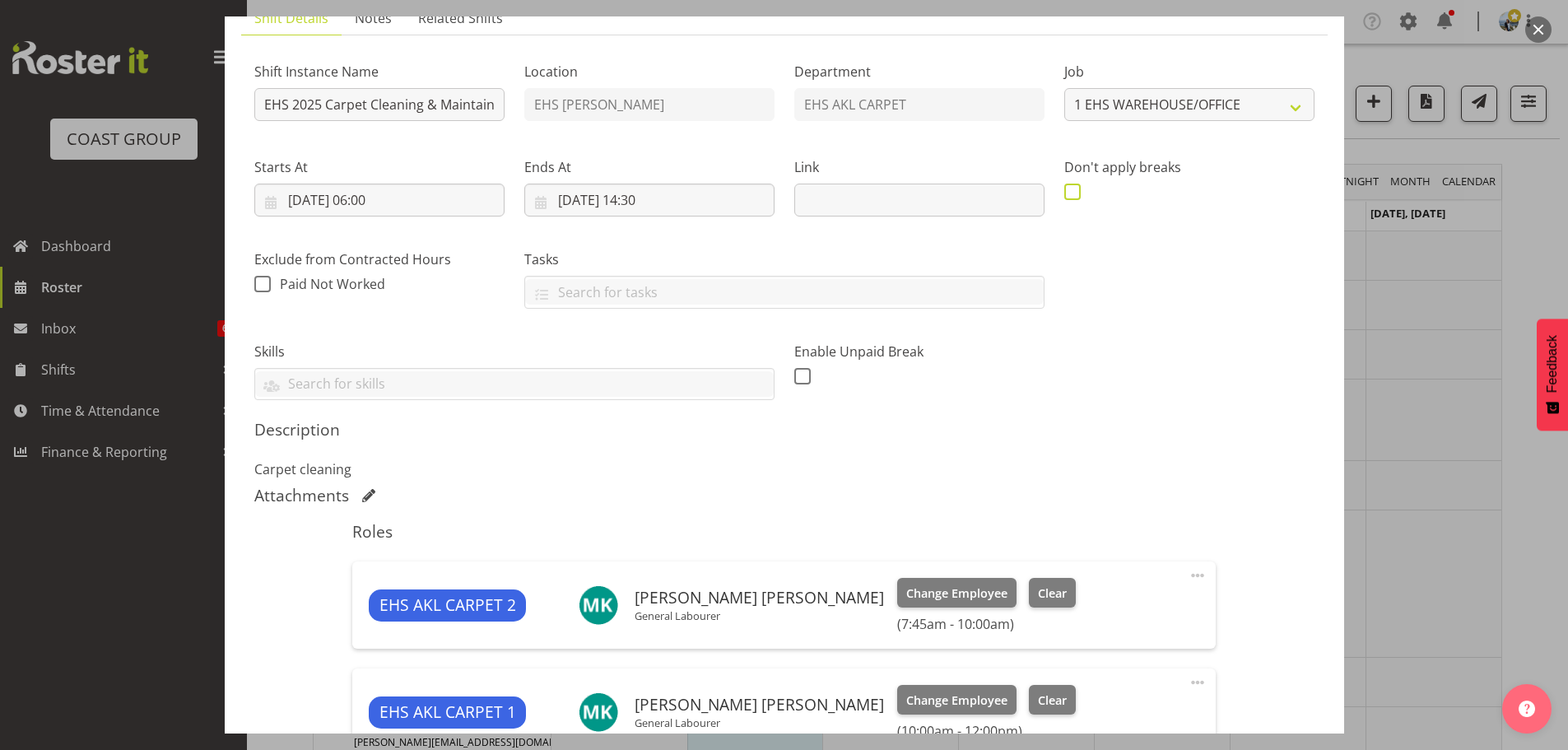
click at [1071, 188] on label at bounding box center [1076, 192] width 25 height 17
click at [1071, 188] on input "checkbox" at bounding box center [1070, 192] width 11 height 11
checkbox input "true"
click at [1288, 400] on div "Shift Instance Name EHS 2025 Carpet Cleaning & Maintainence Location EHS [PERSO…" at bounding box center [784, 225] width 1080 height 372
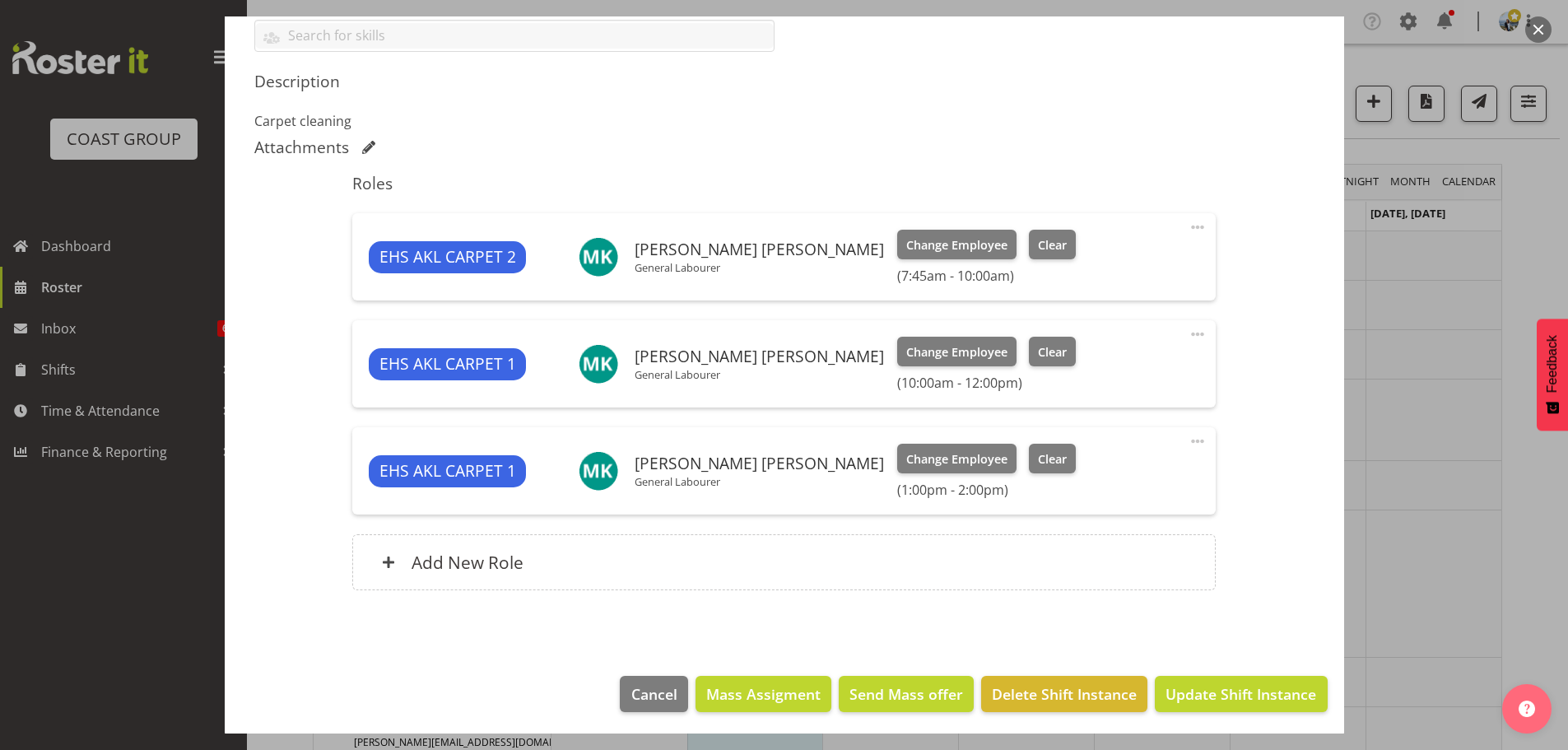
scroll to position [483, 0]
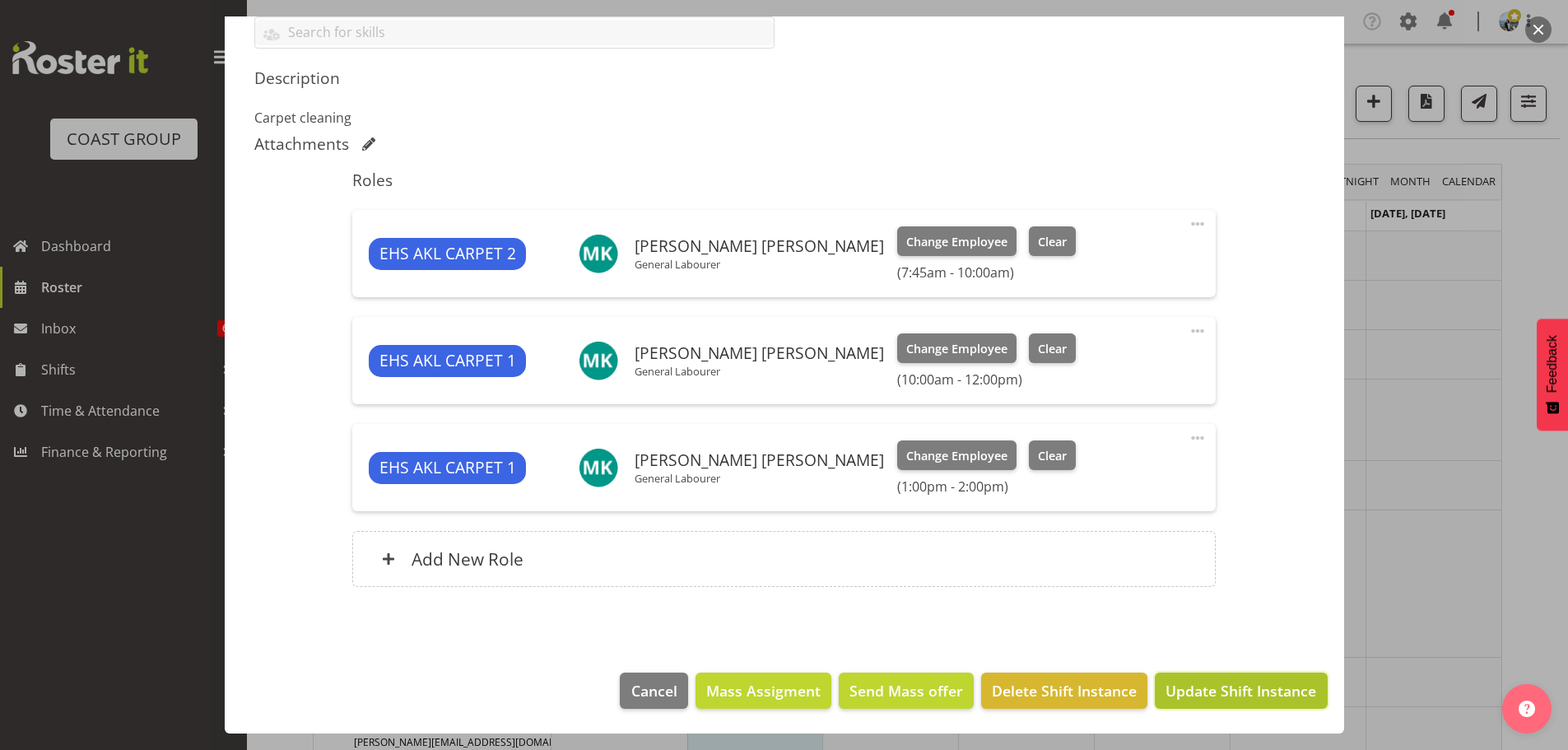
click at [1245, 692] on span "Update Shift Instance" at bounding box center [1241, 690] width 151 height 21
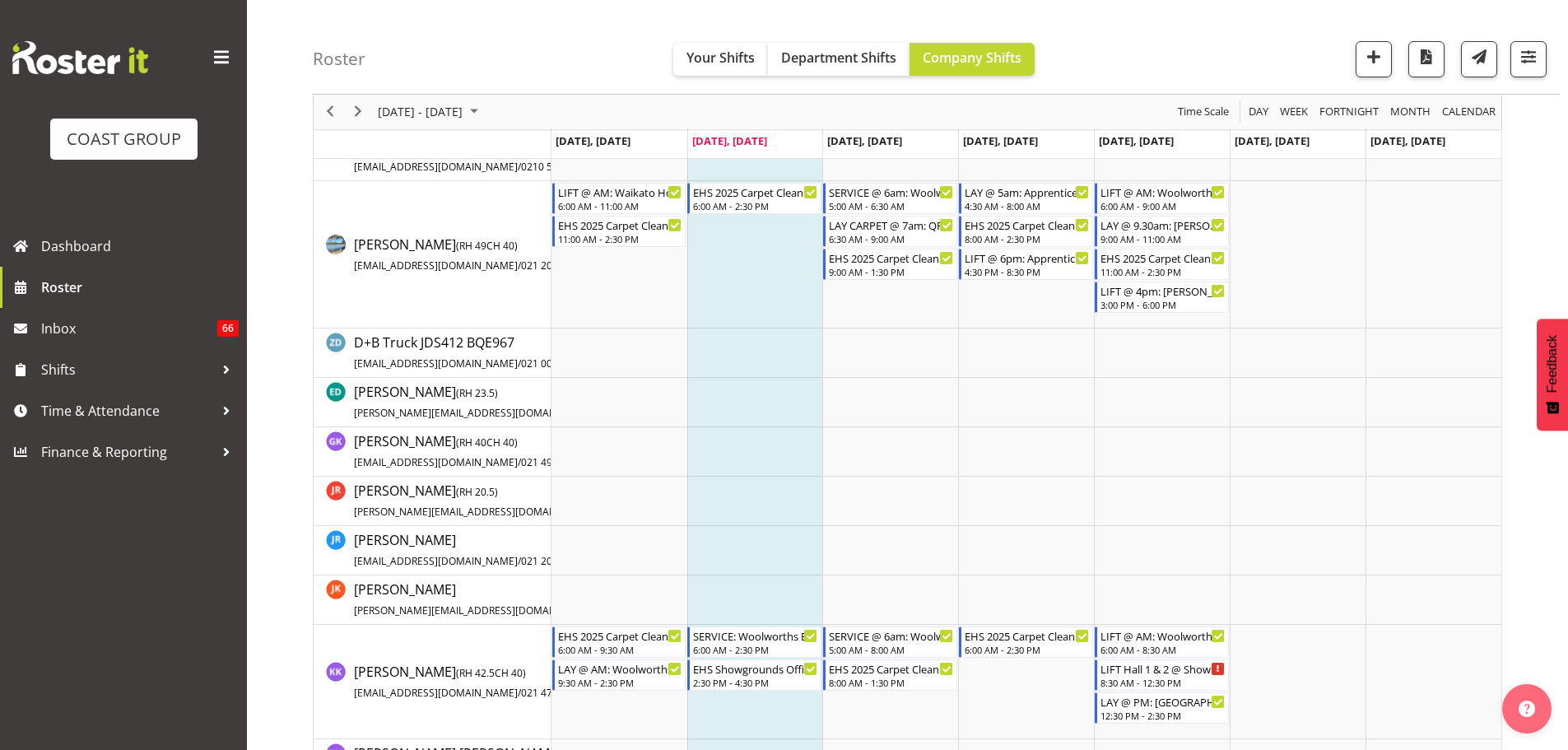
scroll to position [0, 0]
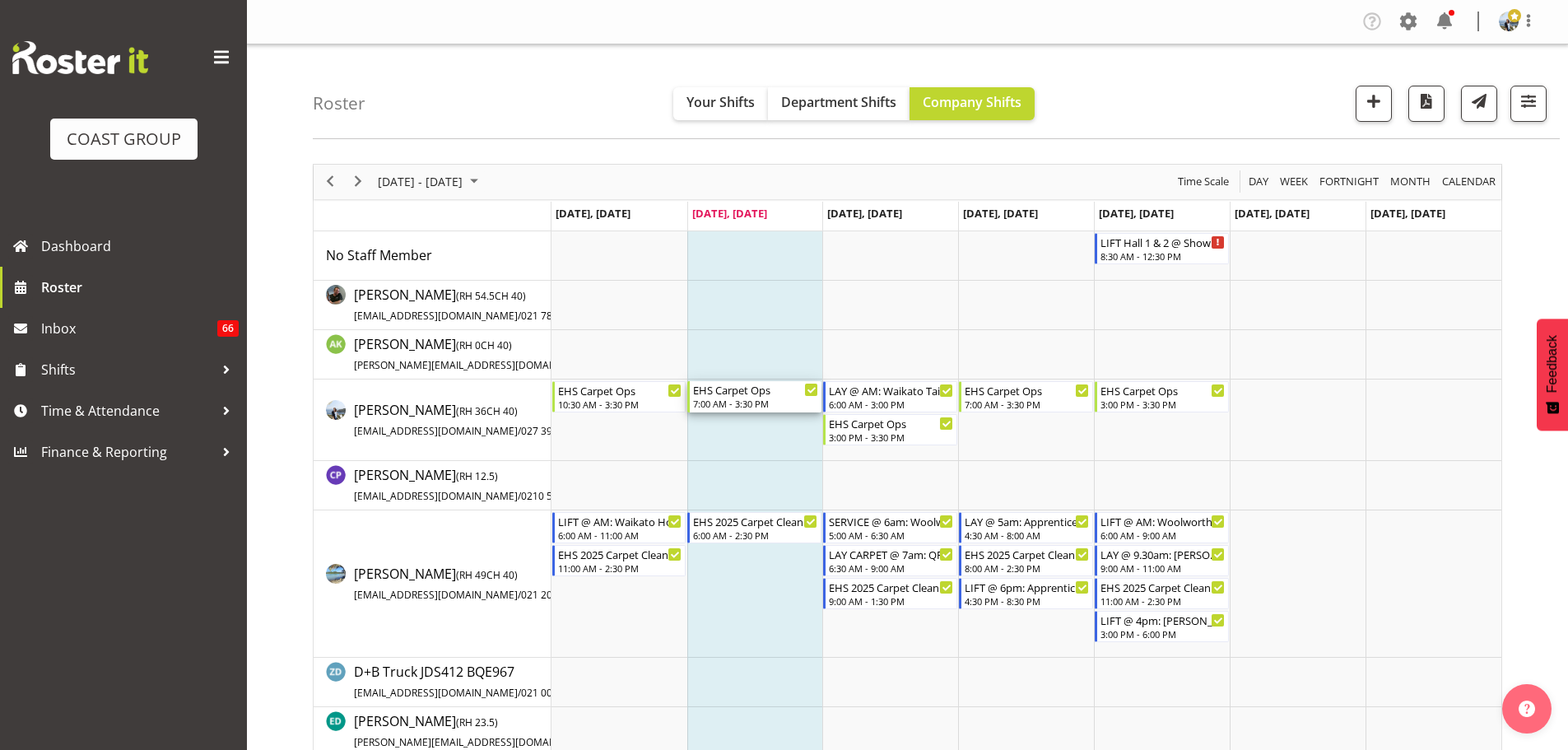
click at [745, 391] on div "EHS Carpet Ops" at bounding box center [755, 390] width 126 height 17
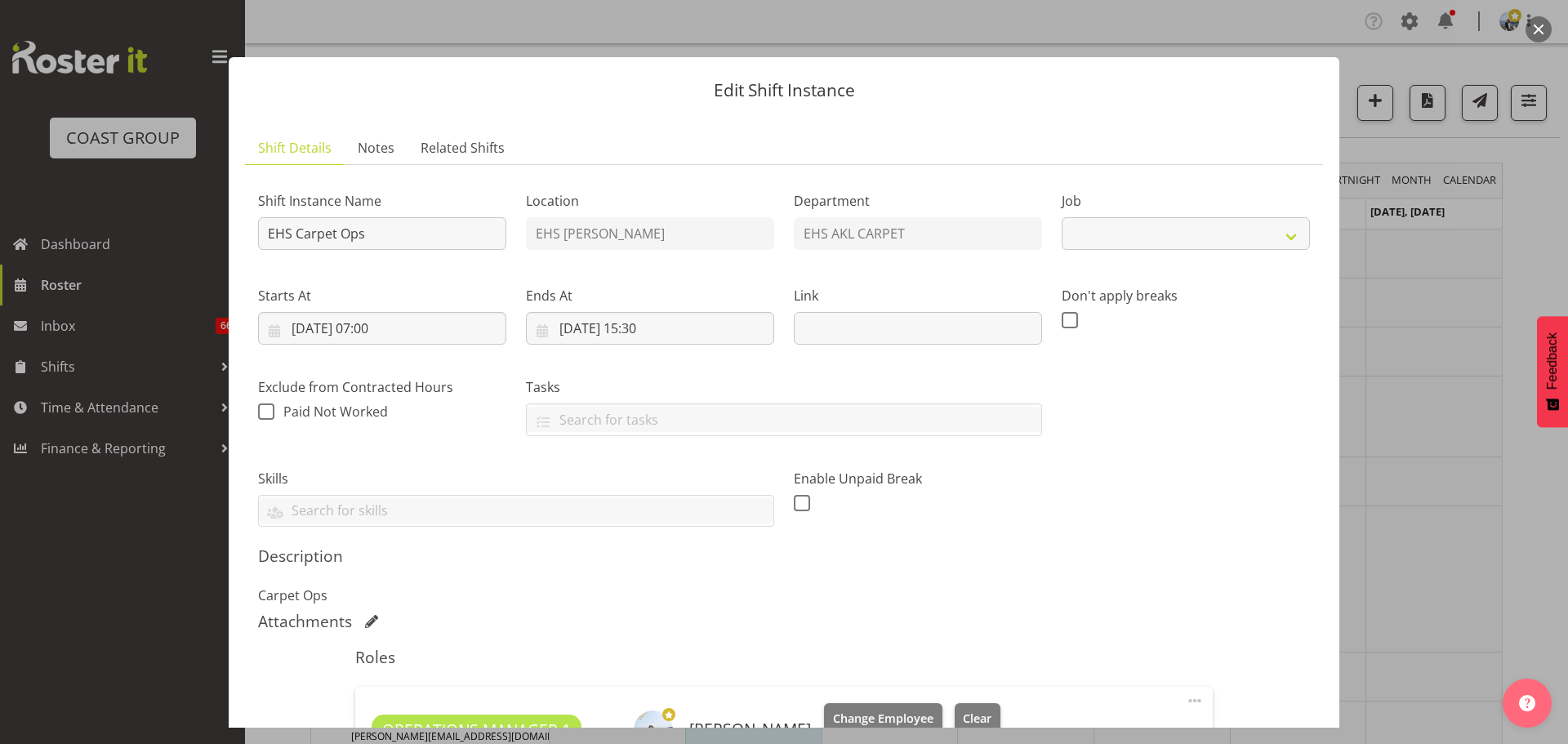
select select "69"
click at [1496, 502] on div at bounding box center [784, 372] width 1568 height 744
